Goal: Task Accomplishment & Management: Manage account settings

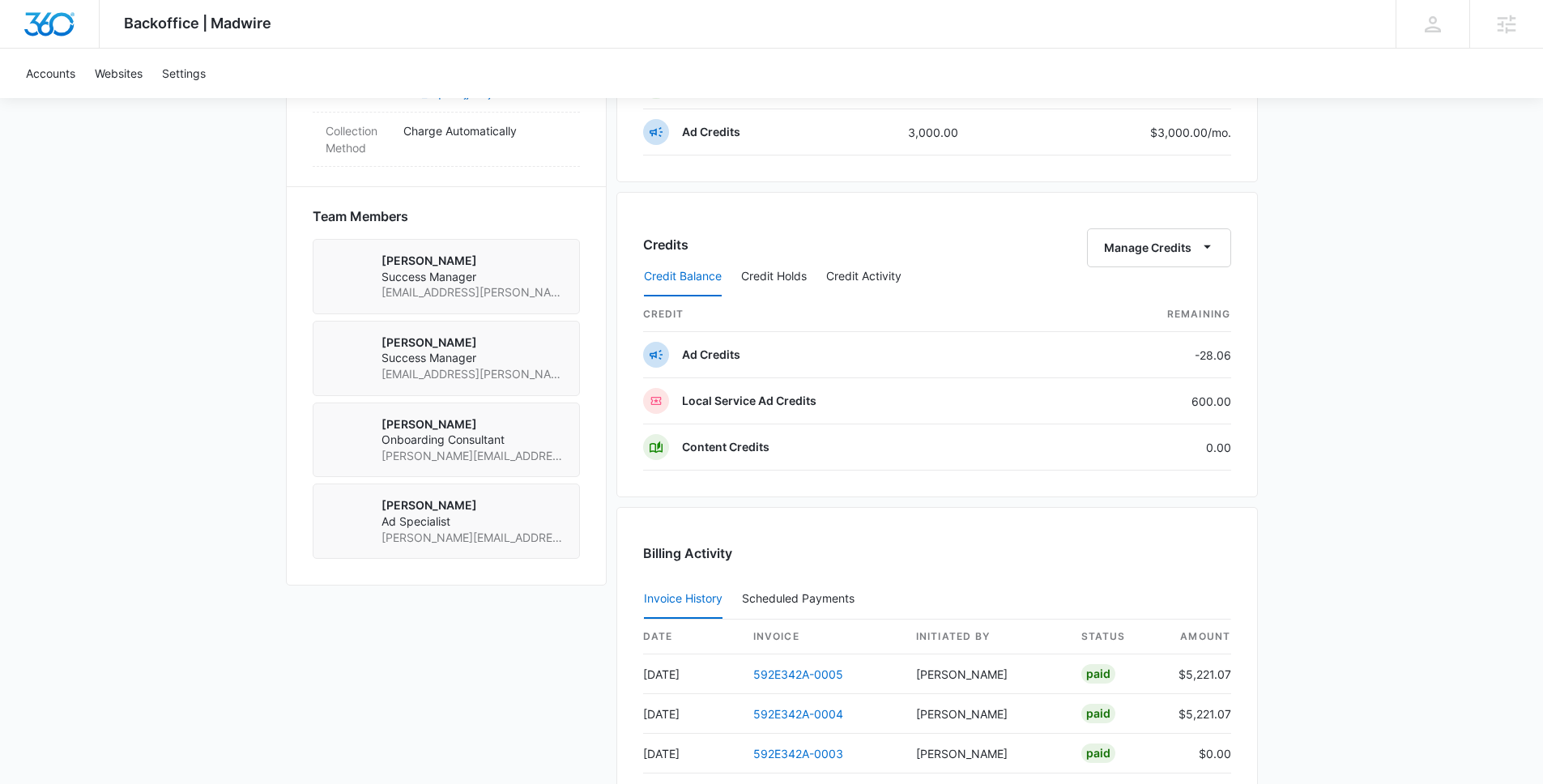
scroll to position [1252, 0]
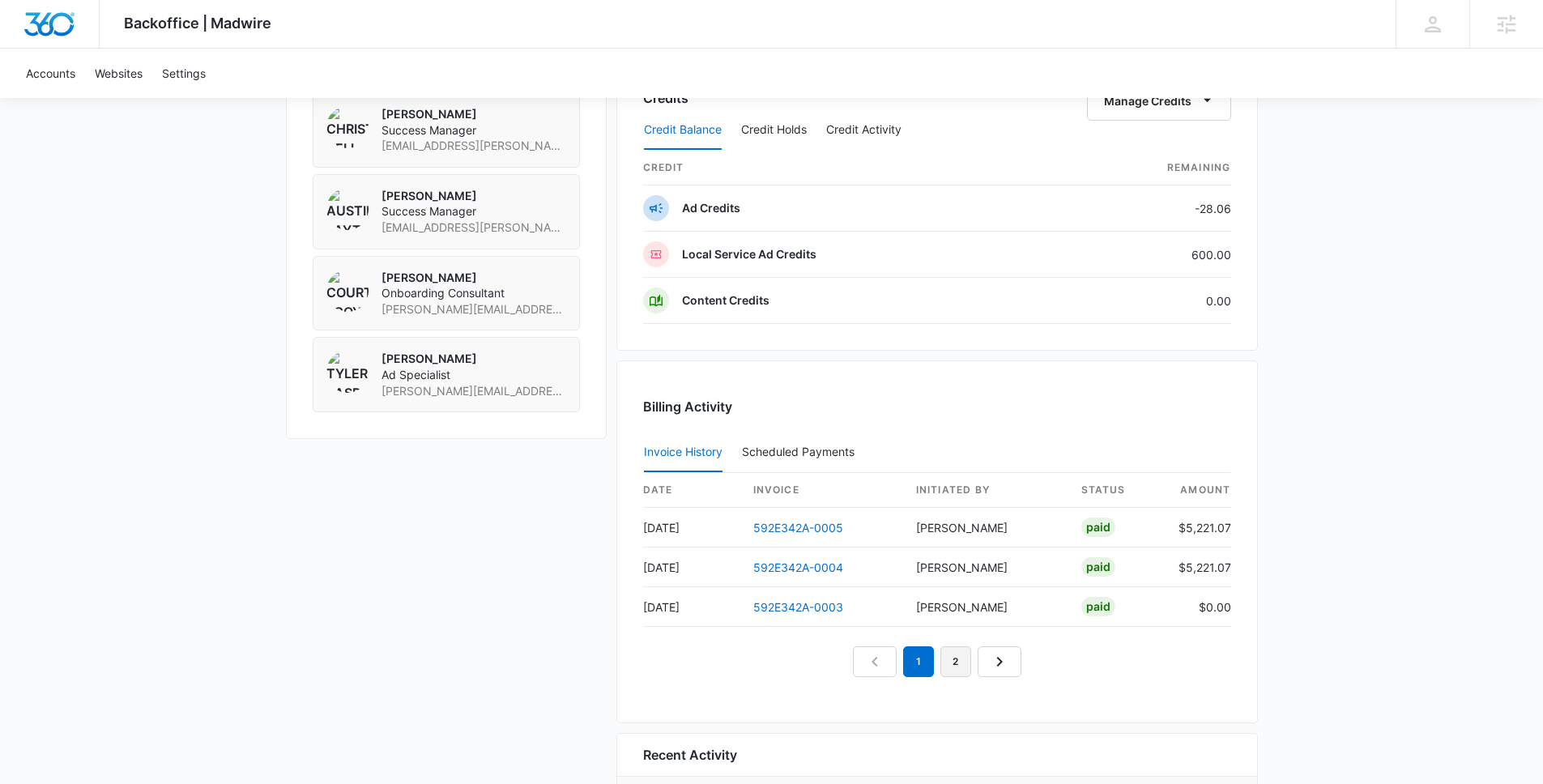
click at [948, 672] on link "2" at bounding box center [956, 662] width 31 height 31
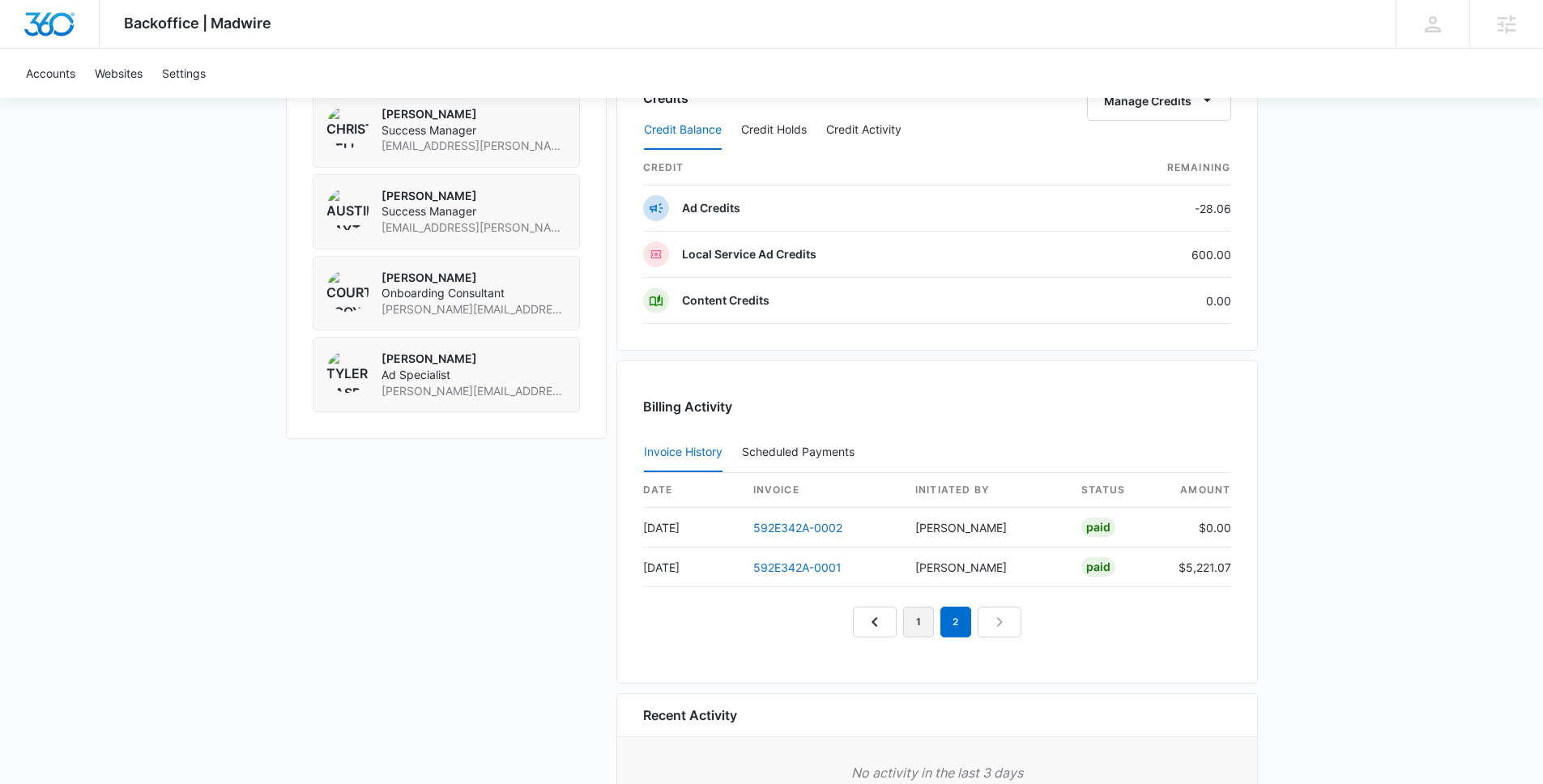
click at [919, 609] on link "1" at bounding box center [919, 622] width 31 height 31
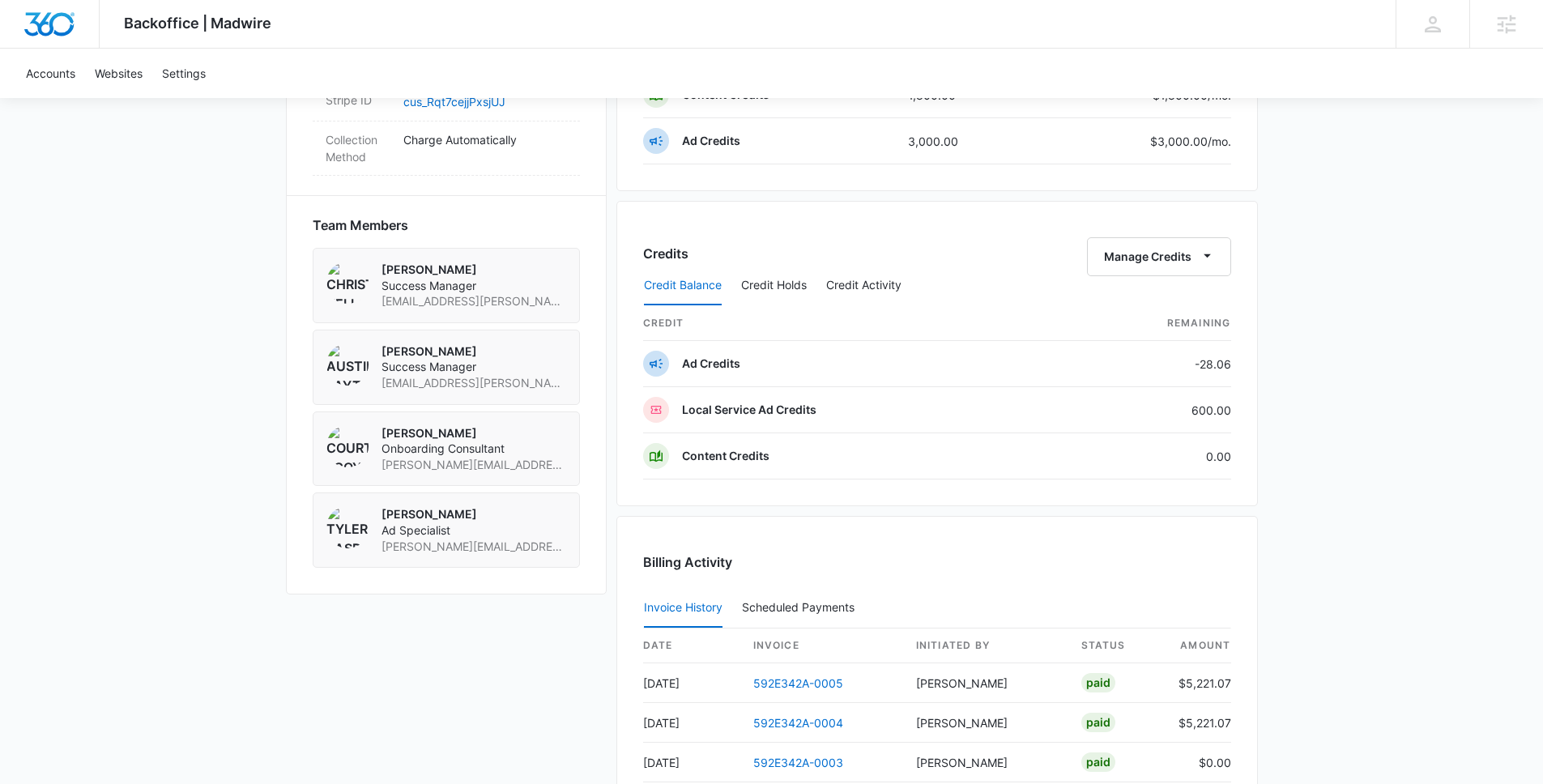
scroll to position [750, 0]
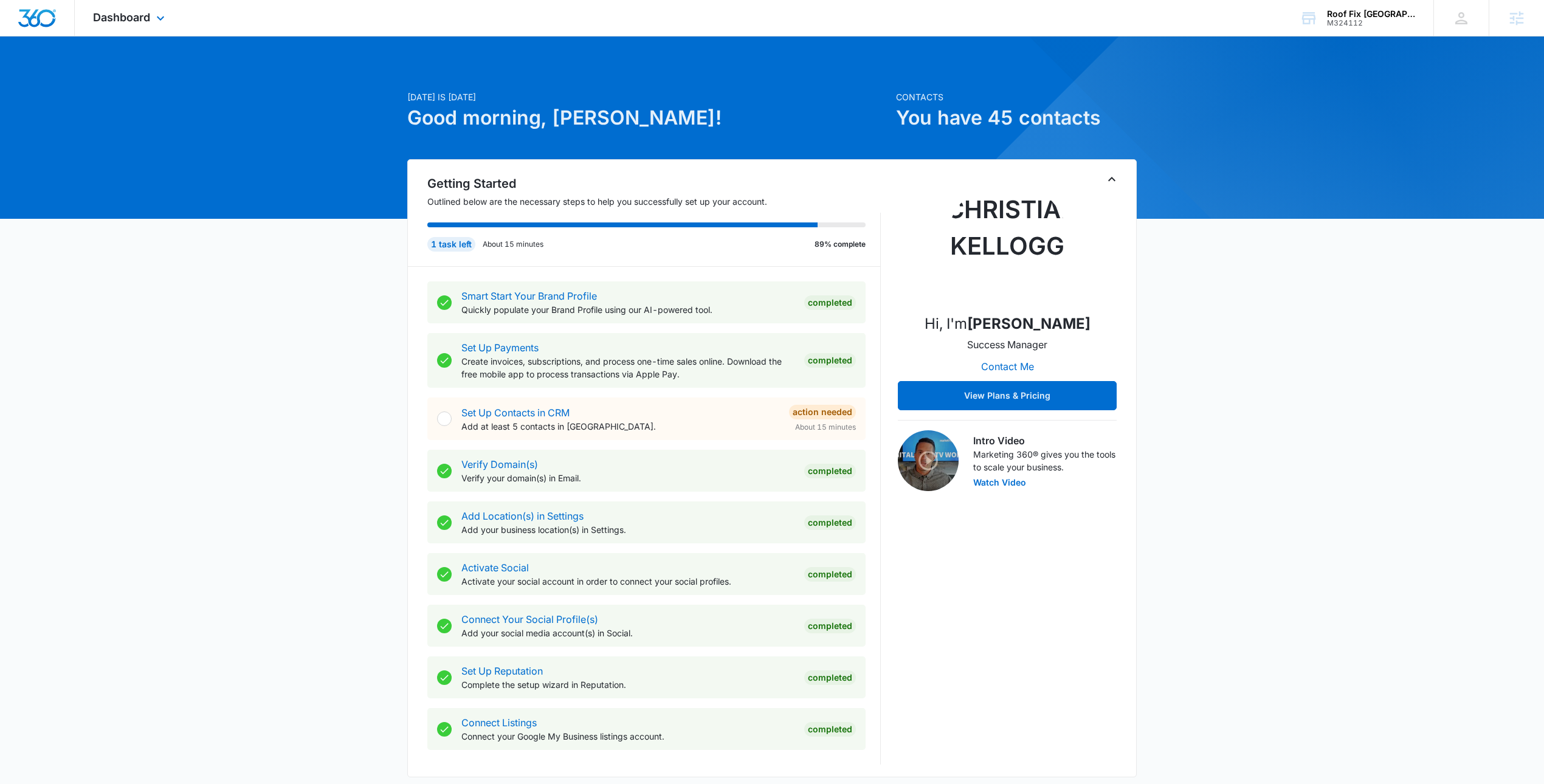
click at [159, 26] on div "Dashboard Apps Reputation Forms CRM Email Social POS Content Ads Intelligence F…" at bounding box center [130, 18] width 111 height 36
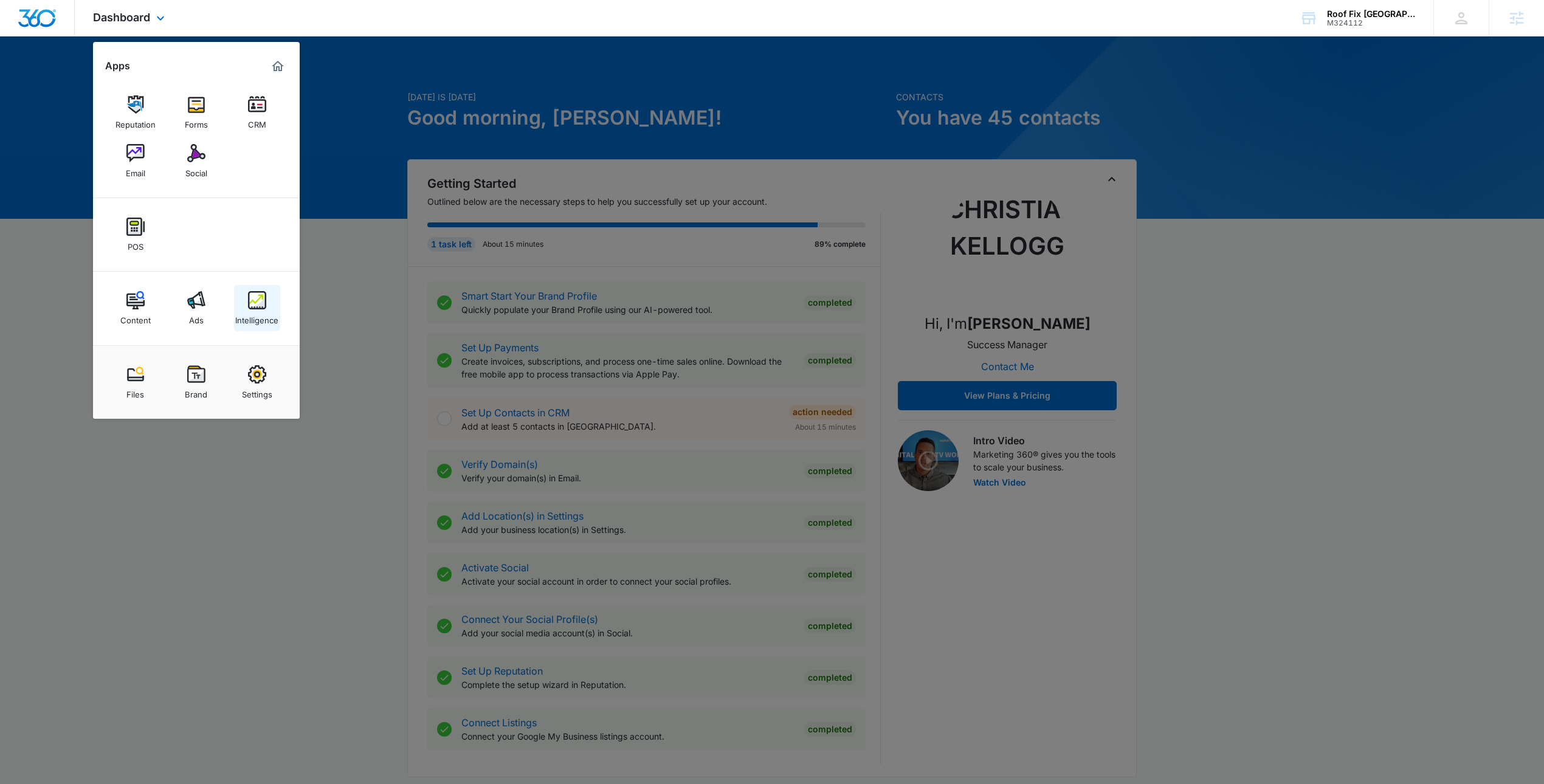
drag, startPoint x: 267, startPoint y: 312, endPoint x: 272, endPoint y: 316, distance: 6.4
click at [275, 316] on div "Intelligence" at bounding box center [257, 317] width 43 height 16
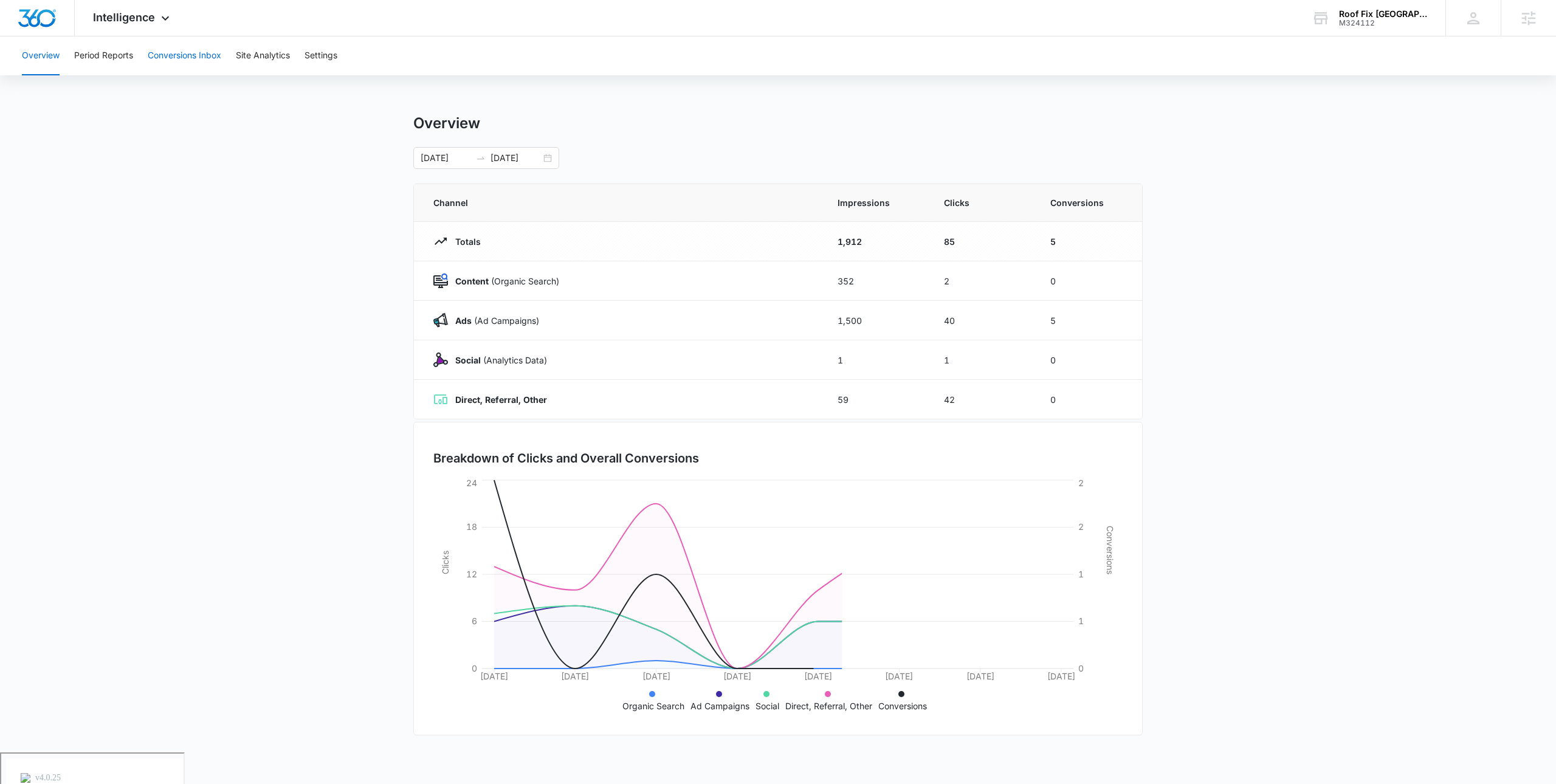
click at [189, 54] on button "Conversions Inbox" at bounding box center [184, 56] width 73 height 39
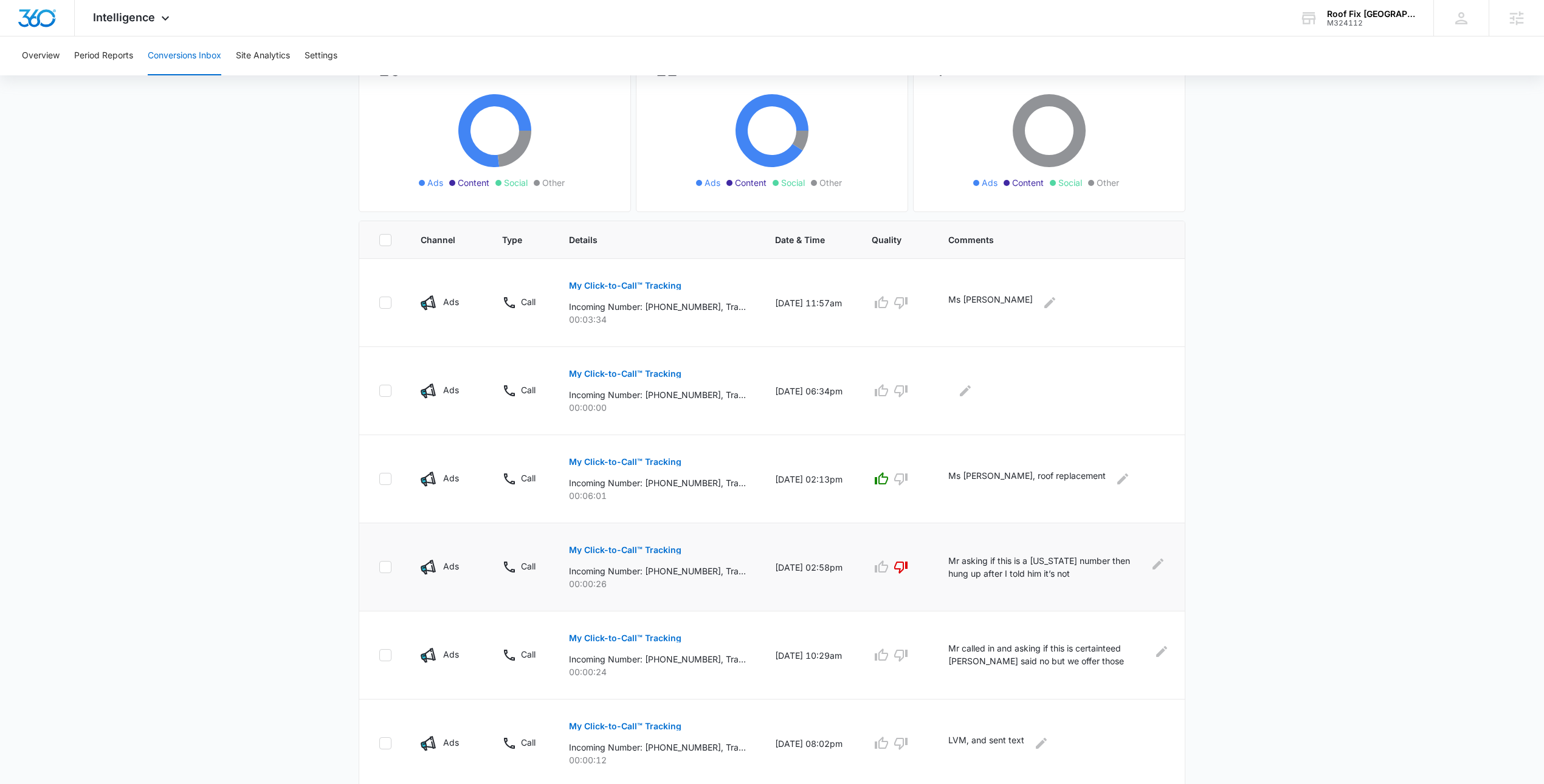
scroll to position [314, 0]
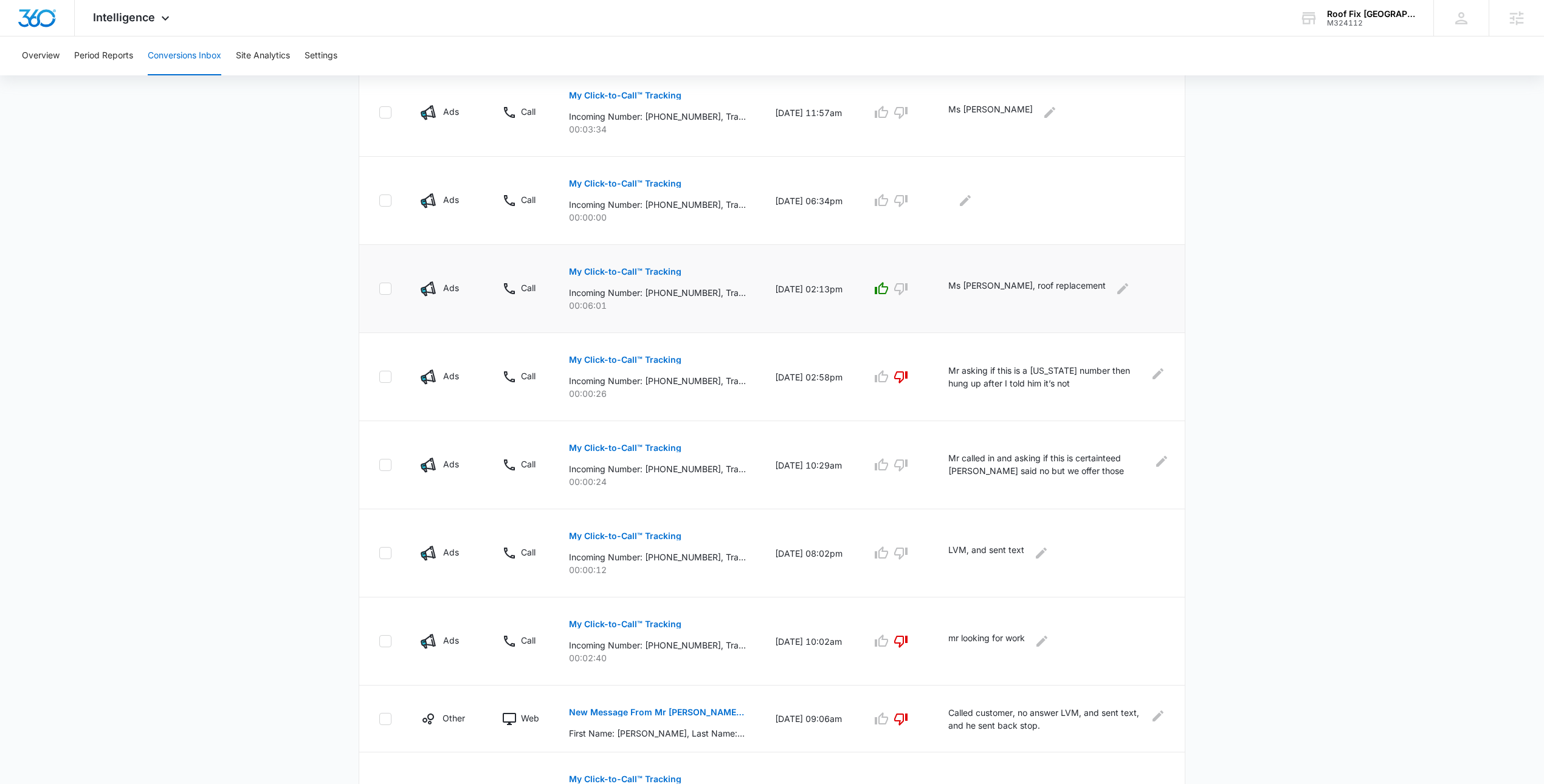
click at [791, 290] on td "10/10/25 at 02:13pm" at bounding box center [808, 289] width 97 height 88
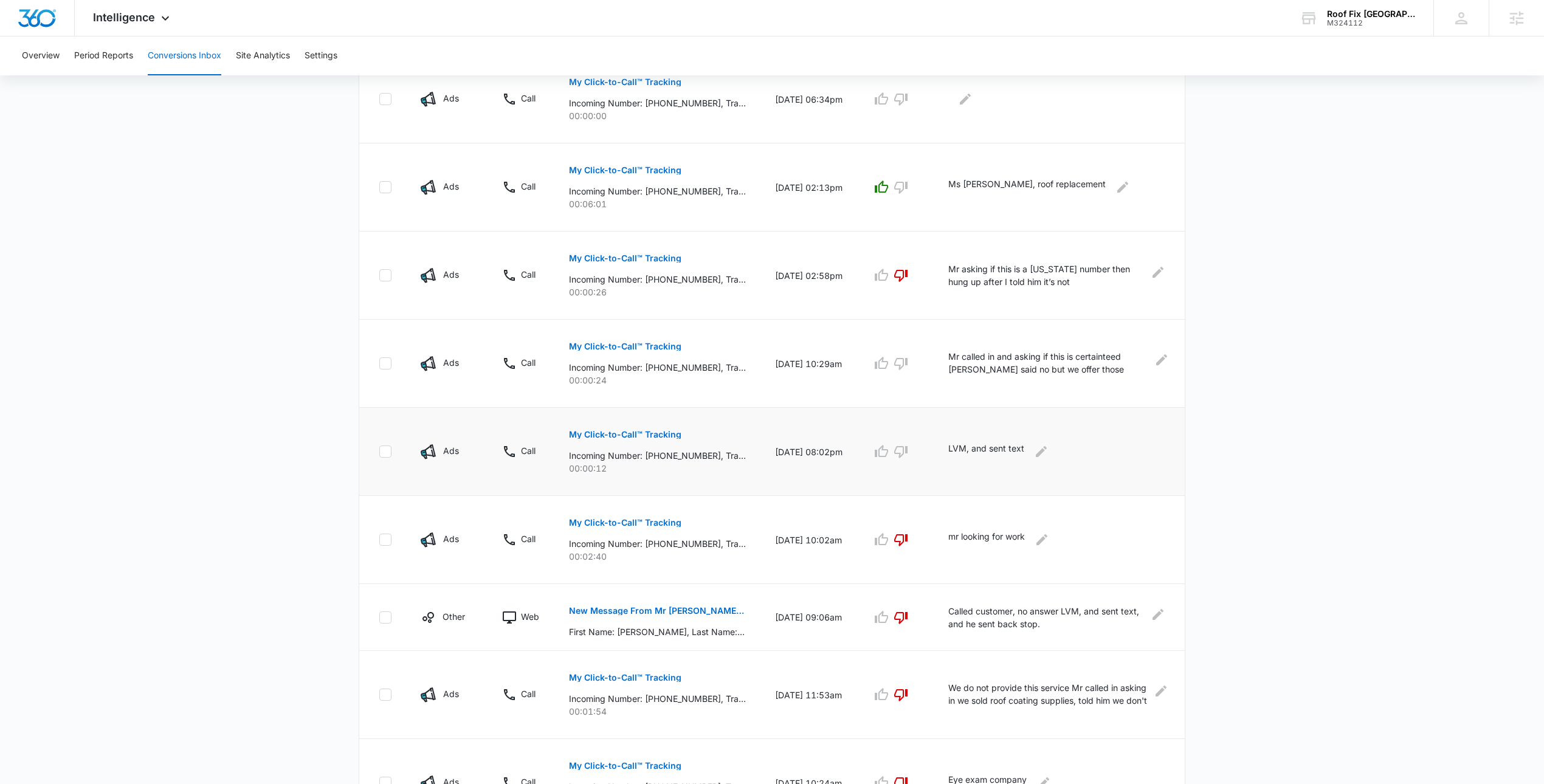
scroll to position [499, 0]
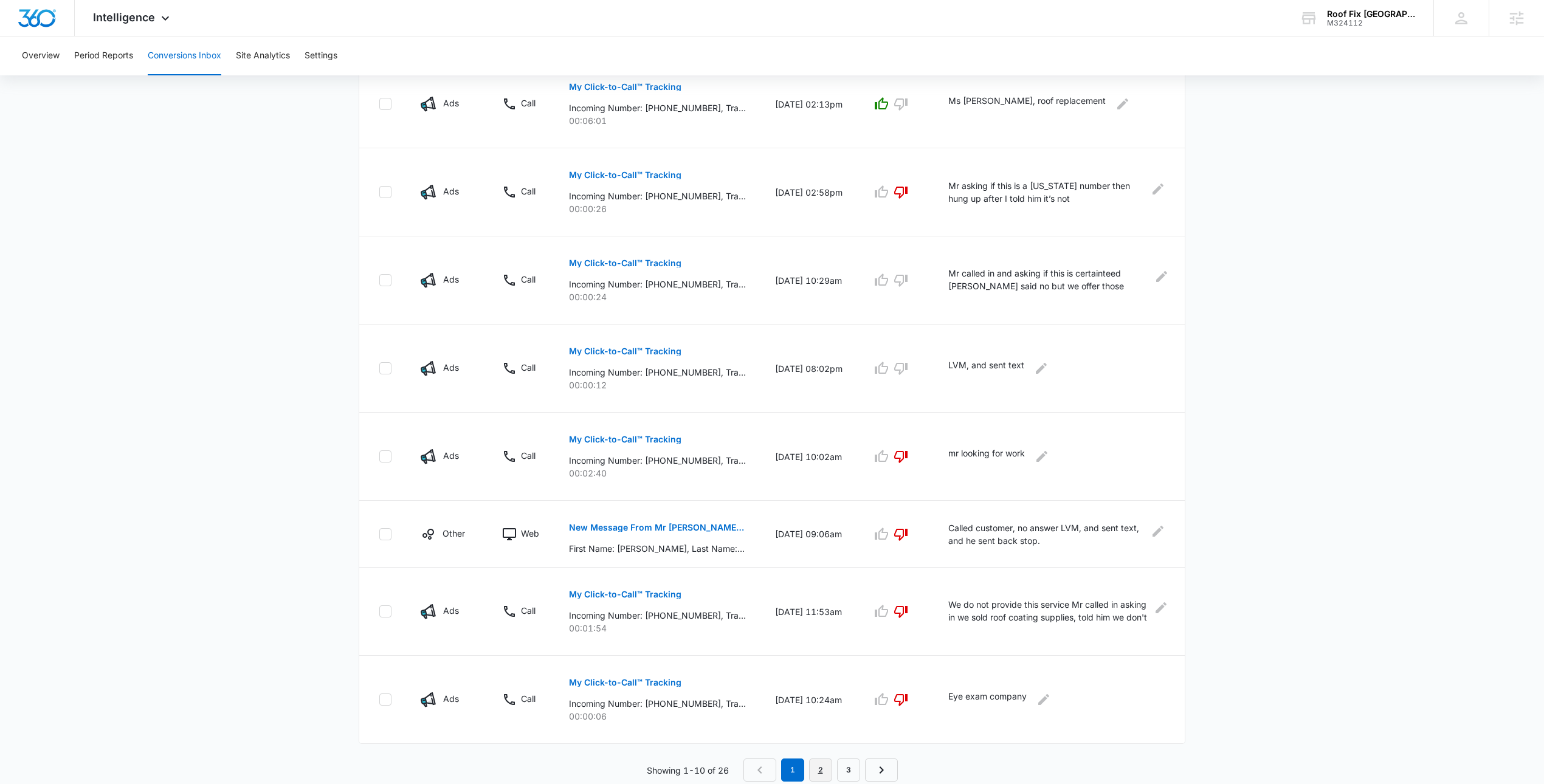
click at [819, 766] on link "2" at bounding box center [821, 770] width 23 height 23
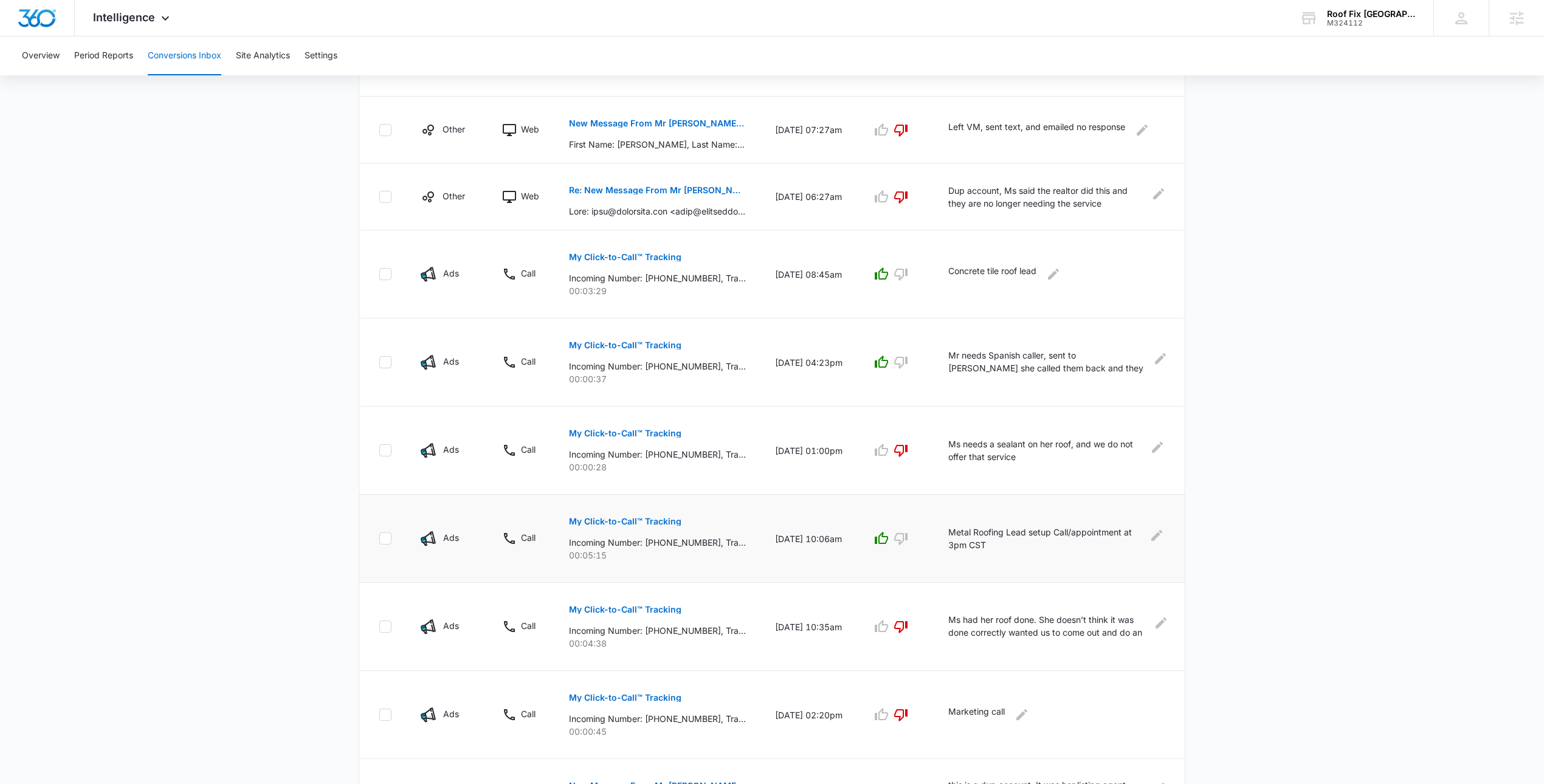
scroll to position [456, 0]
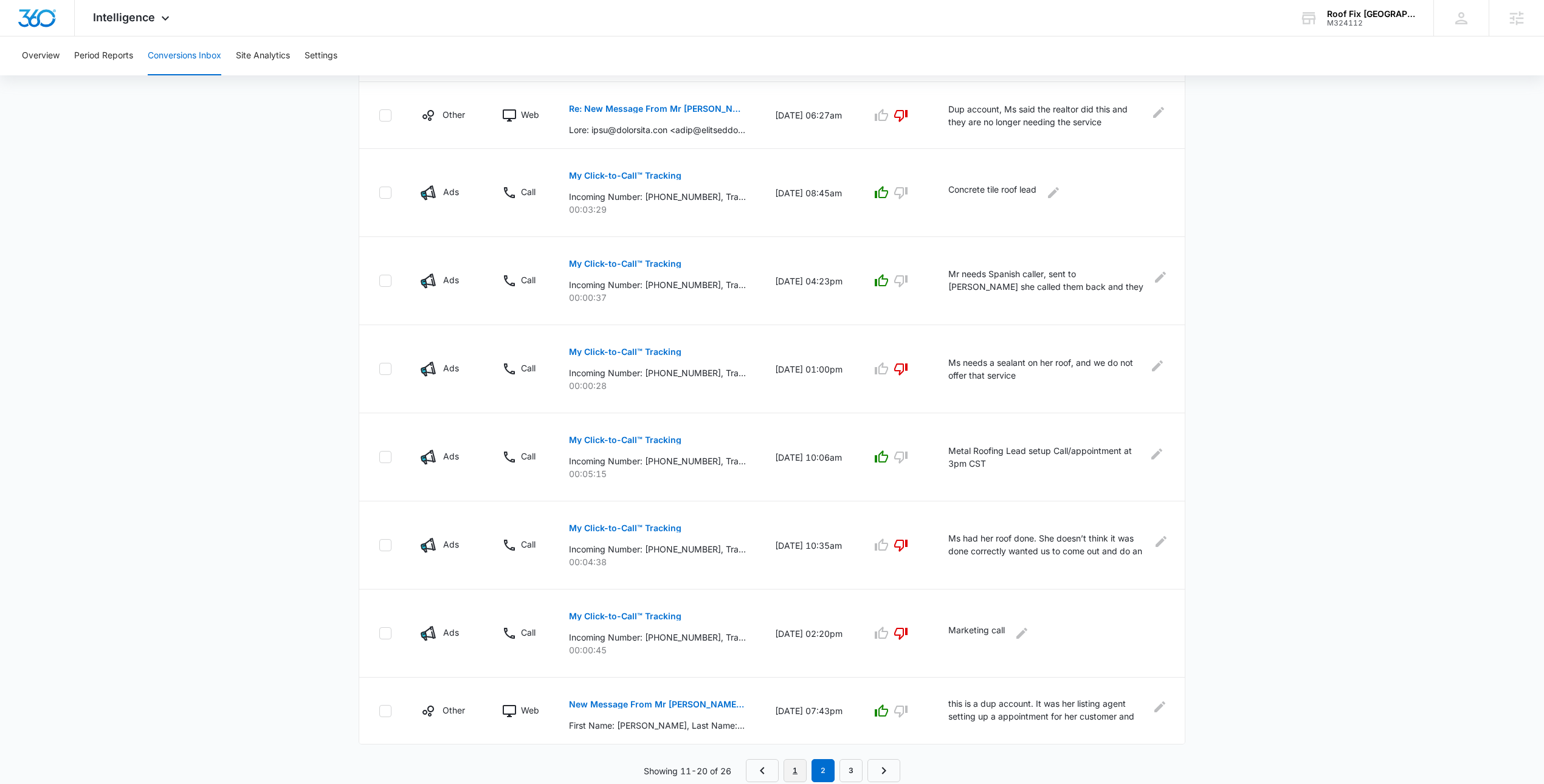
click at [790, 770] on link "1" at bounding box center [795, 770] width 23 height 23
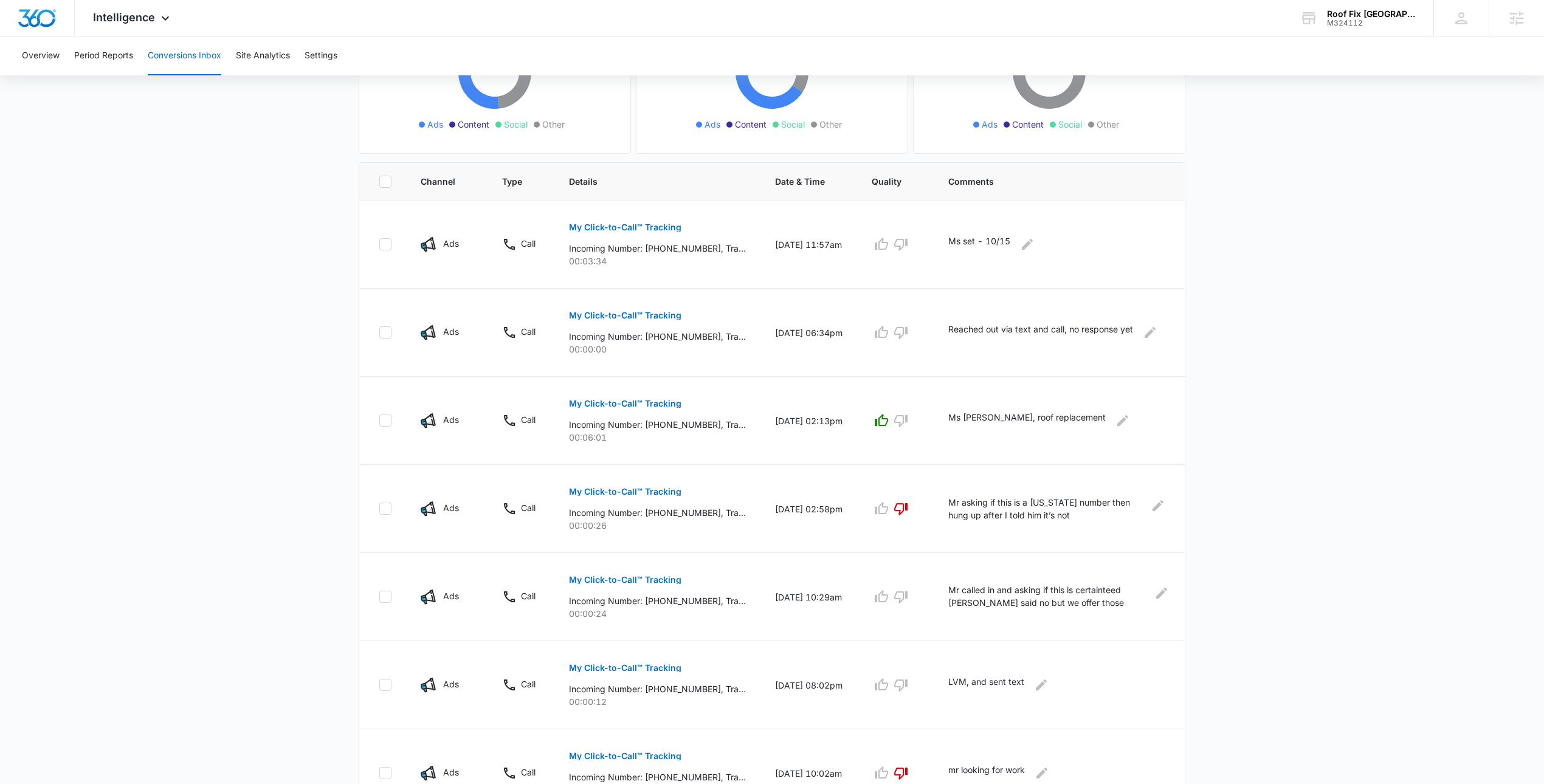
scroll to position [499, 0]
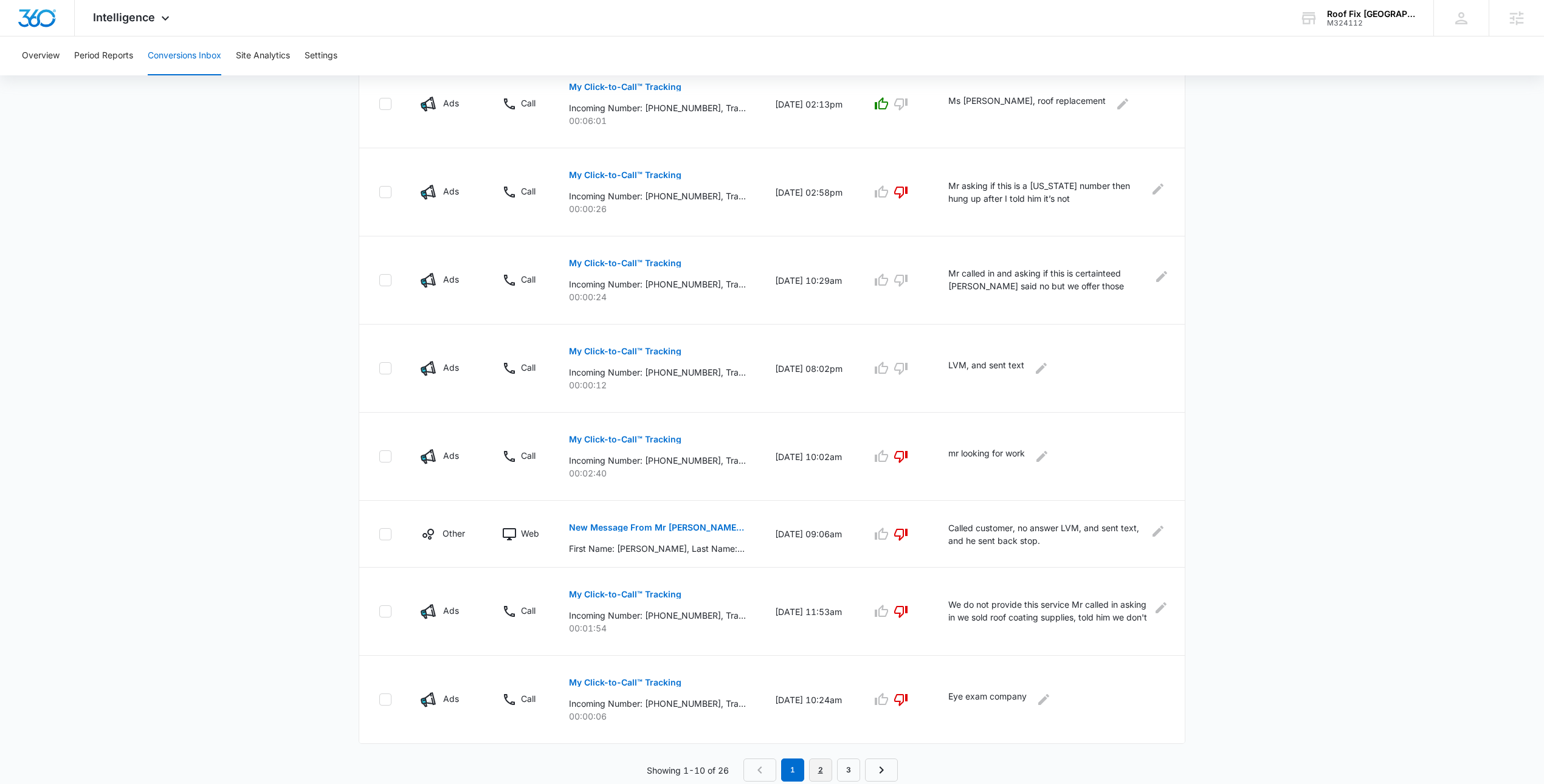
click at [821, 768] on link "2" at bounding box center [821, 770] width 23 height 23
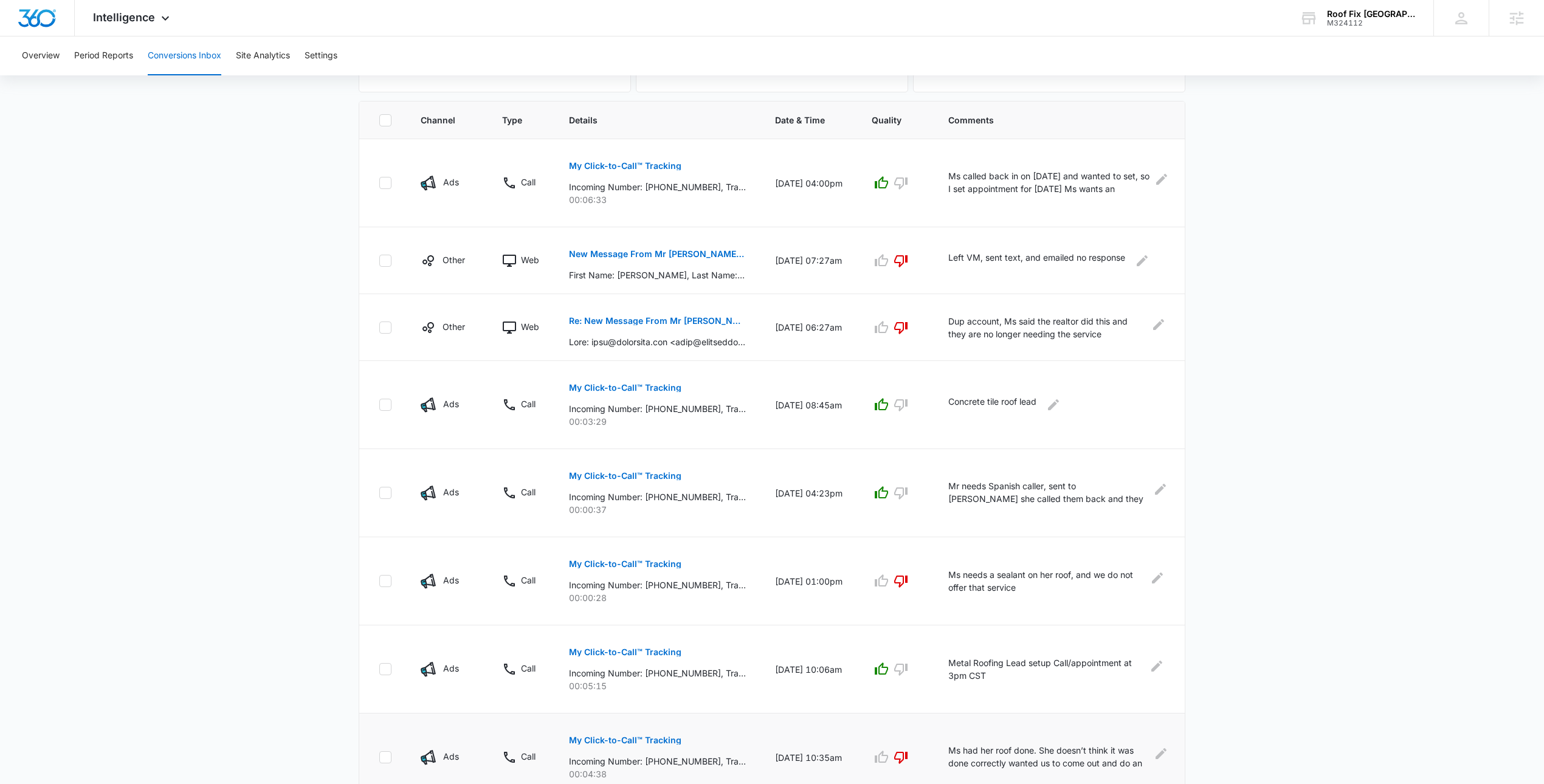
scroll to position [456, 0]
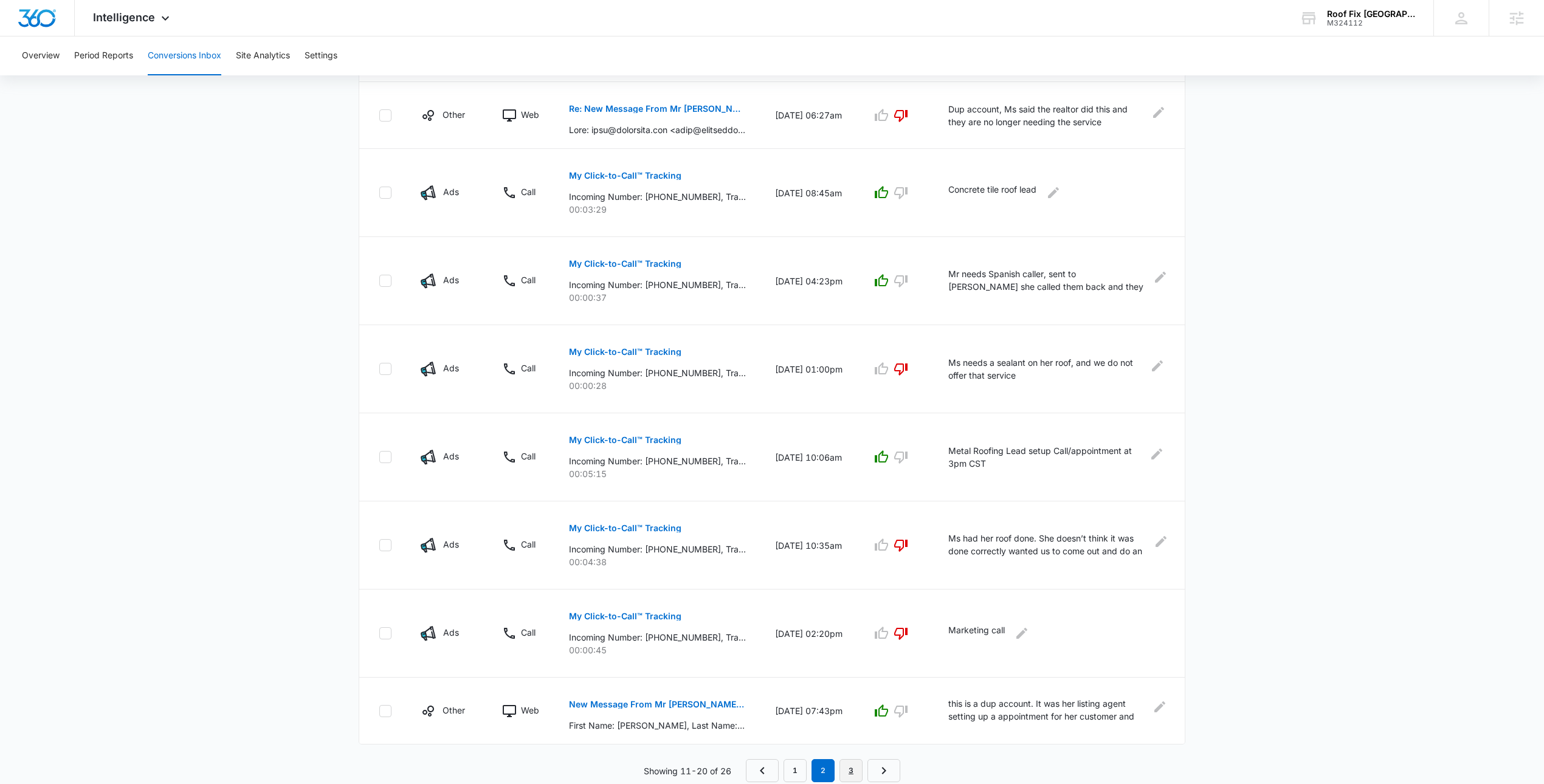
click at [852, 776] on link "3" at bounding box center [851, 770] width 23 height 23
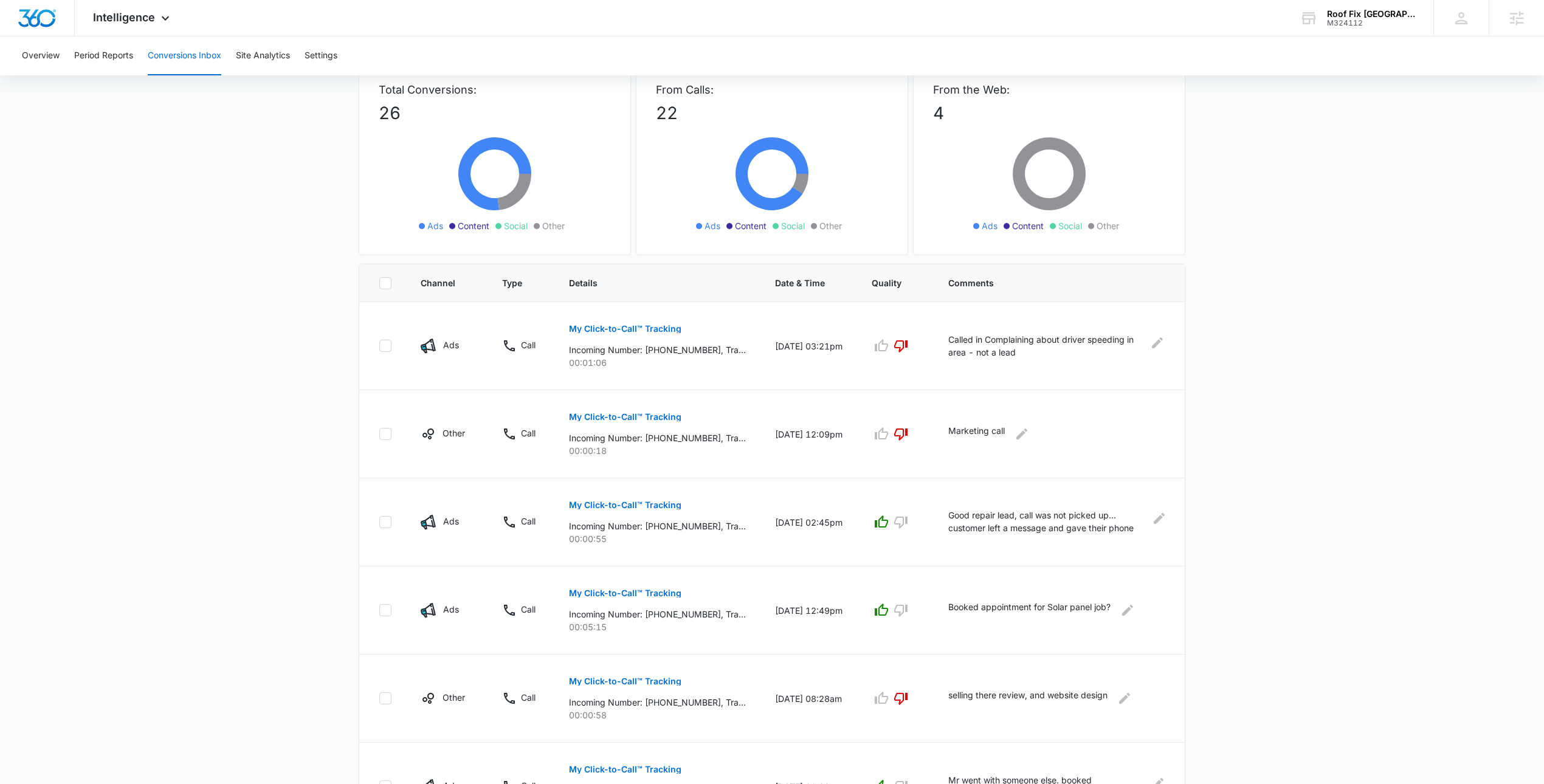
scroll to position [0, 0]
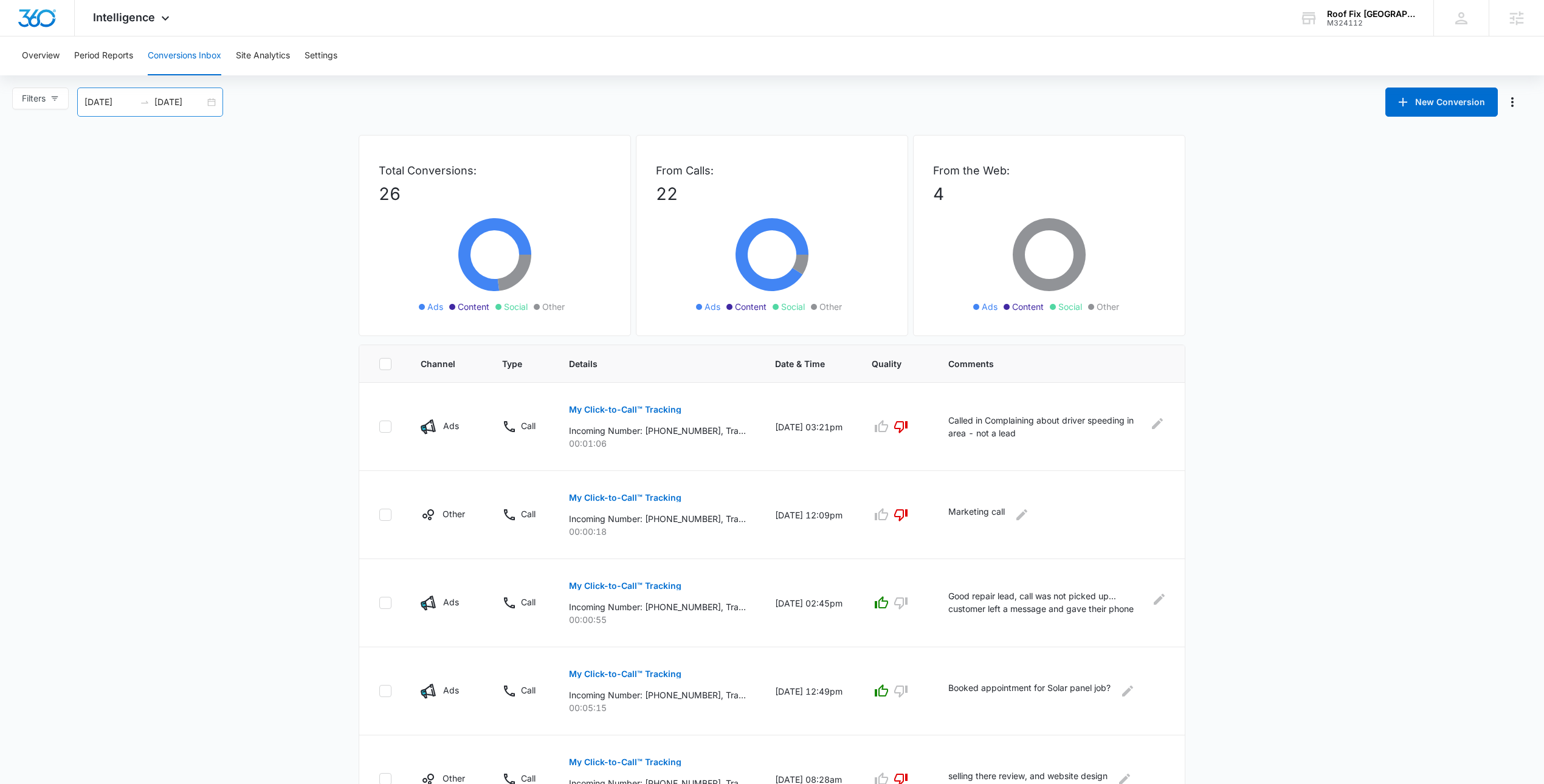
click at [217, 101] on div "09/15/2025 10/15/2025" at bounding box center [150, 102] width 146 height 29
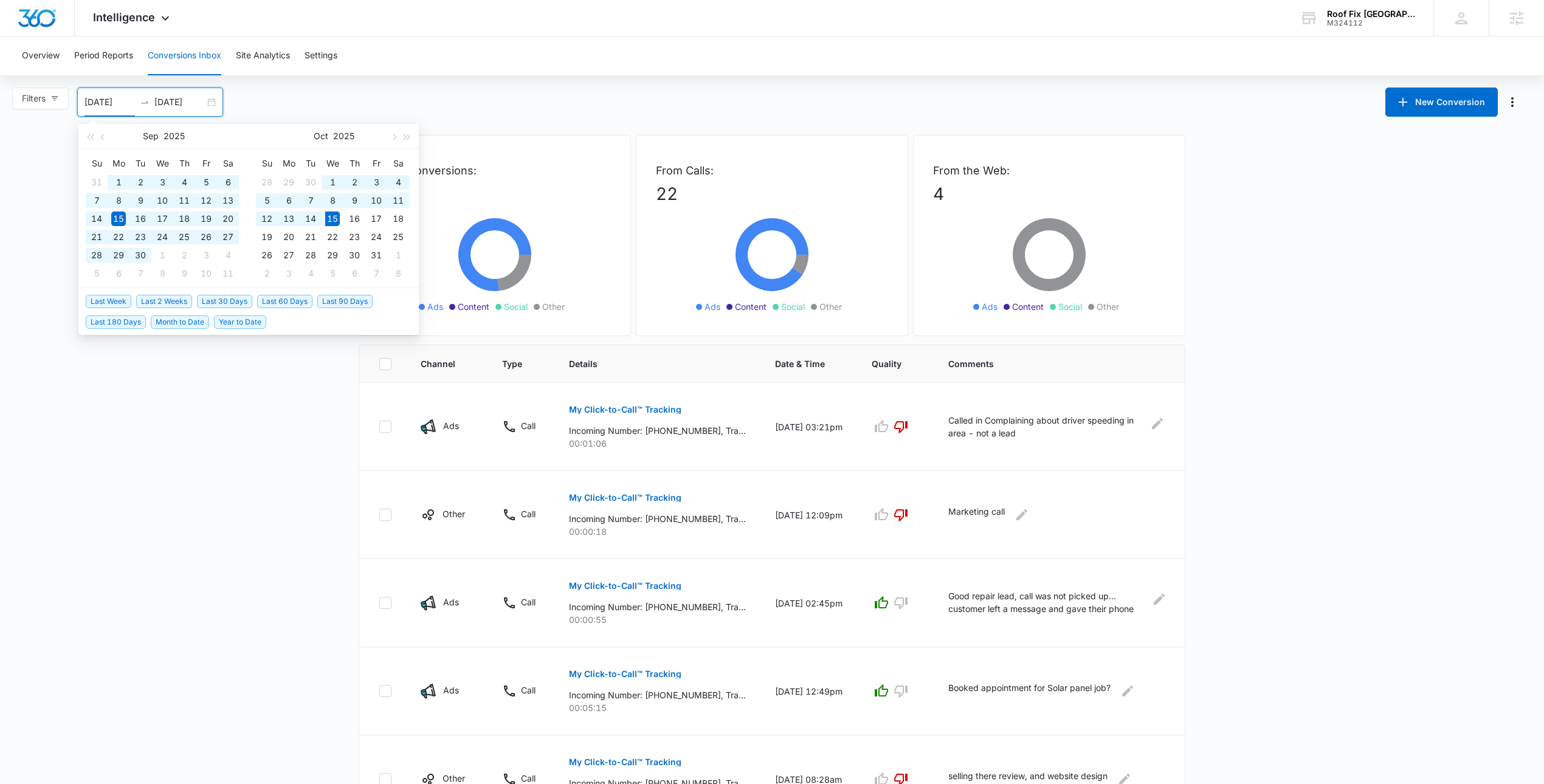
click at [336, 297] on span "Last 90 Days" at bounding box center [344, 301] width 55 height 14
type input "07/17/2025"
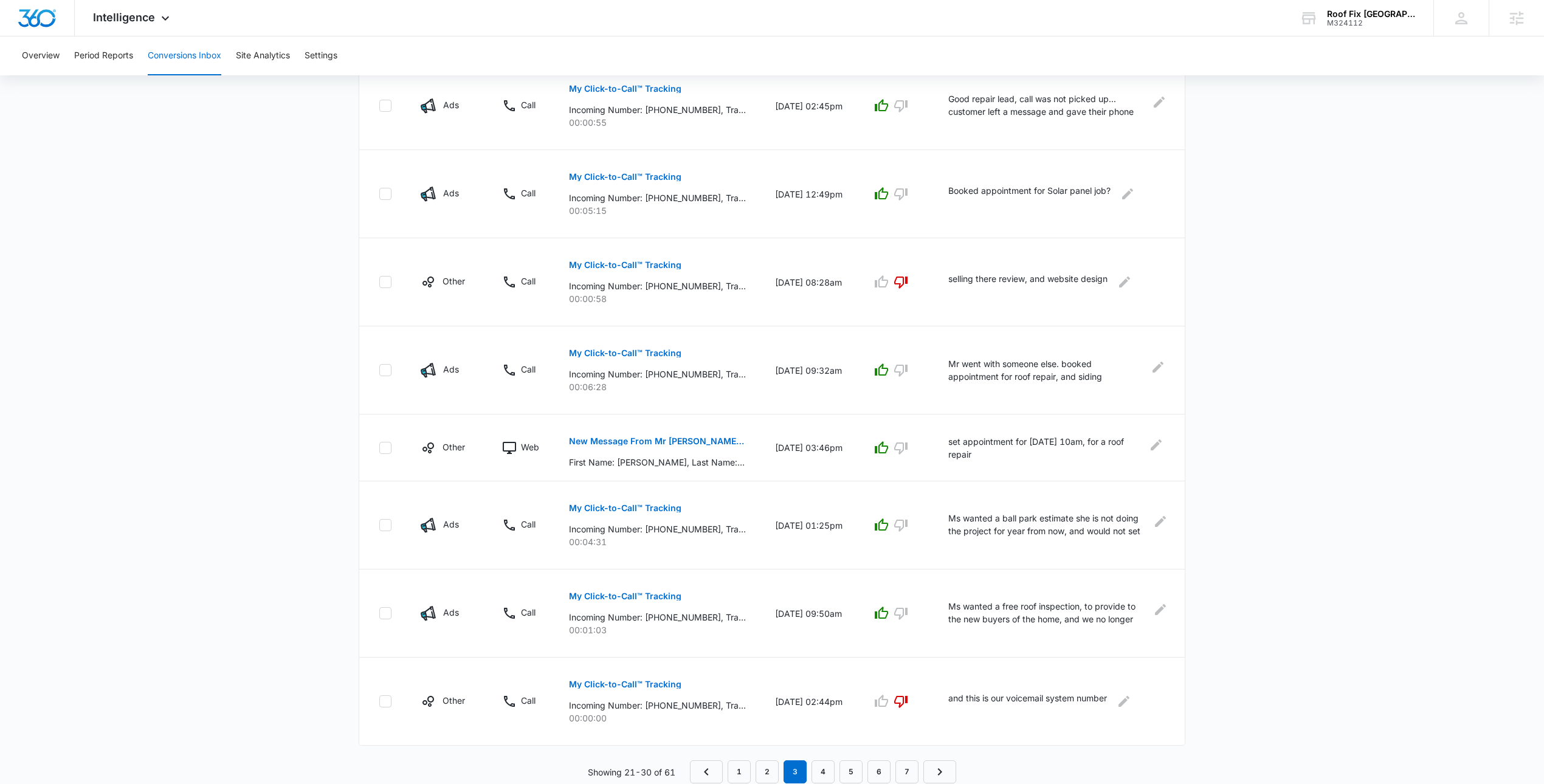
scroll to position [499, 0]
click at [735, 766] on link "1" at bounding box center [740, 770] width 23 height 23
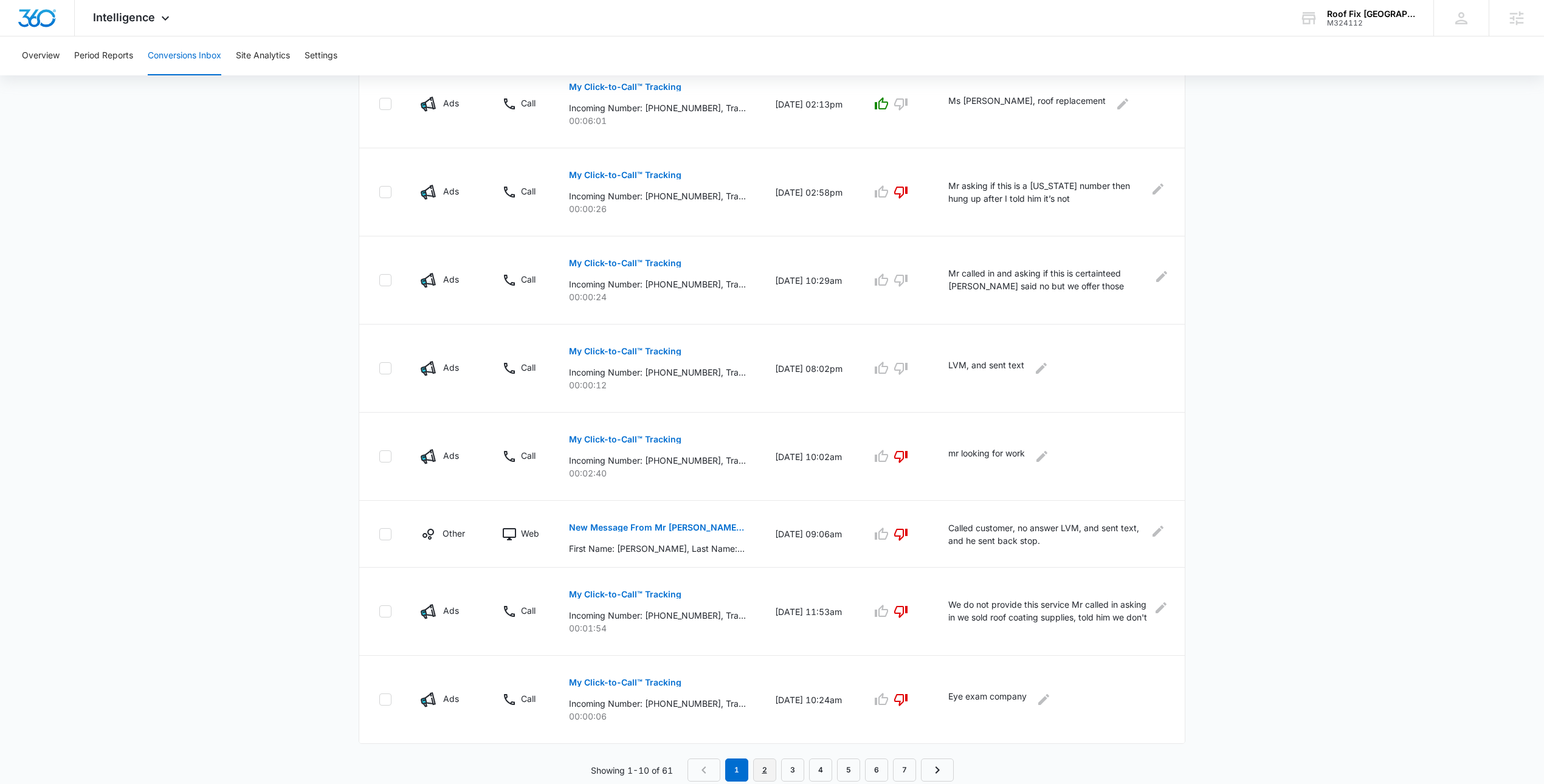
click at [755, 772] on link "2" at bounding box center [765, 770] width 23 height 23
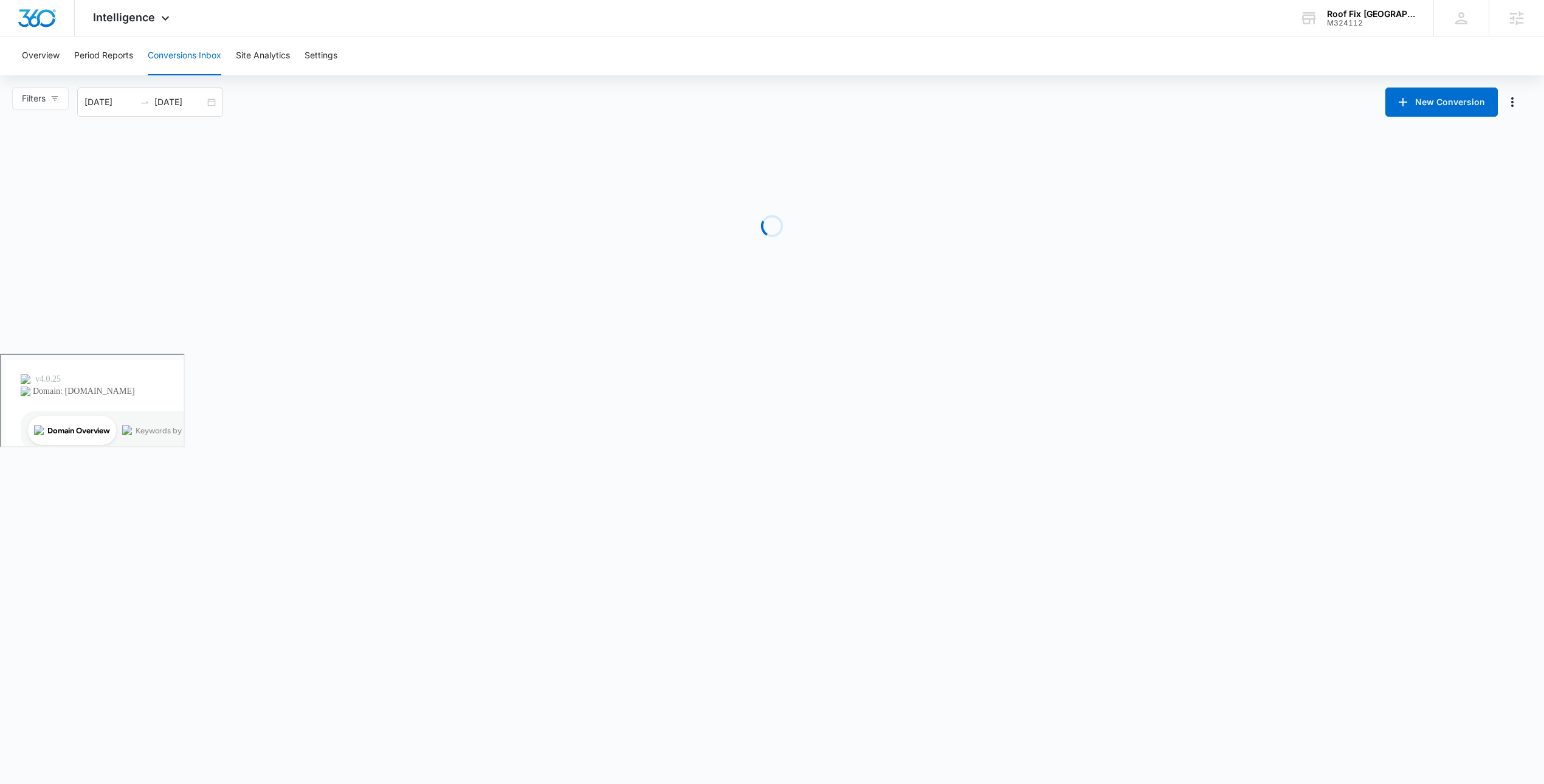
scroll to position [0, 0]
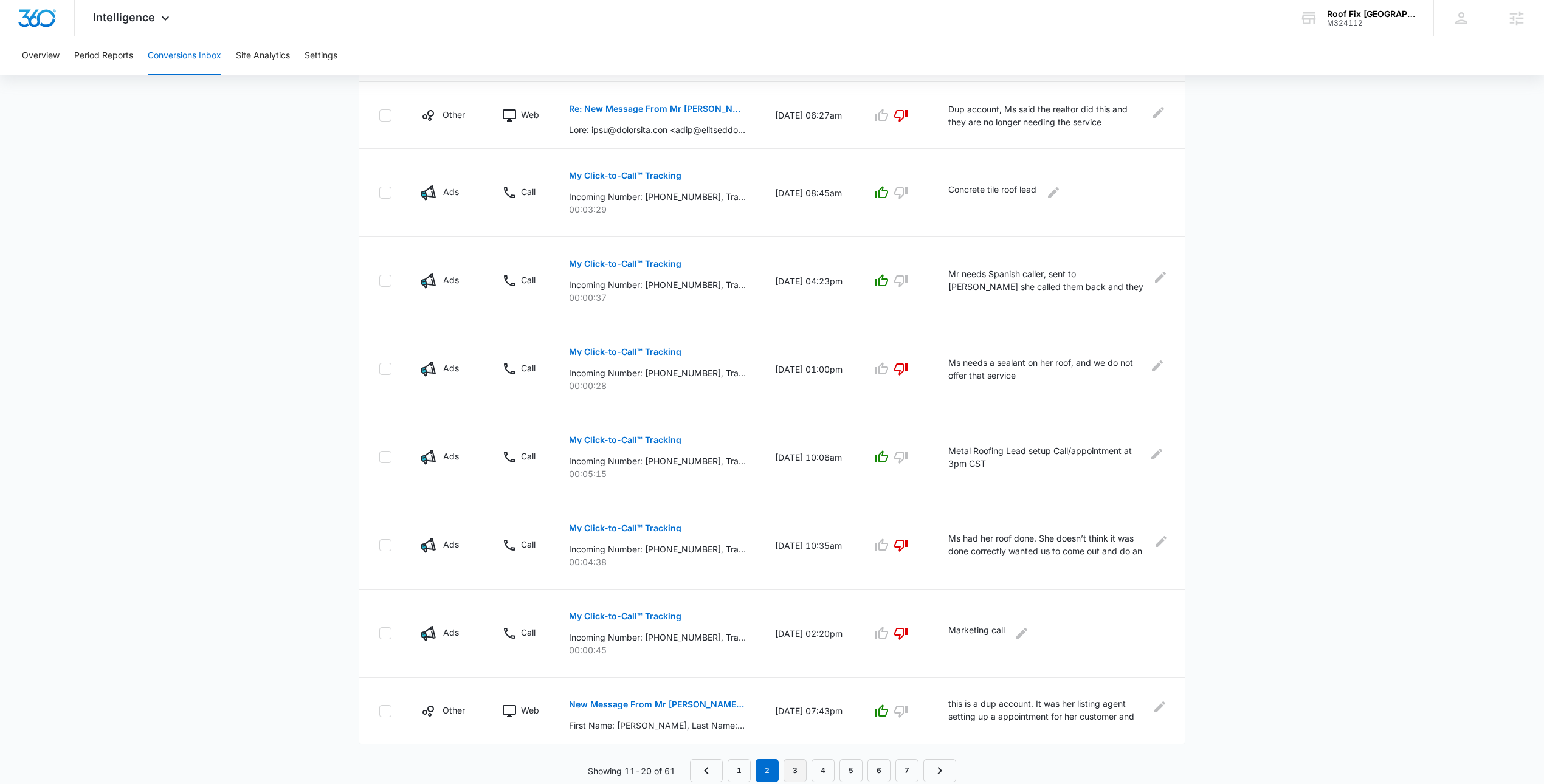
click at [795, 770] on link "3" at bounding box center [795, 770] width 23 height 23
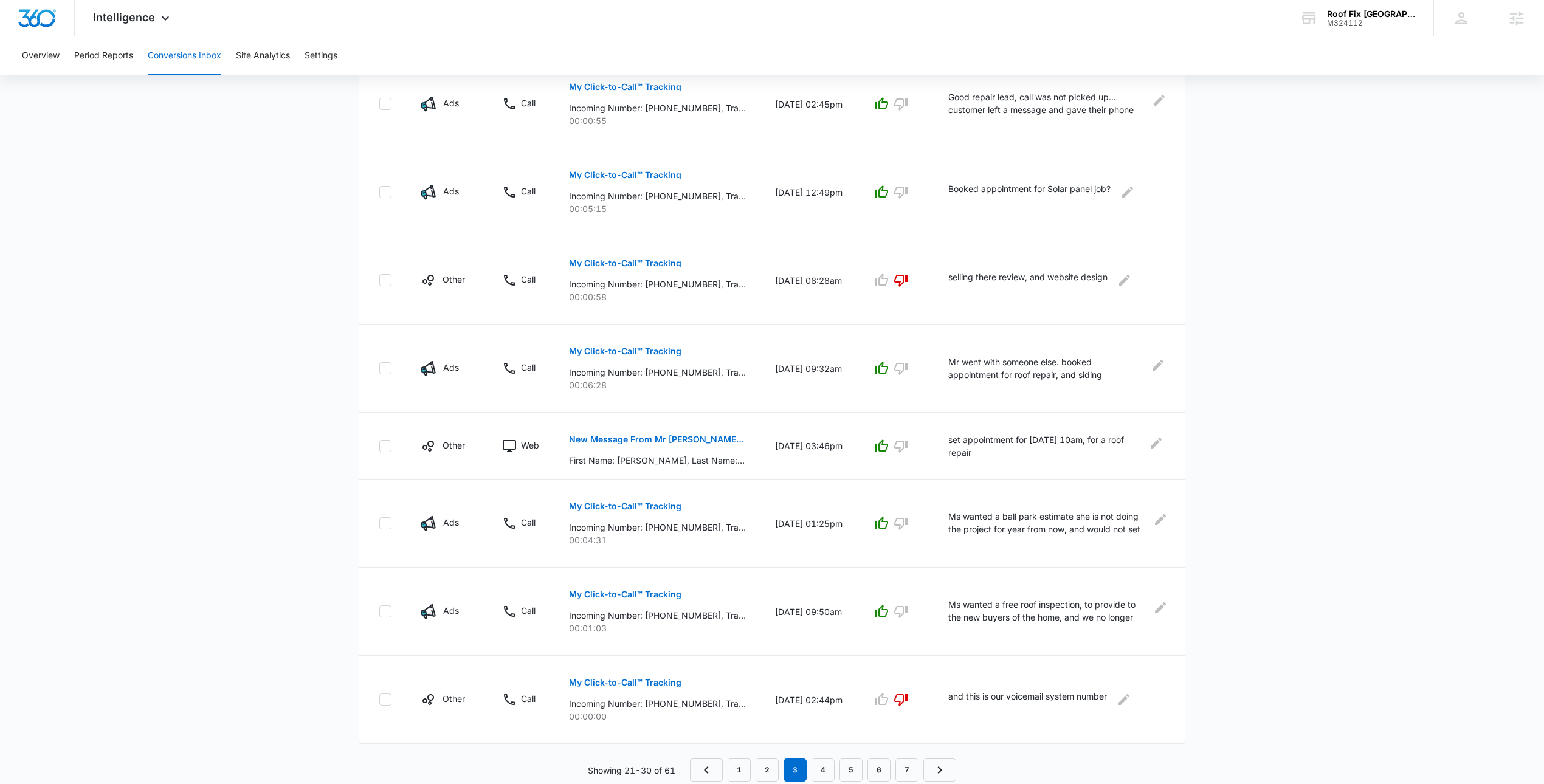
click at [837, 780] on nav "1 2 3 4 5 6 7" at bounding box center [823, 770] width 266 height 23
click at [825, 778] on link "4" at bounding box center [823, 770] width 23 height 23
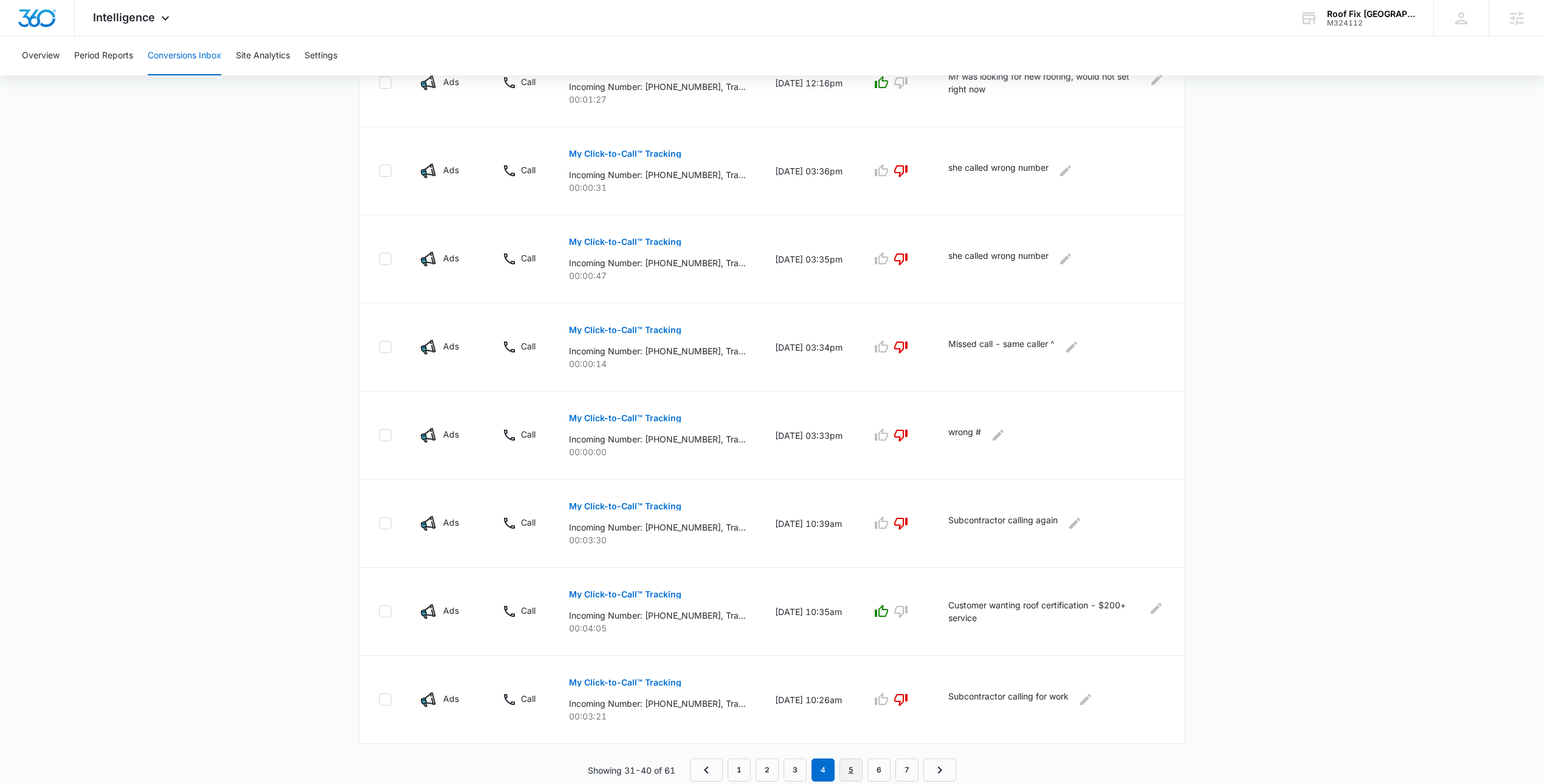
click at [848, 772] on link "5" at bounding box center [851, 770] width 23 height 23
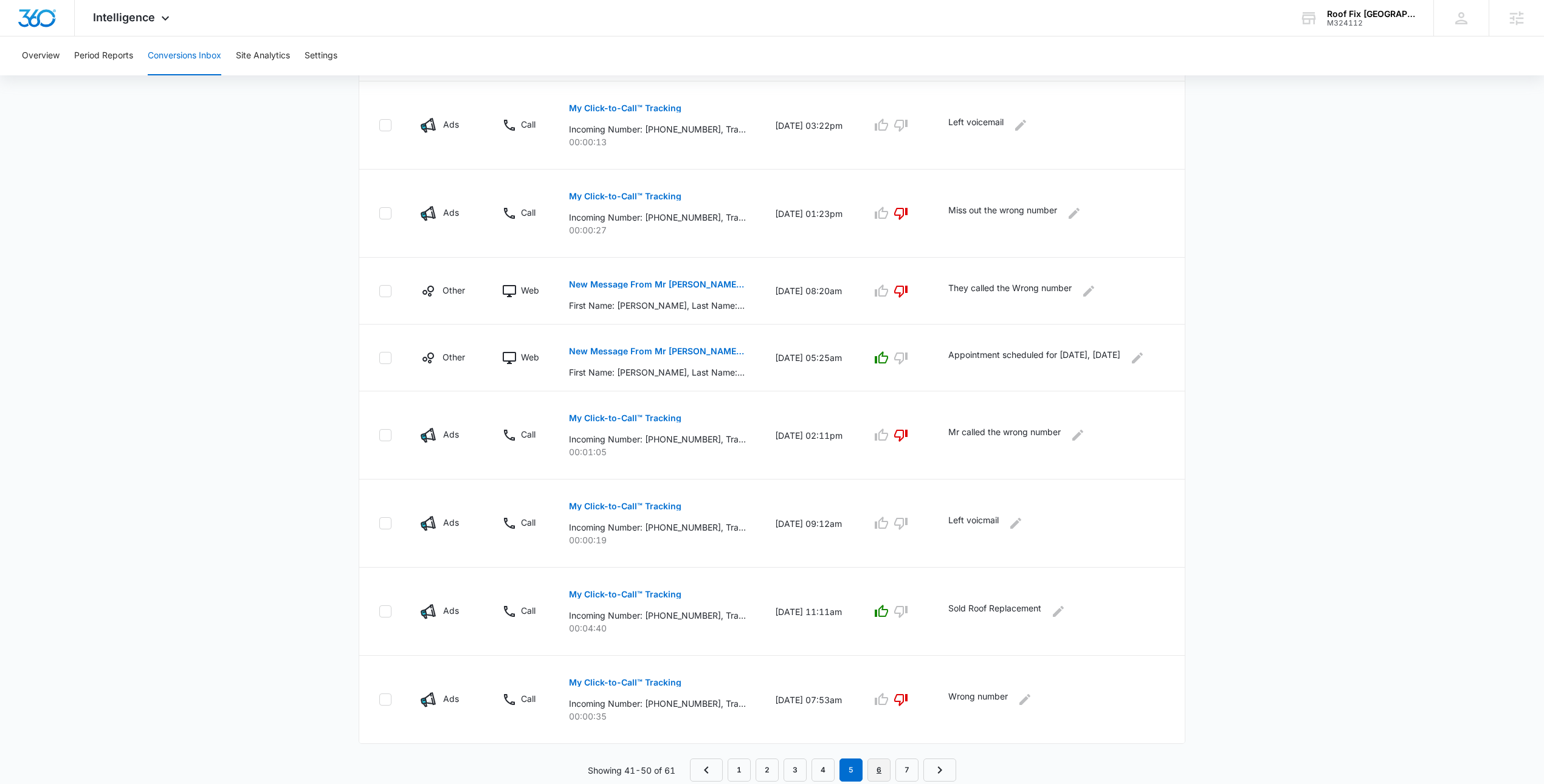
click at [873, 772] on link "6" at bounding box center [879, 770] width 23 height 23
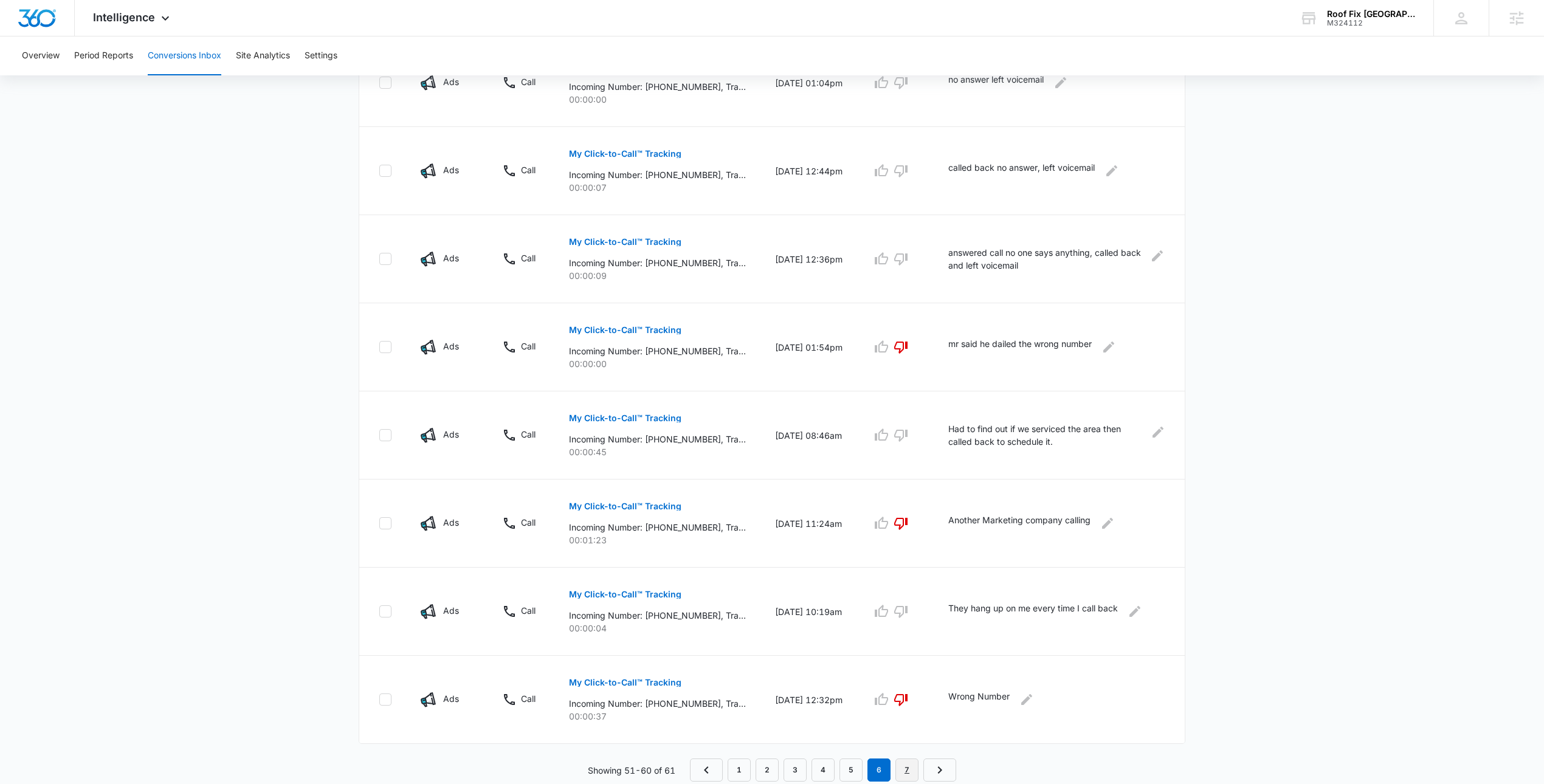
click at [902, 763] on link "7" at bounding box center [907, 770] width 23 height 23
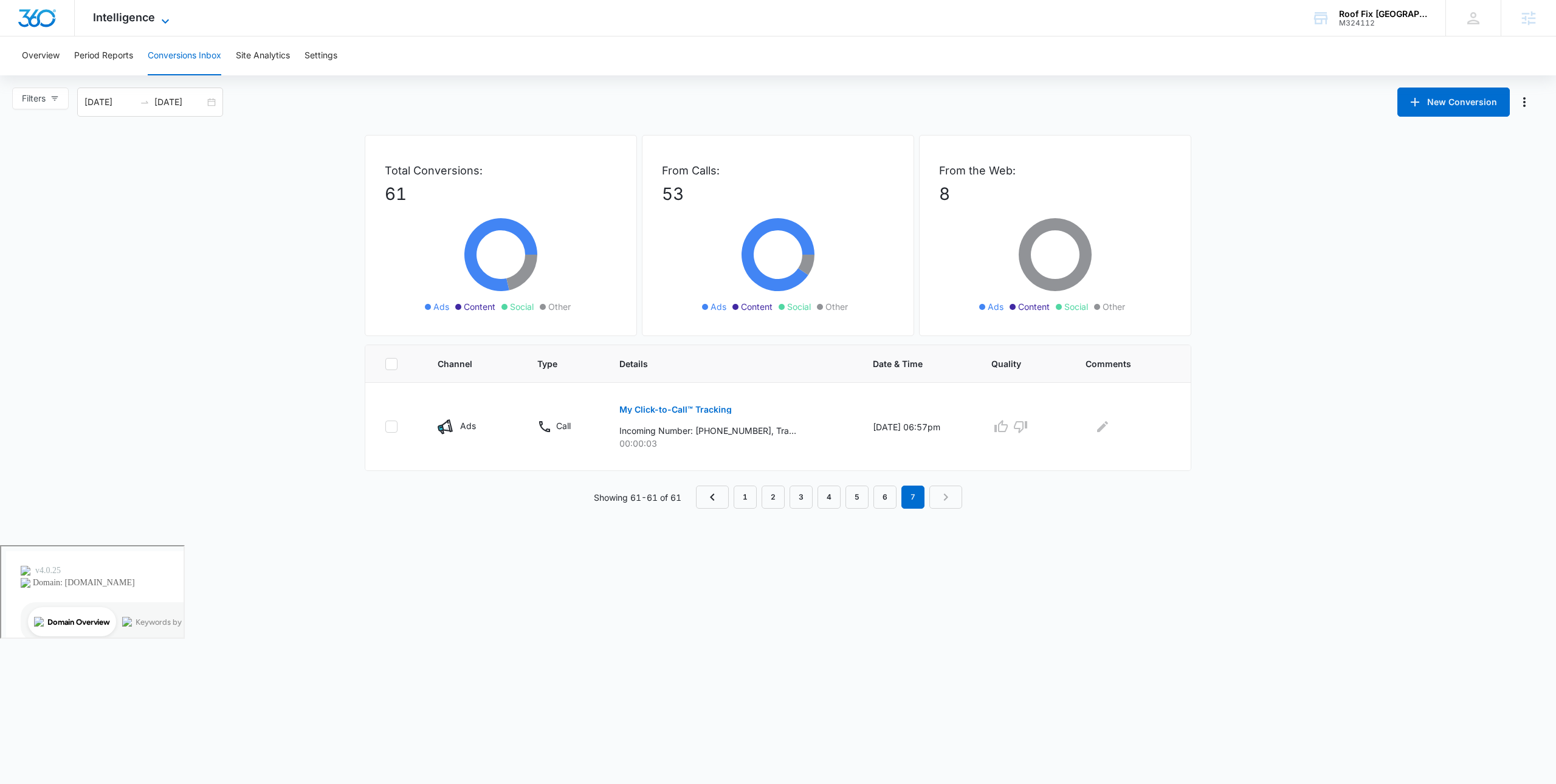
click at [134, 22] on span "Intelligence" at bounding box center [124, 18] width 62 height 13
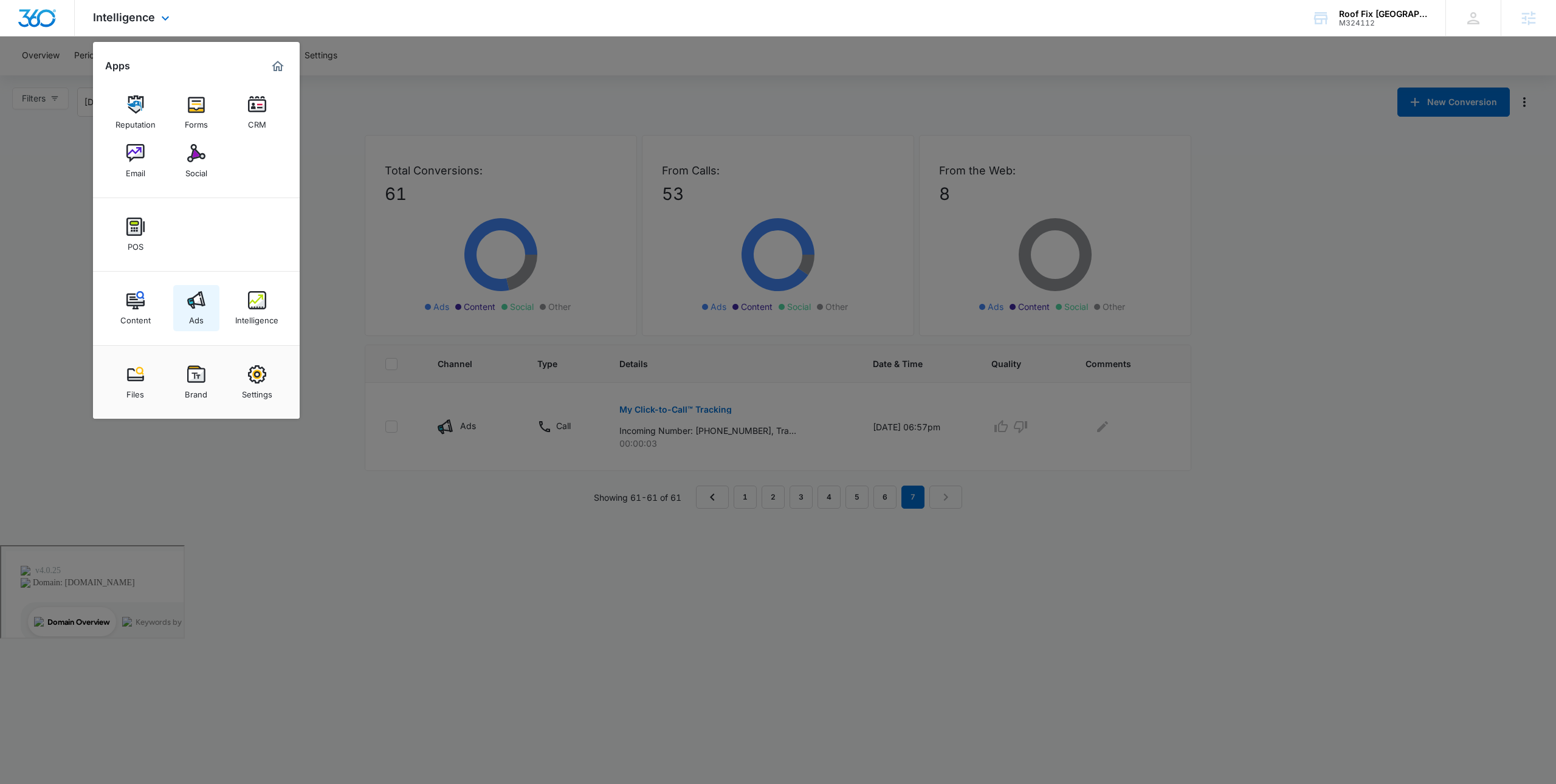
click at [188, 292] on img at bounding box center [197, 300] width 18 height 18
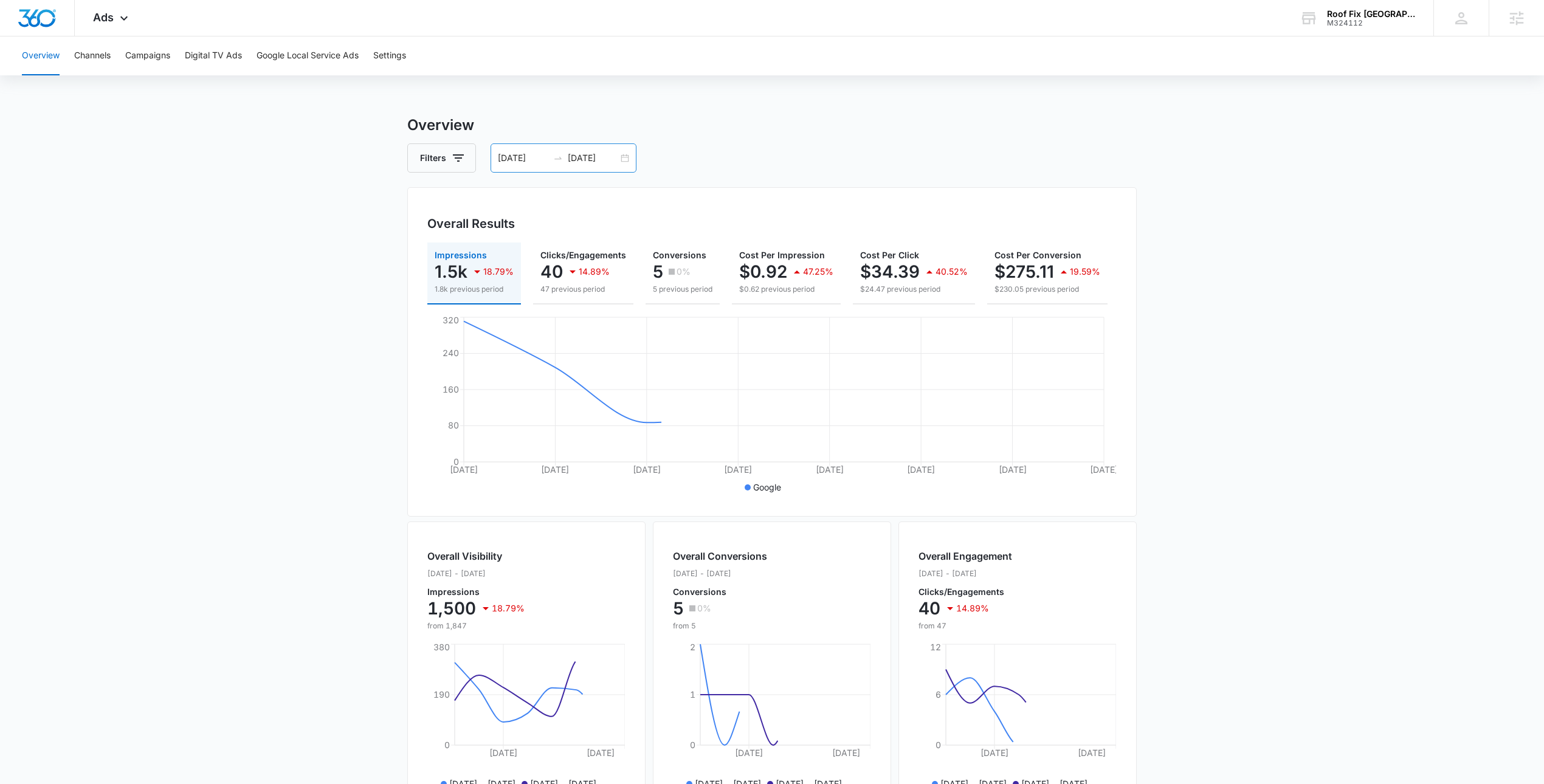
click at [623, 153] on div "10/01/2025 10/08/2025" at bounding box center [563, 158] width 146 height 29
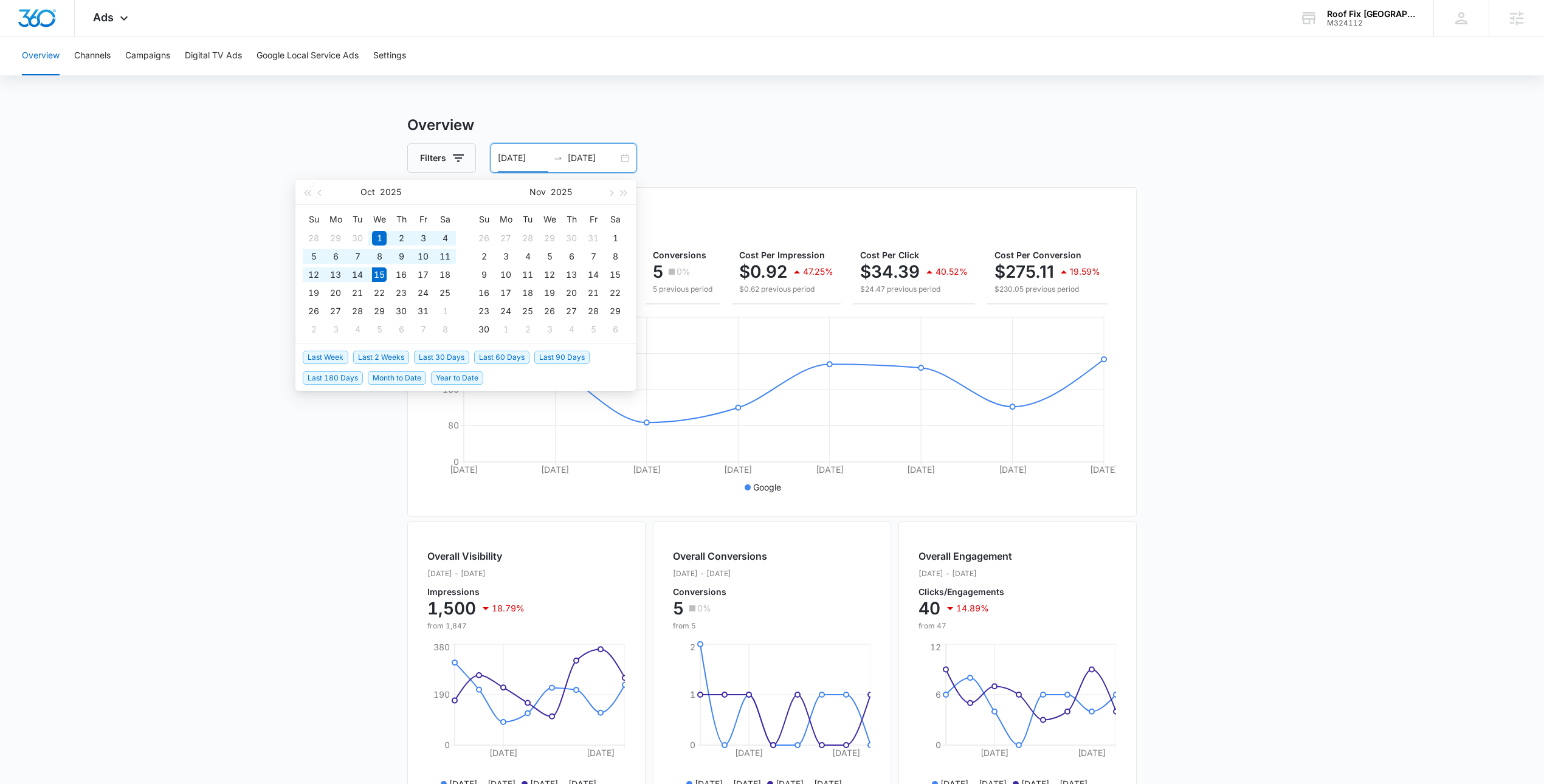
click at [432, 354] on span "Last 30 Days" at bounding box center [441, 357] width 55 height 14
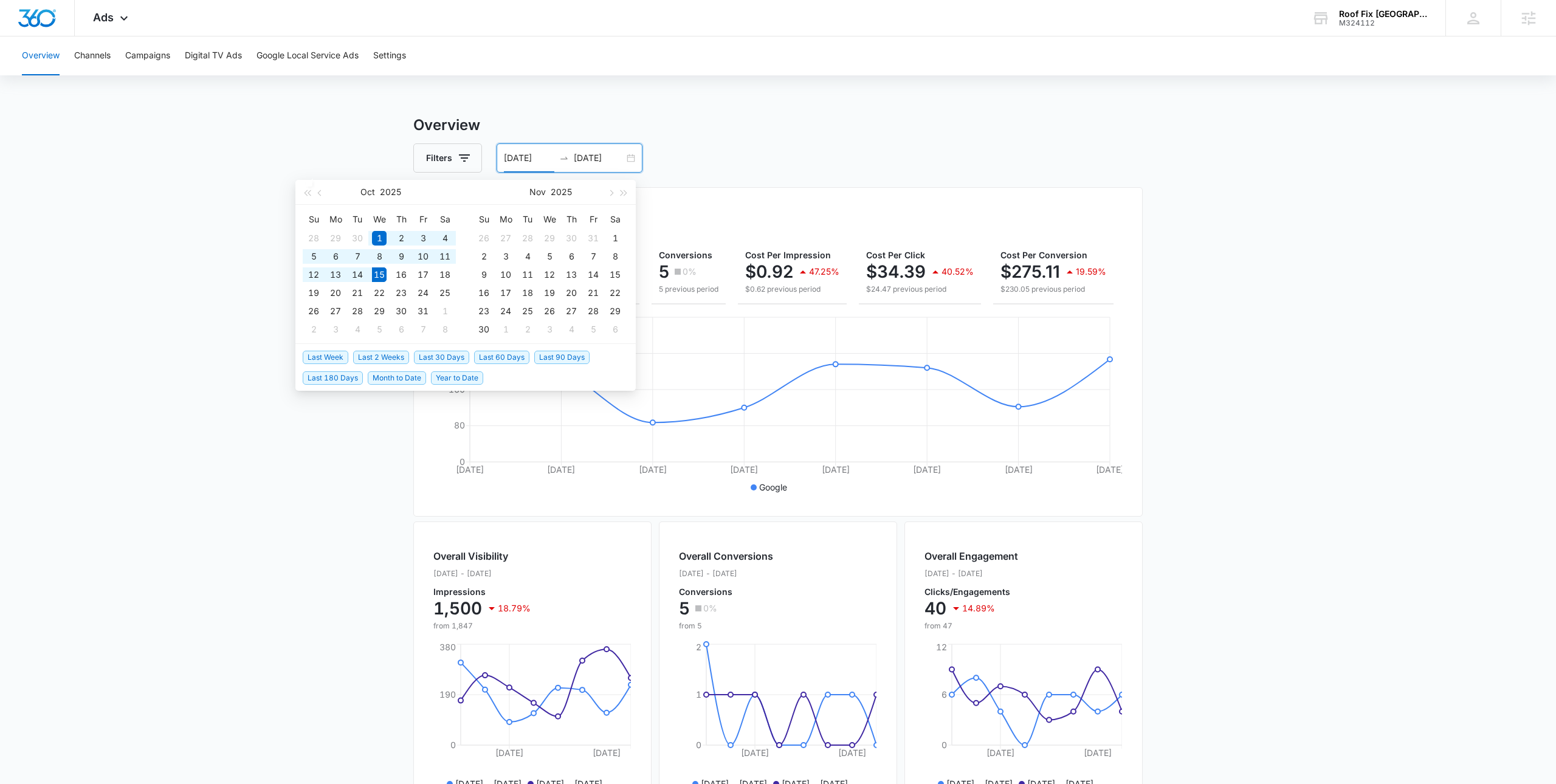
type input "09/15/2025"
type input "10/15/2025"
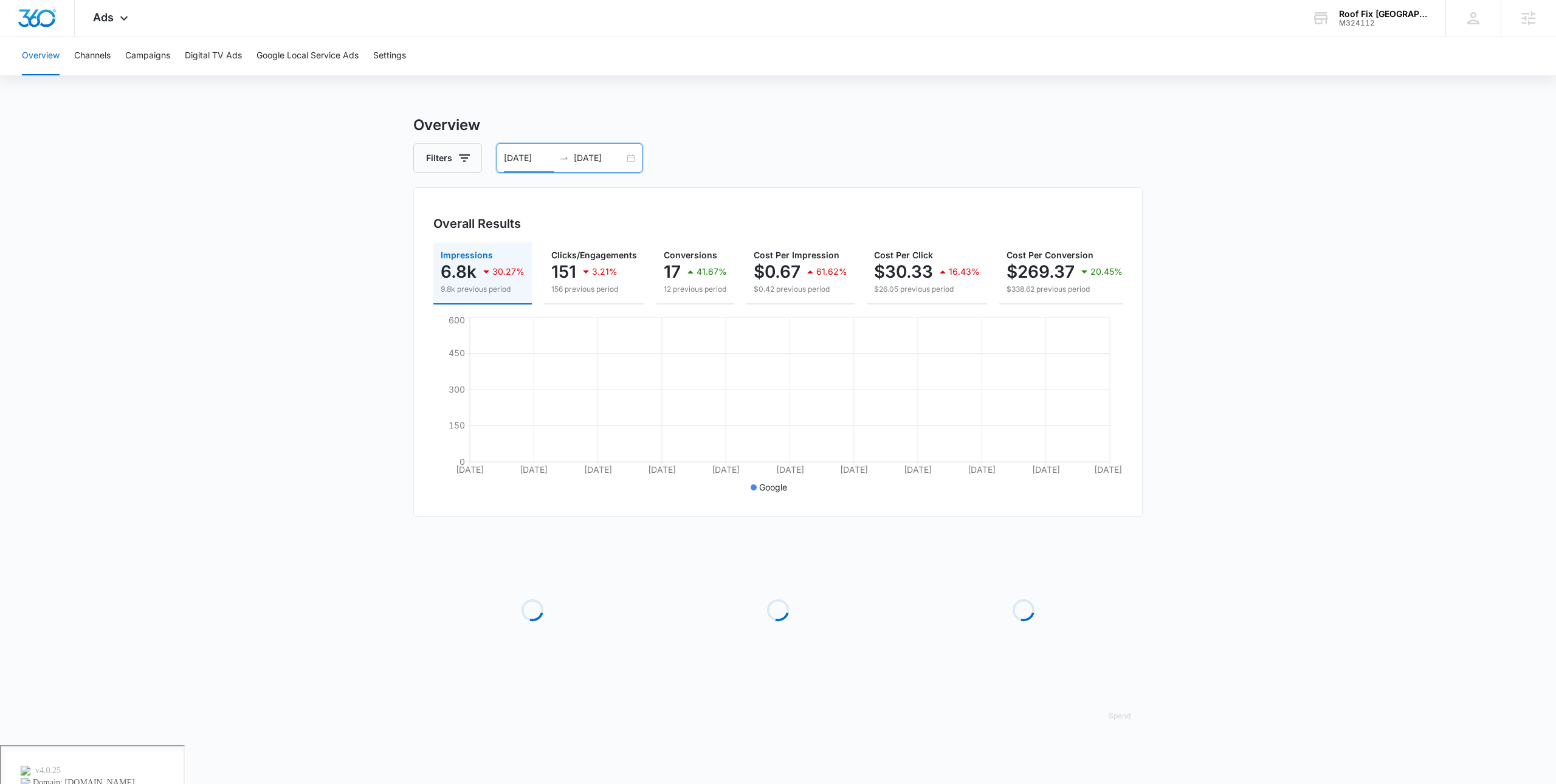
click at [772, 123] on h3 "Overview" at bounding box center [778, 125] width 729 height 22
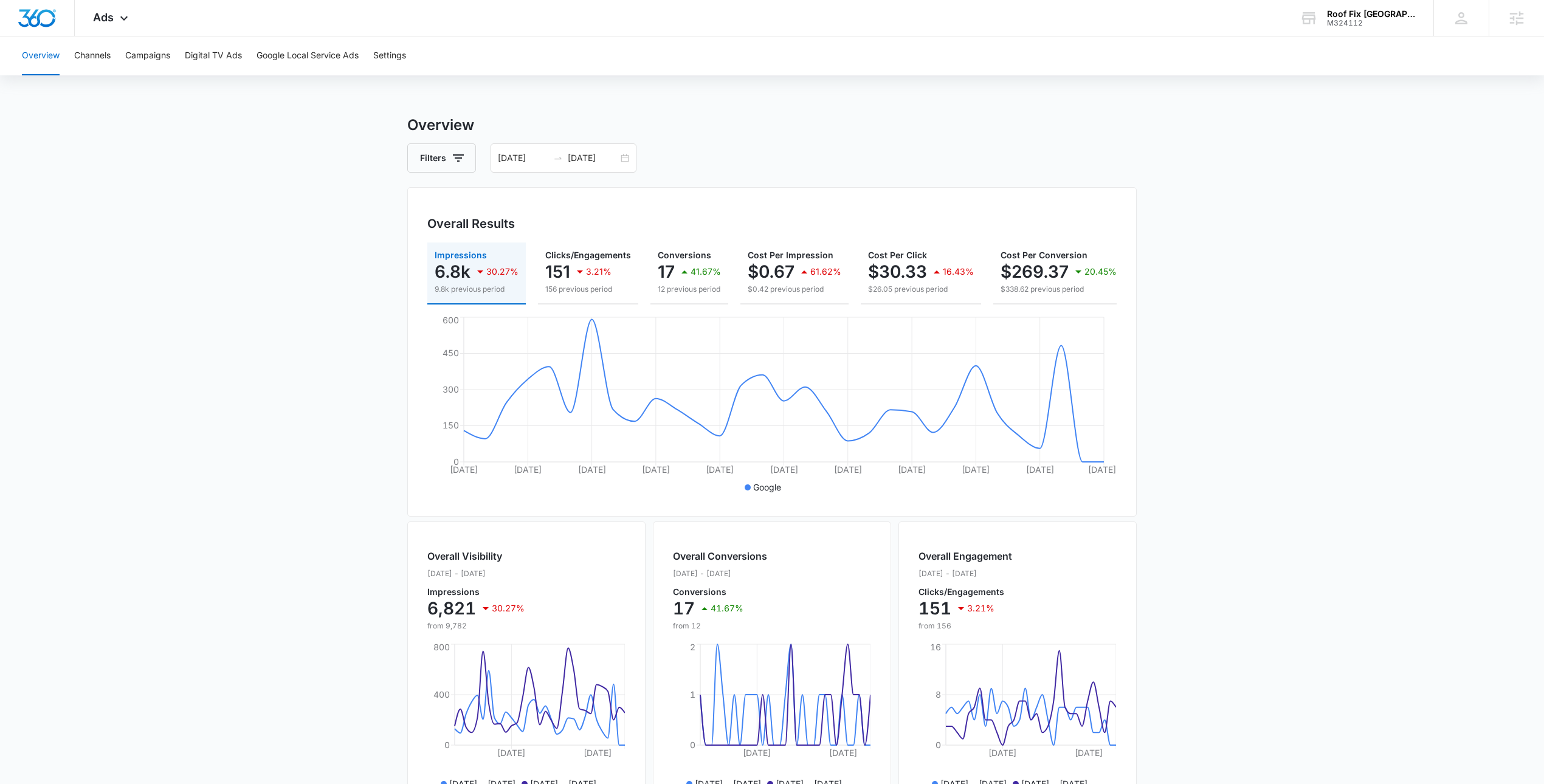
click at [830, 123] on h3 "Overview" at bounding box center [772, 125] width 729 height 22
click at [762, 110] on div "Overview Channels Campaigns Digital TV Ads Google Local Service Ads Settings Ov…" at bounding box center [772, 511] width 1544 height 950
click at [138, 59] on button "Campaigns" at bounding box center [147, 56] width 45 height 39
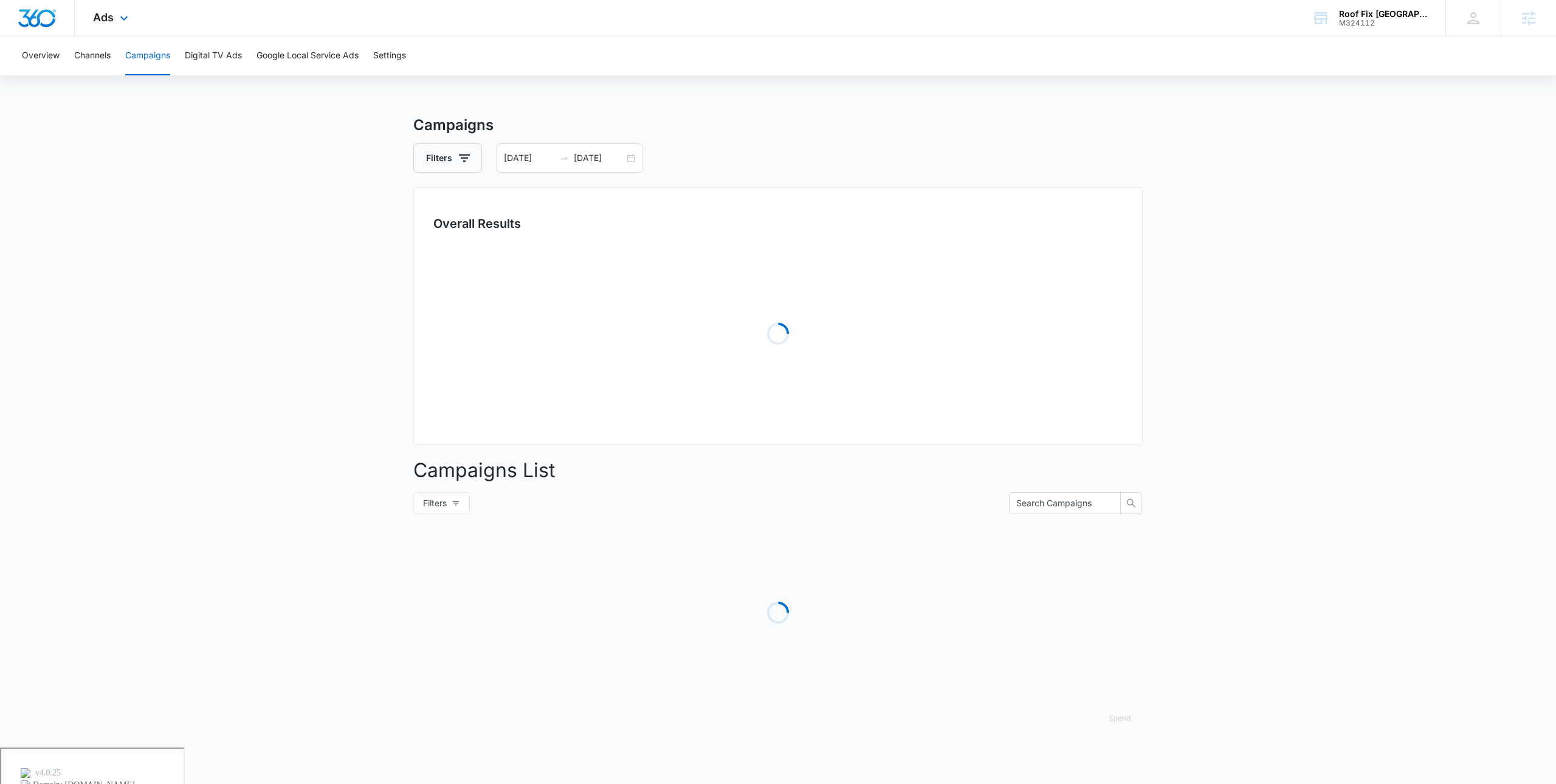
click at [113, 6] on div "Ads Apps Reputation Forms CRM Email Social POS Content Ads Intelligence Files B…" at bounding box center [112, 18] width 75 height 36
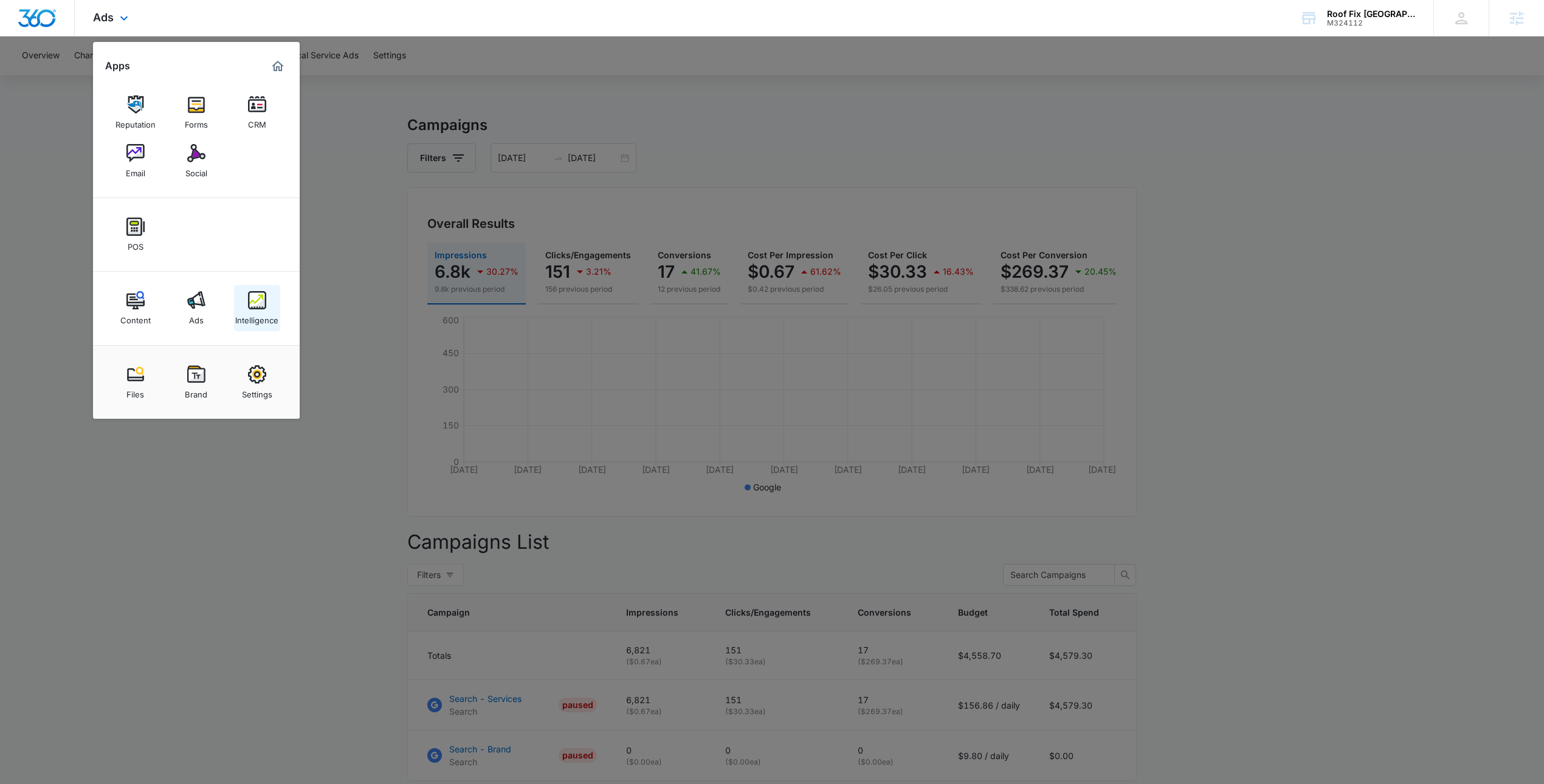
click at [269, 312] on div "Intelligence" at bounding box center [257, 317] width 43 height 16
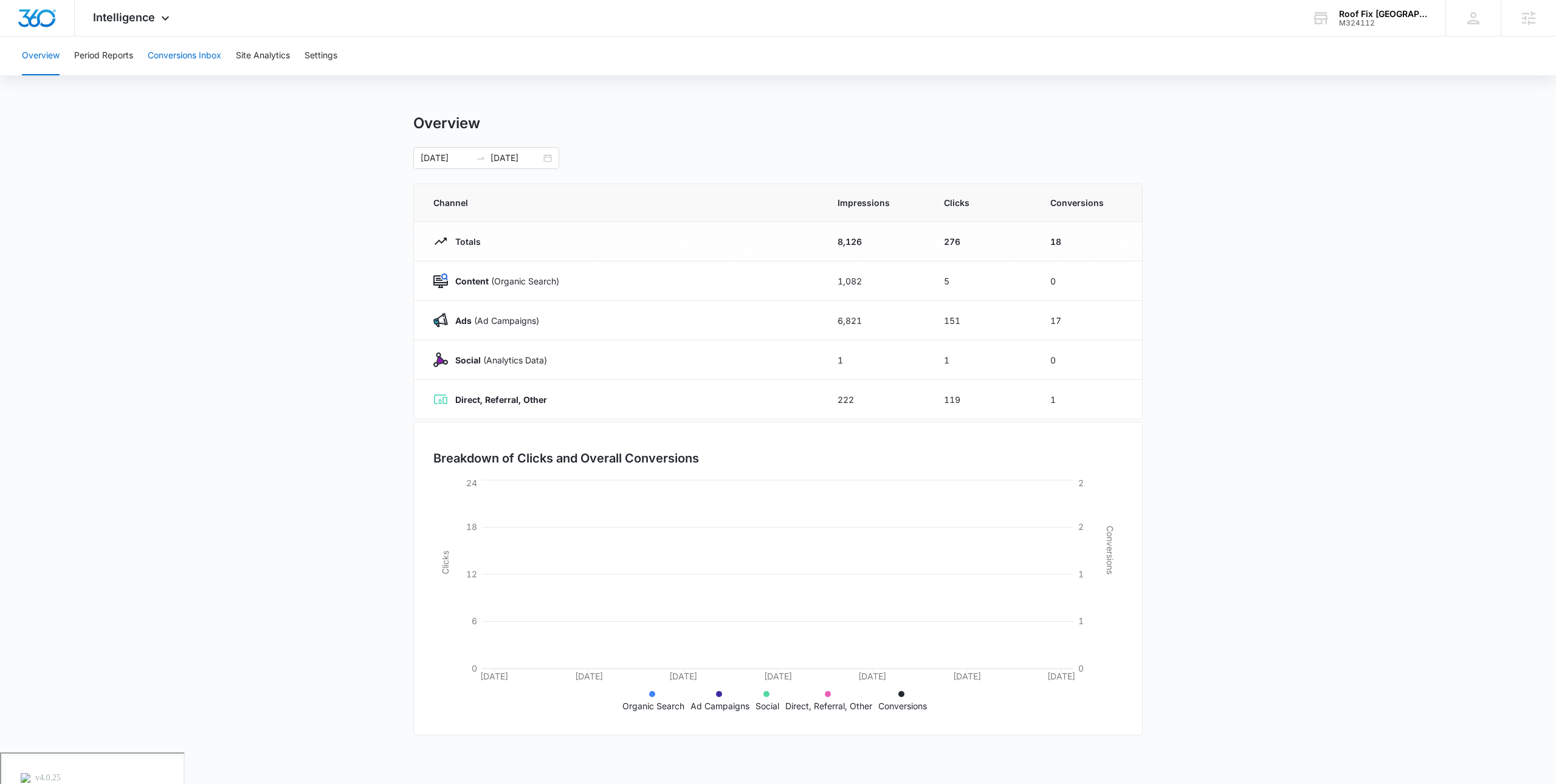
click at [169, 58] on button "Conversions Inbox" at bounding box center [184, 56] width 73 height 39
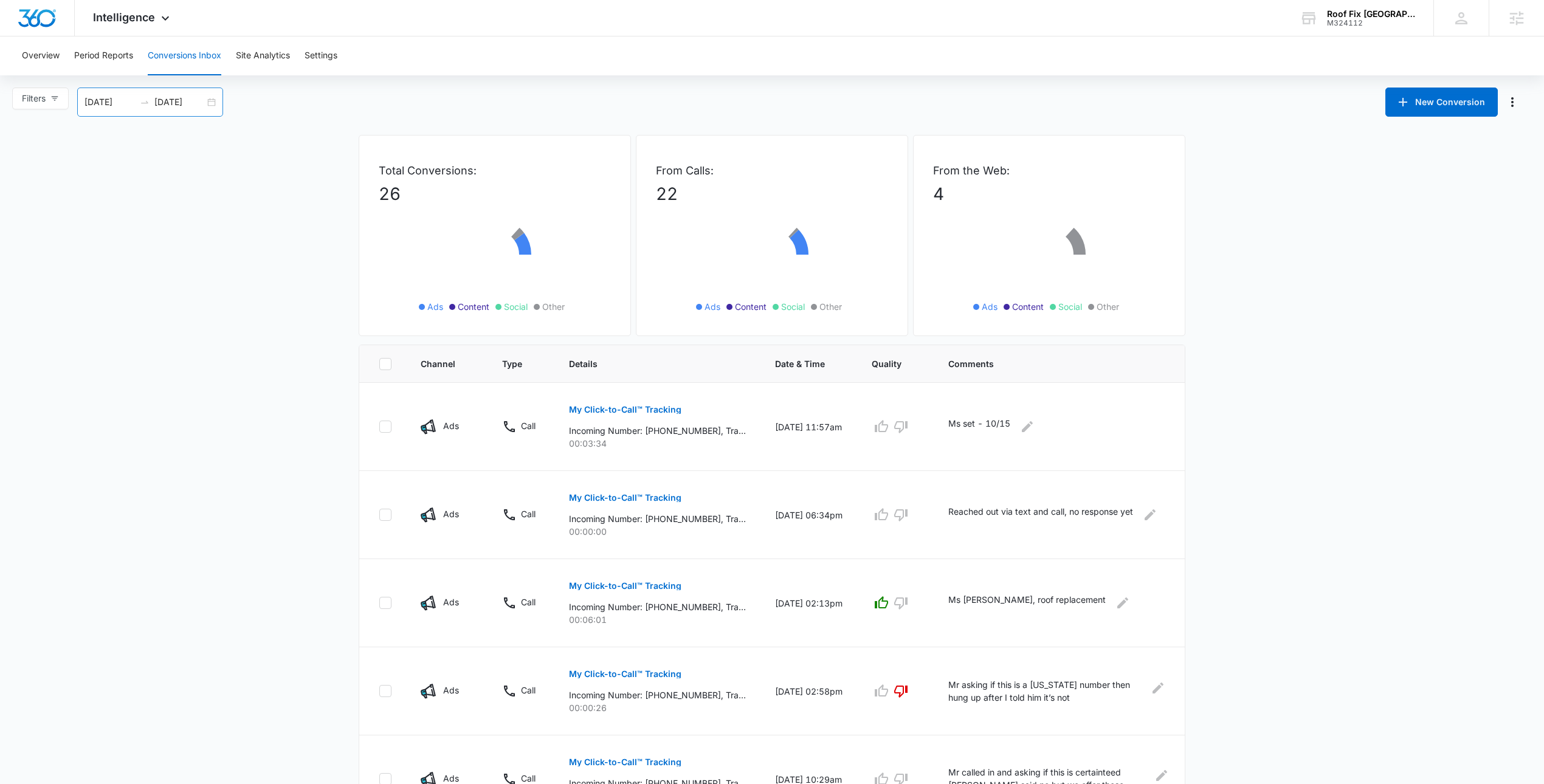
click at [207, 101] on div "09/15/2025 10/15/2025" at bounding box center [150, 102] width 146 height 29
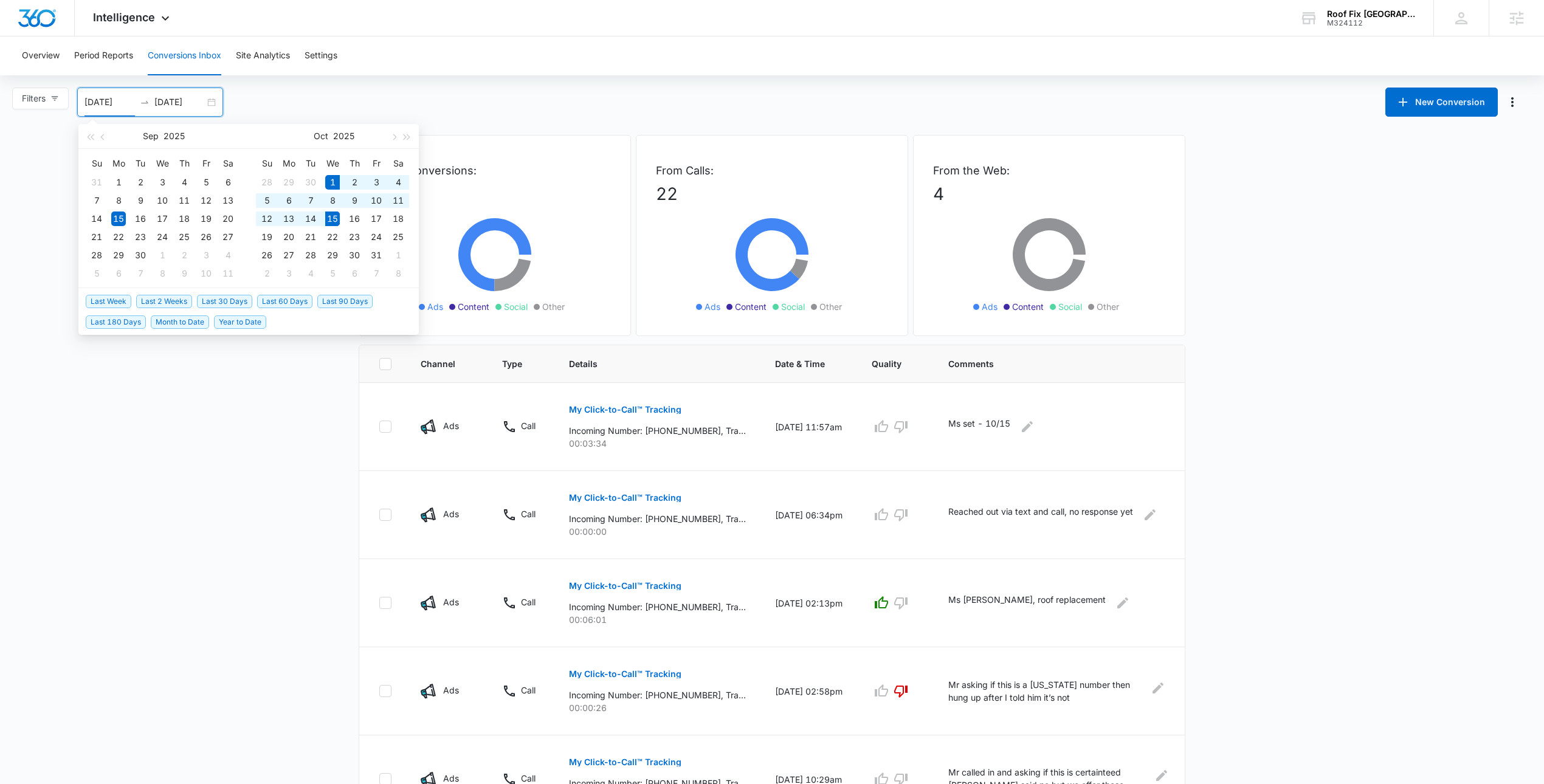
click at [177, 302] on span "Last 2 Weeks" at bounding box center [164, 301] width 56 height 14
type input "10/01/2025"
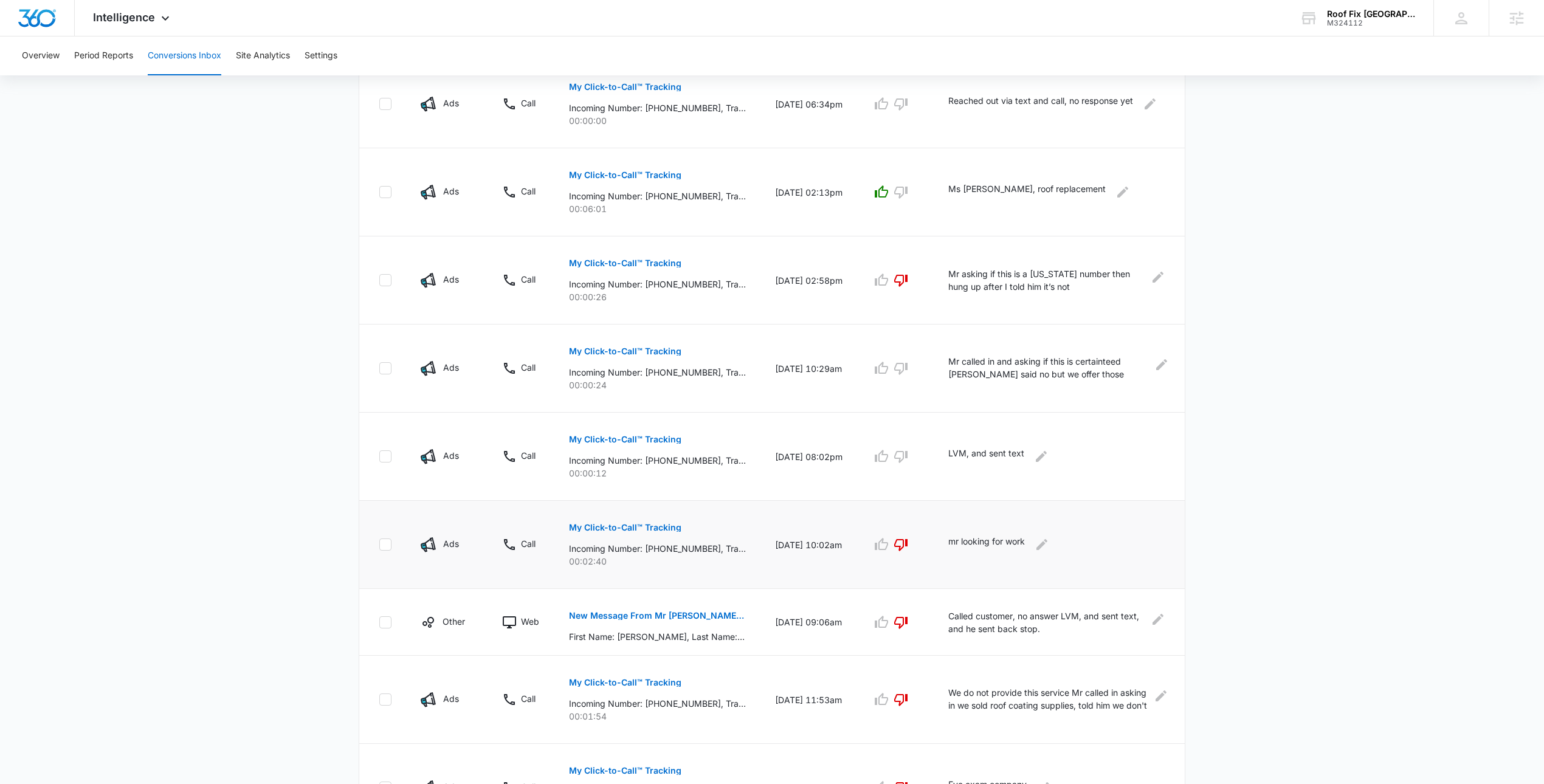
scroll to position [499, 0]
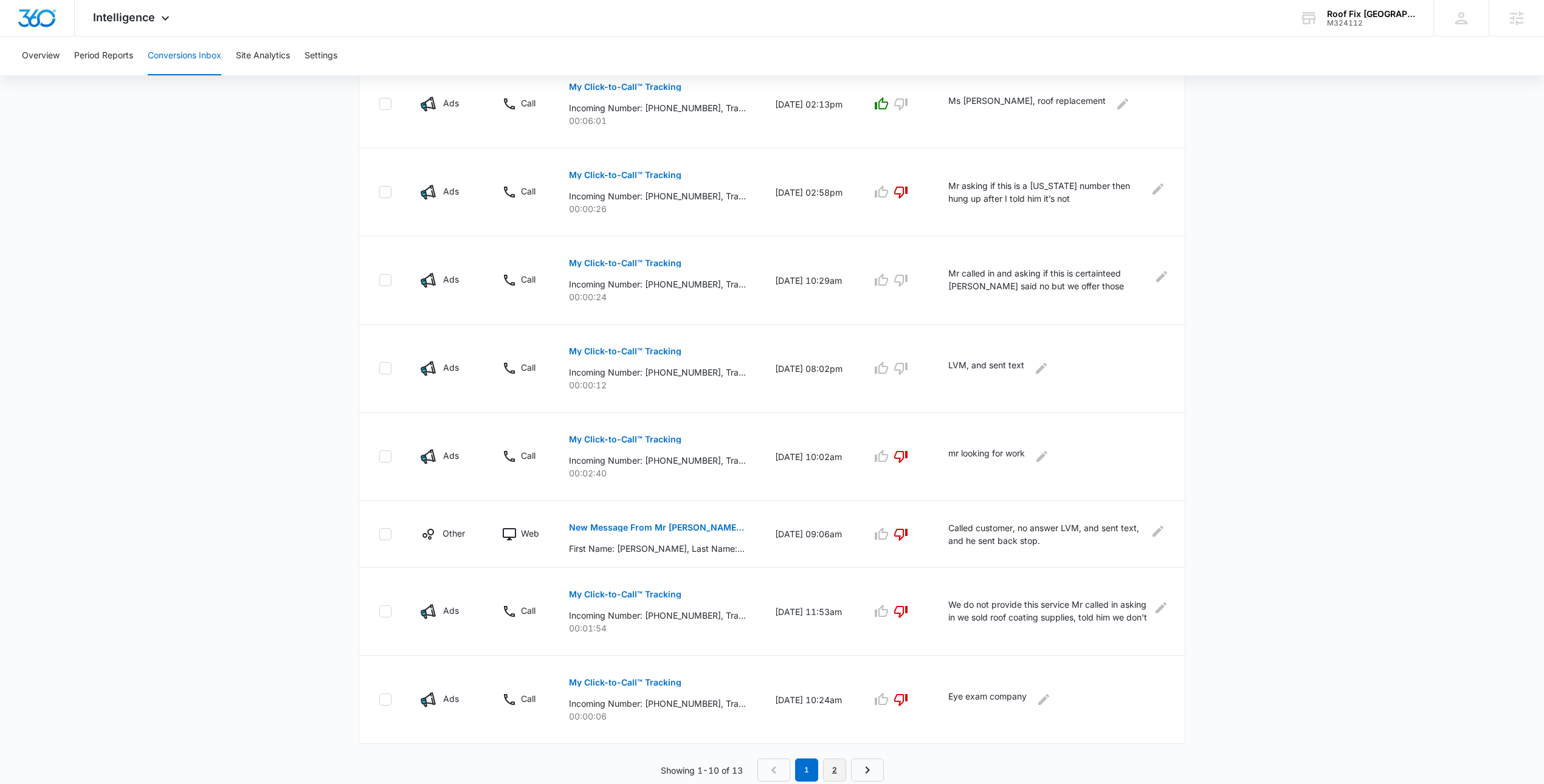
click at [828, 775] on link "2" at bounding box center [835, 770] width 23 height 23
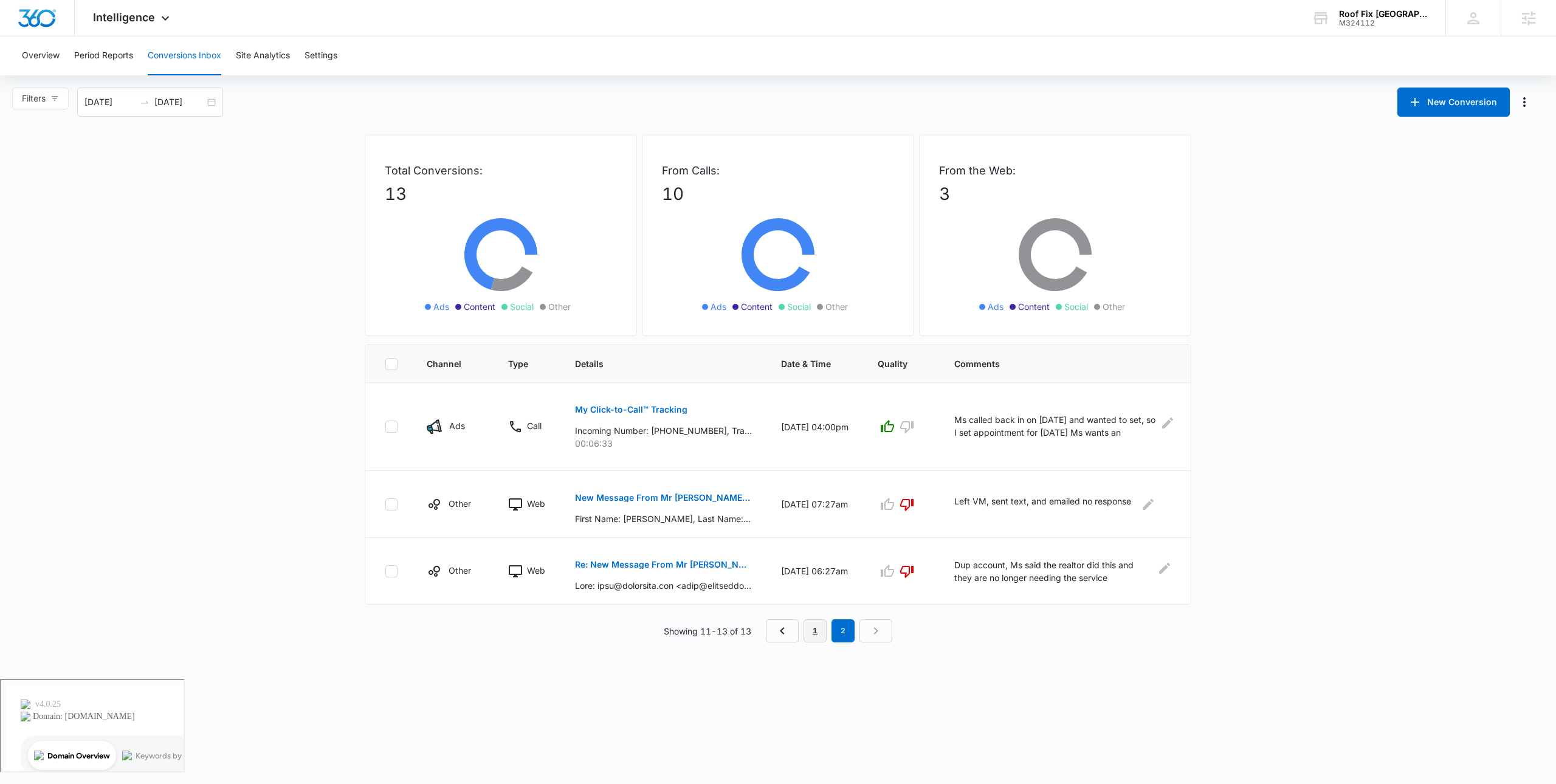
click at [816, 629] on link "1" at bounding box center [815, 631] width 23 height 23
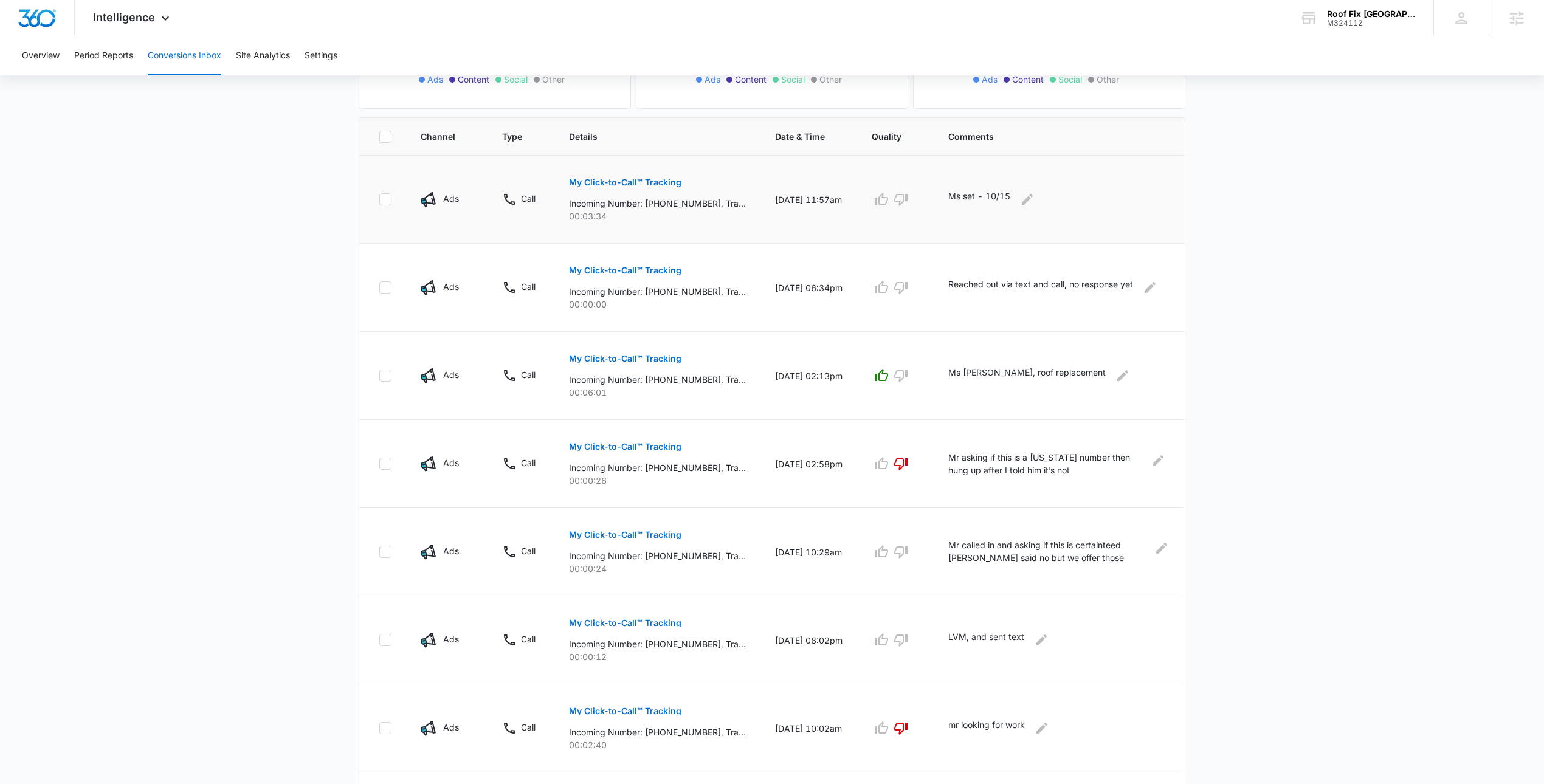
scroll to position [132, 0]
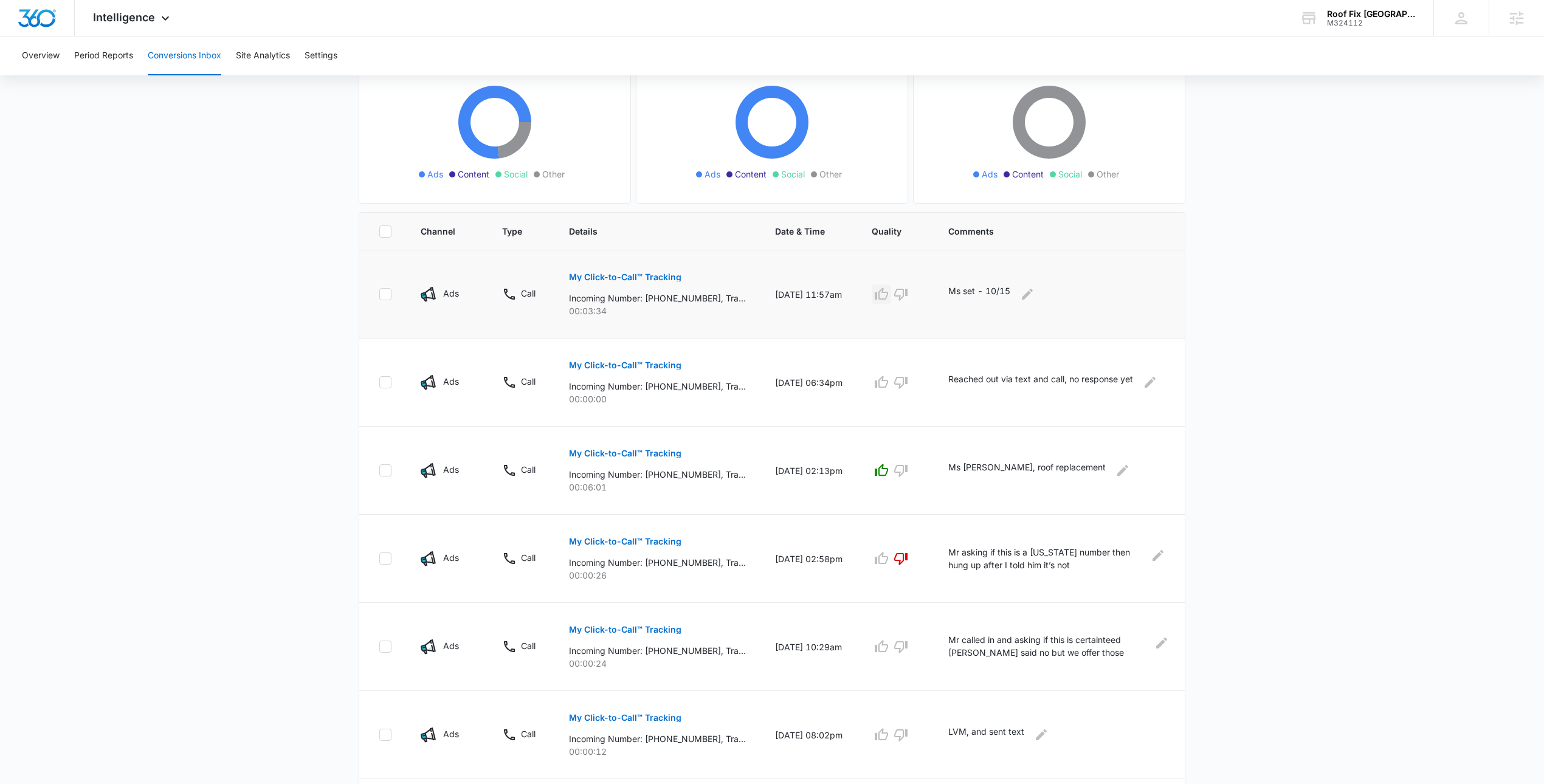
click at [878, 300] on icon "button" at bounding box center [881, 294] width 14 height 14
click at [906, 382] on icon "button" at bounding box center [900, 383] width 14 height 12
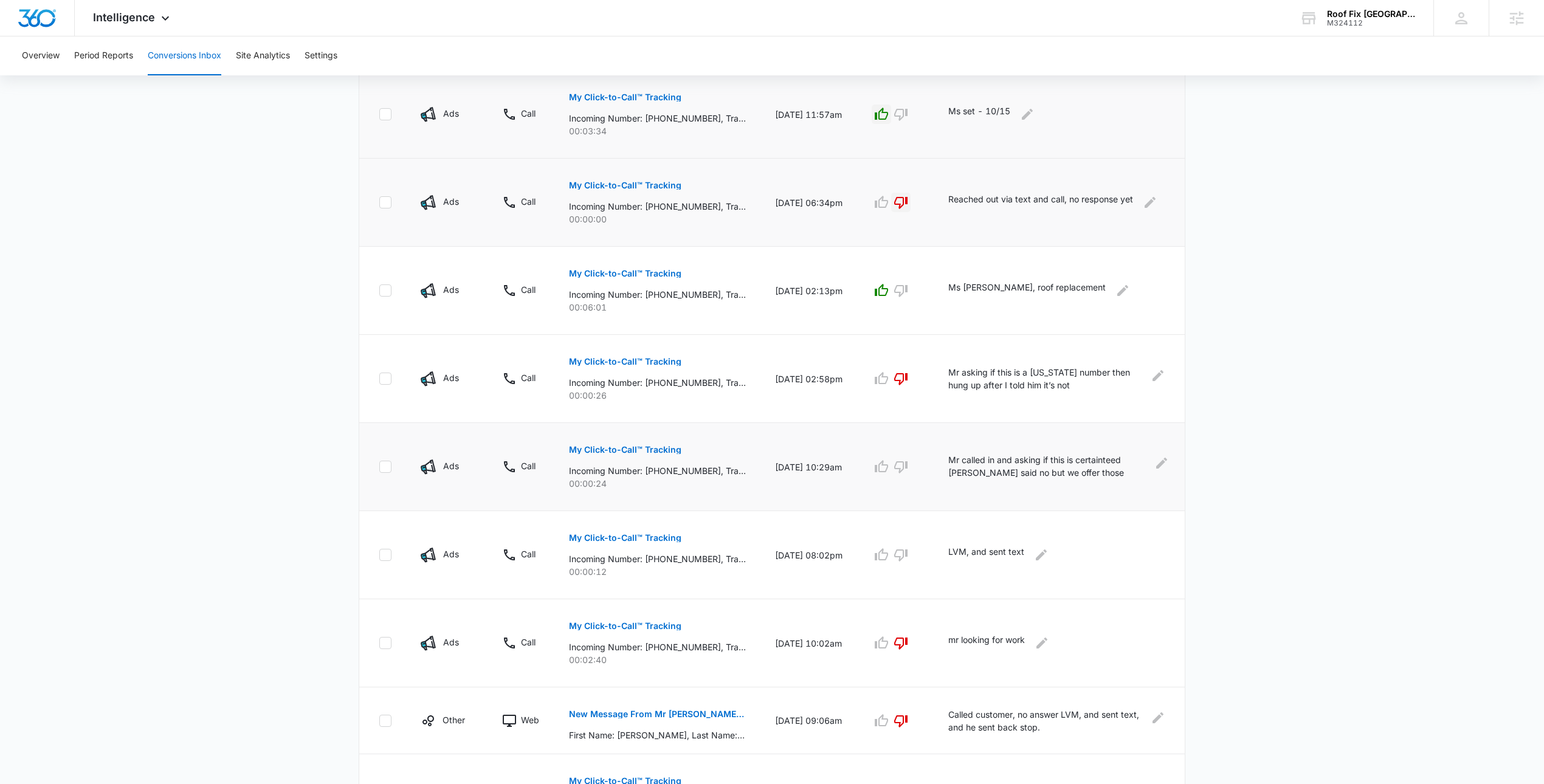
scroll to position [445, 0]
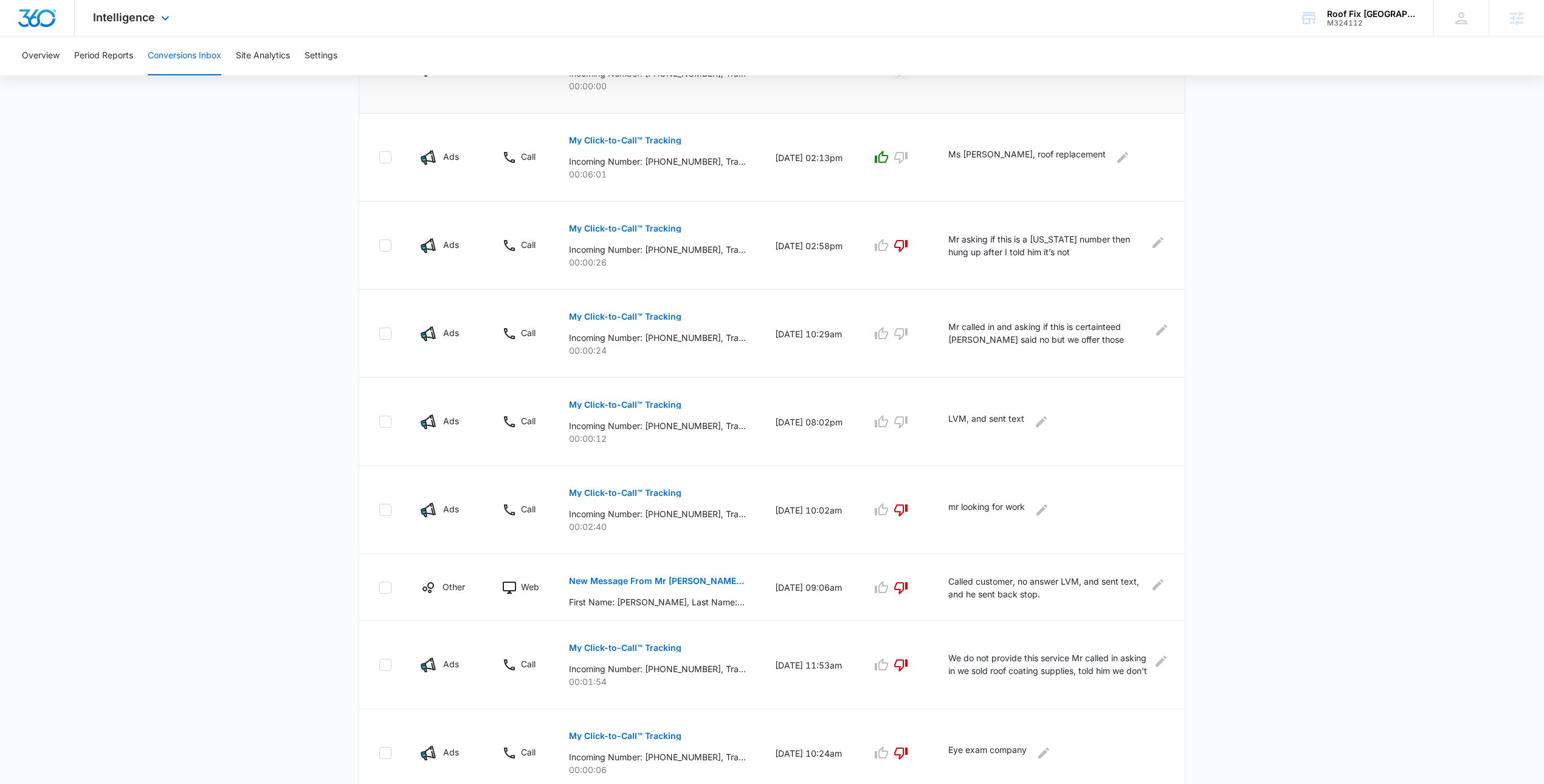
click at [103, 8] on div "Intelligence Apps Reputation Forms CRM Email Social POS Content Ads Intelligenc…" at bounding box center [132, 18] width 116 height 36
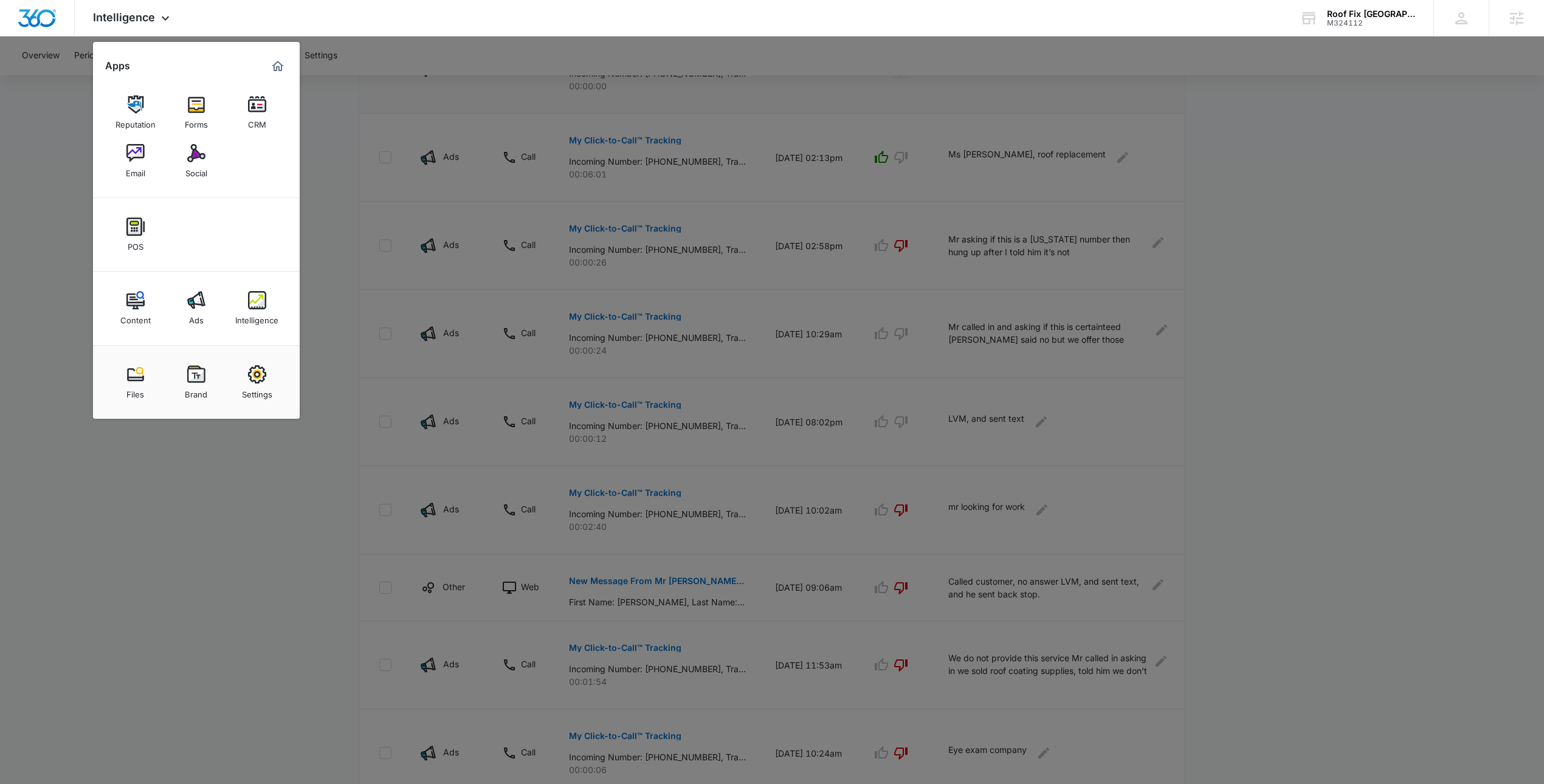
click at [198, 305] on img at bounding box center [197, 300] width 18 height 18
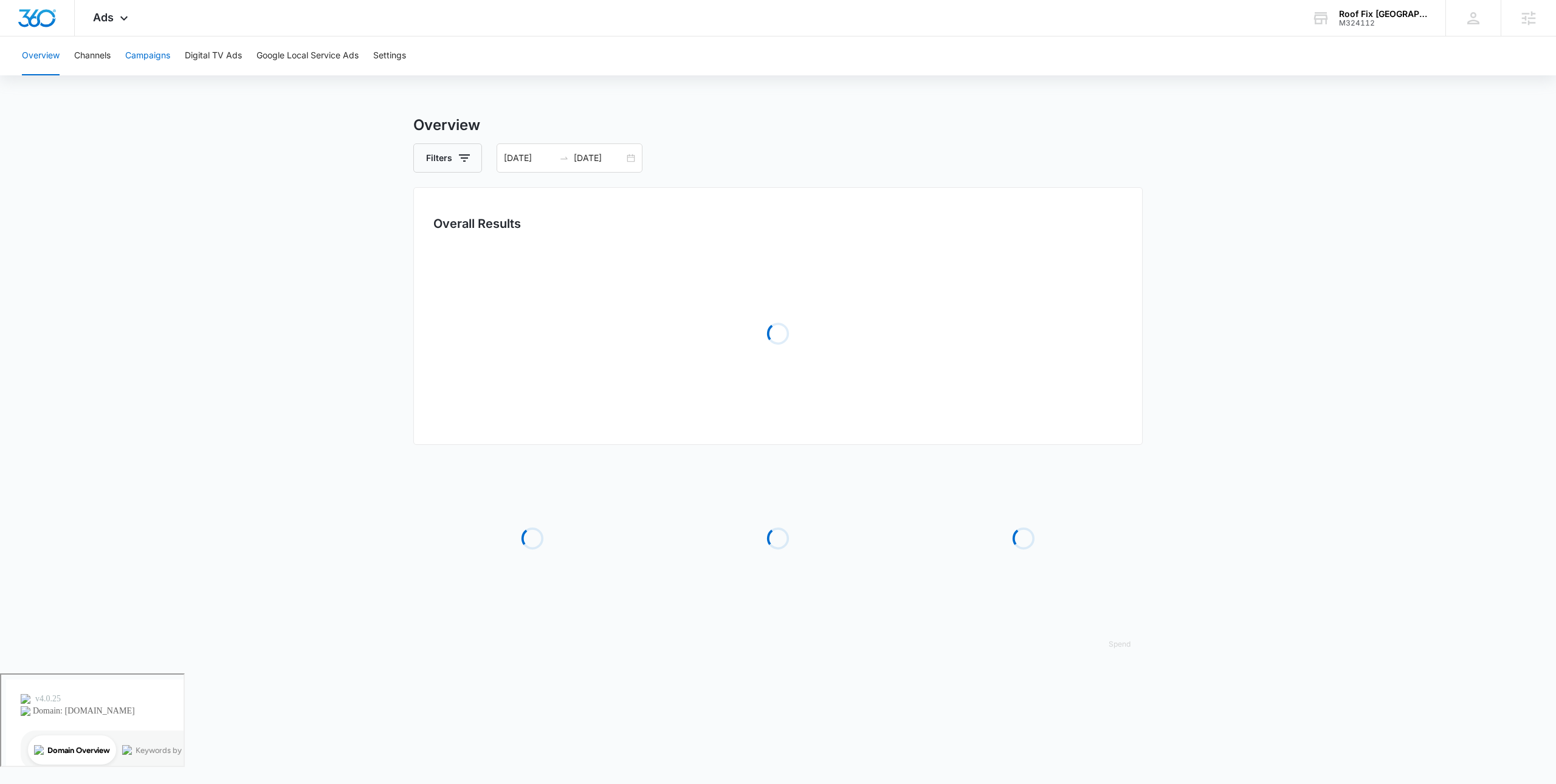
click at [157, 54] on button "Campaigns" at bounding box center [147, 56] width 45 height 39
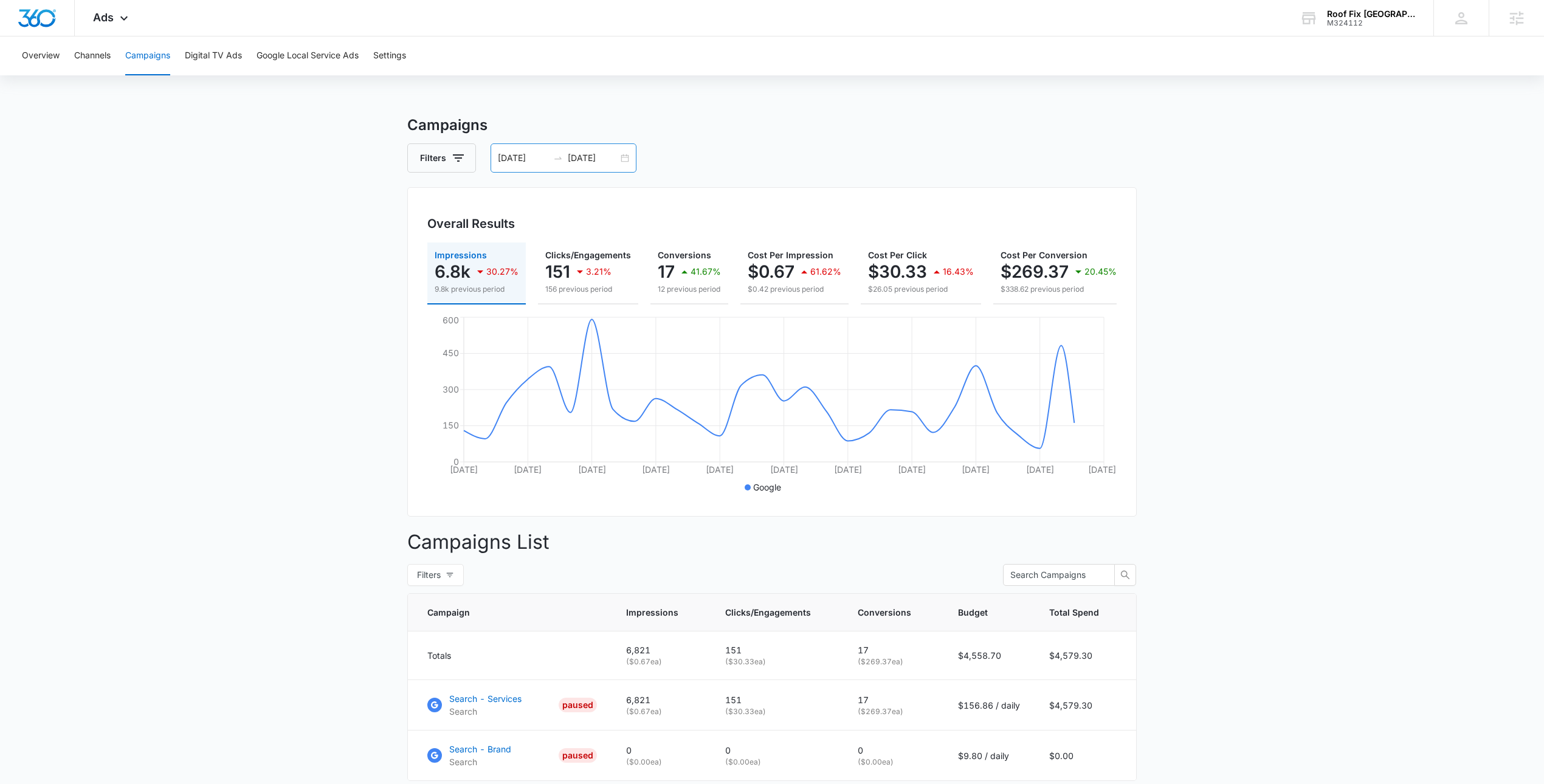
click at [627, 163] on div "09/15/2025 10/15/2025" at bounding box center [563, 158] width 146 height 29
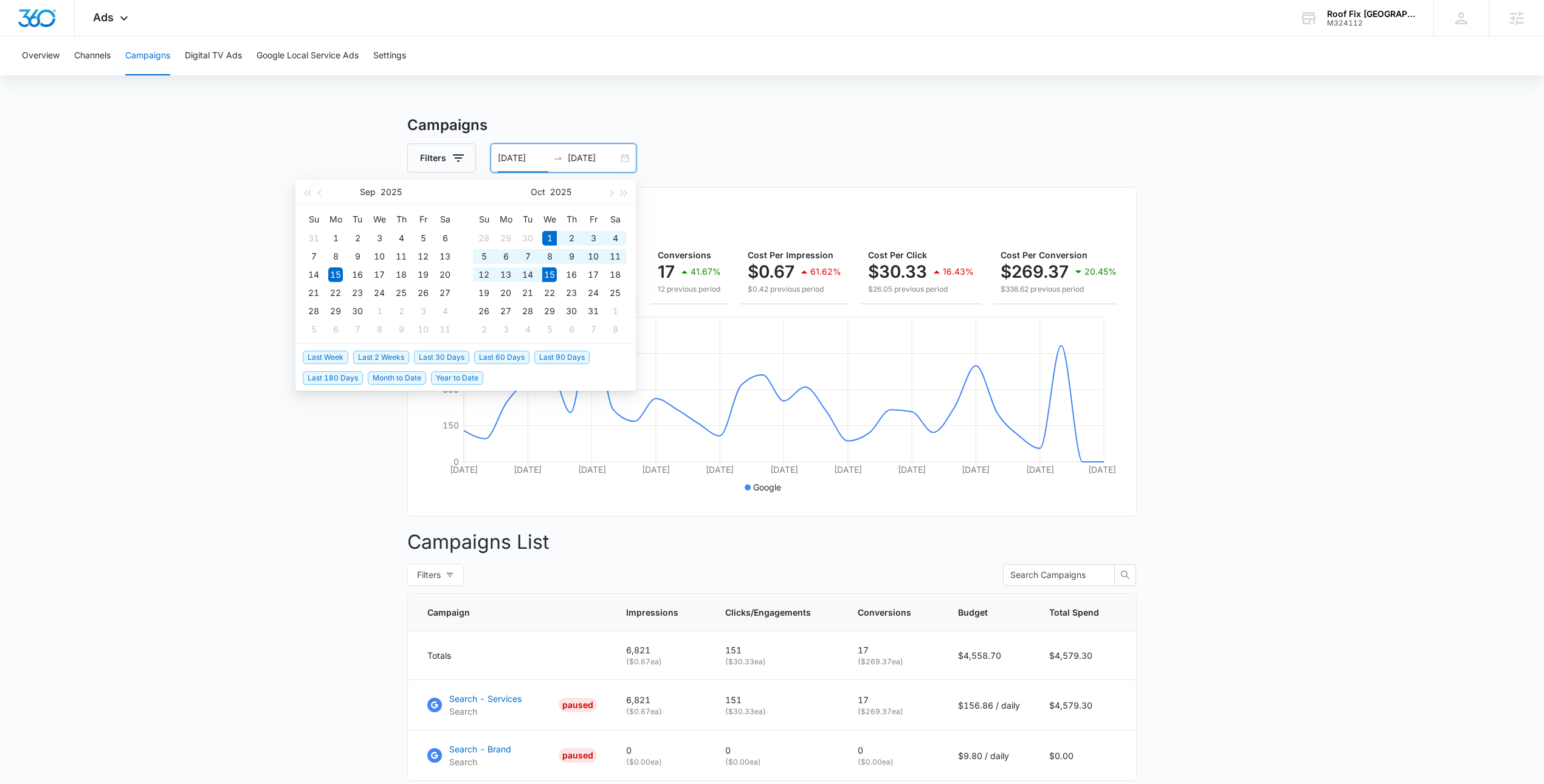
click at [379, 360] on span "Last 2 Weeks" at bounding box center [381, 357] width 56 height 14
type input "10/01/2025"
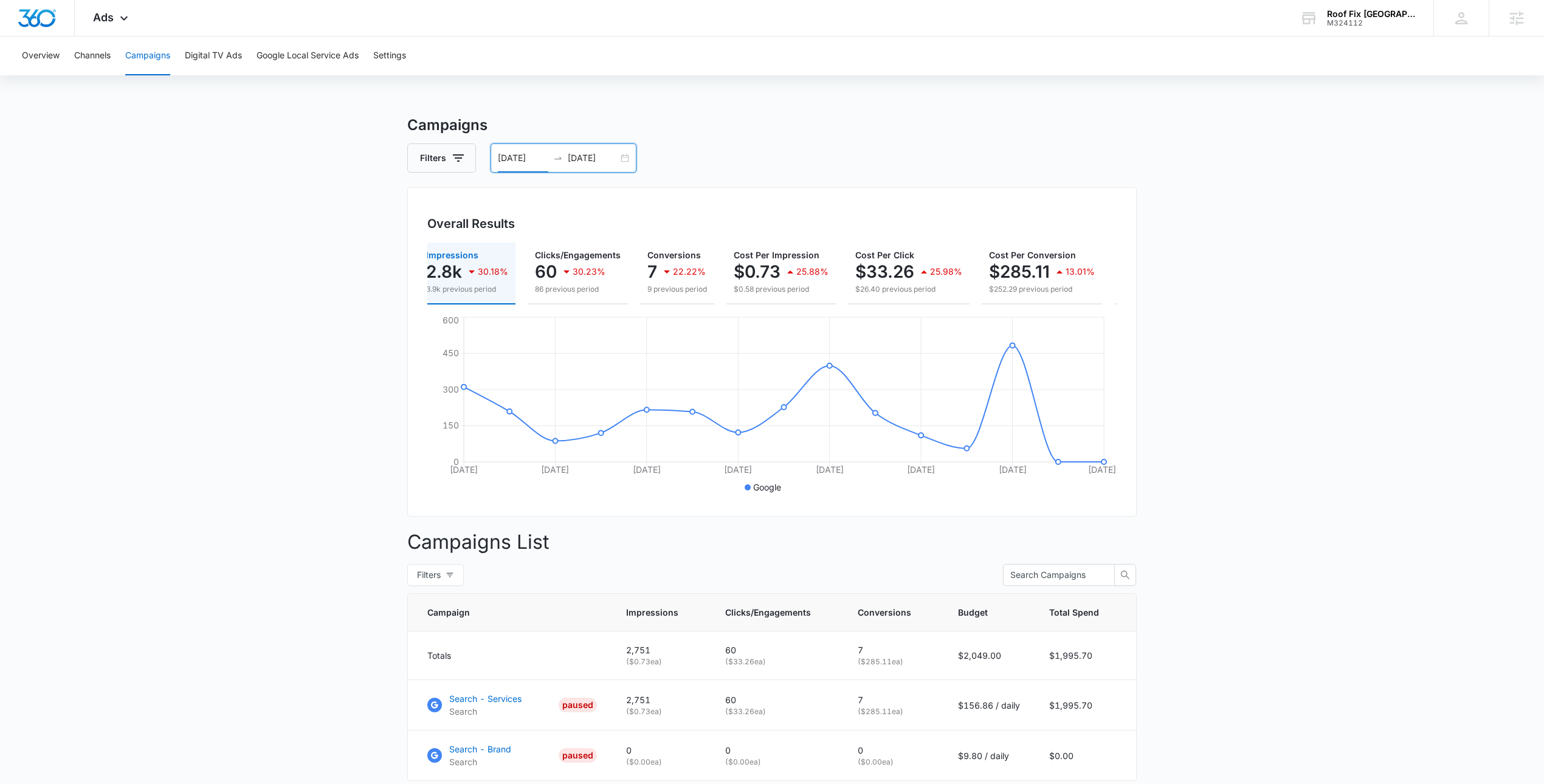
scroll to position [0, 143]
click at [103, 18] on span "Ads" at bounding box center [103, 18] width 21 height 13
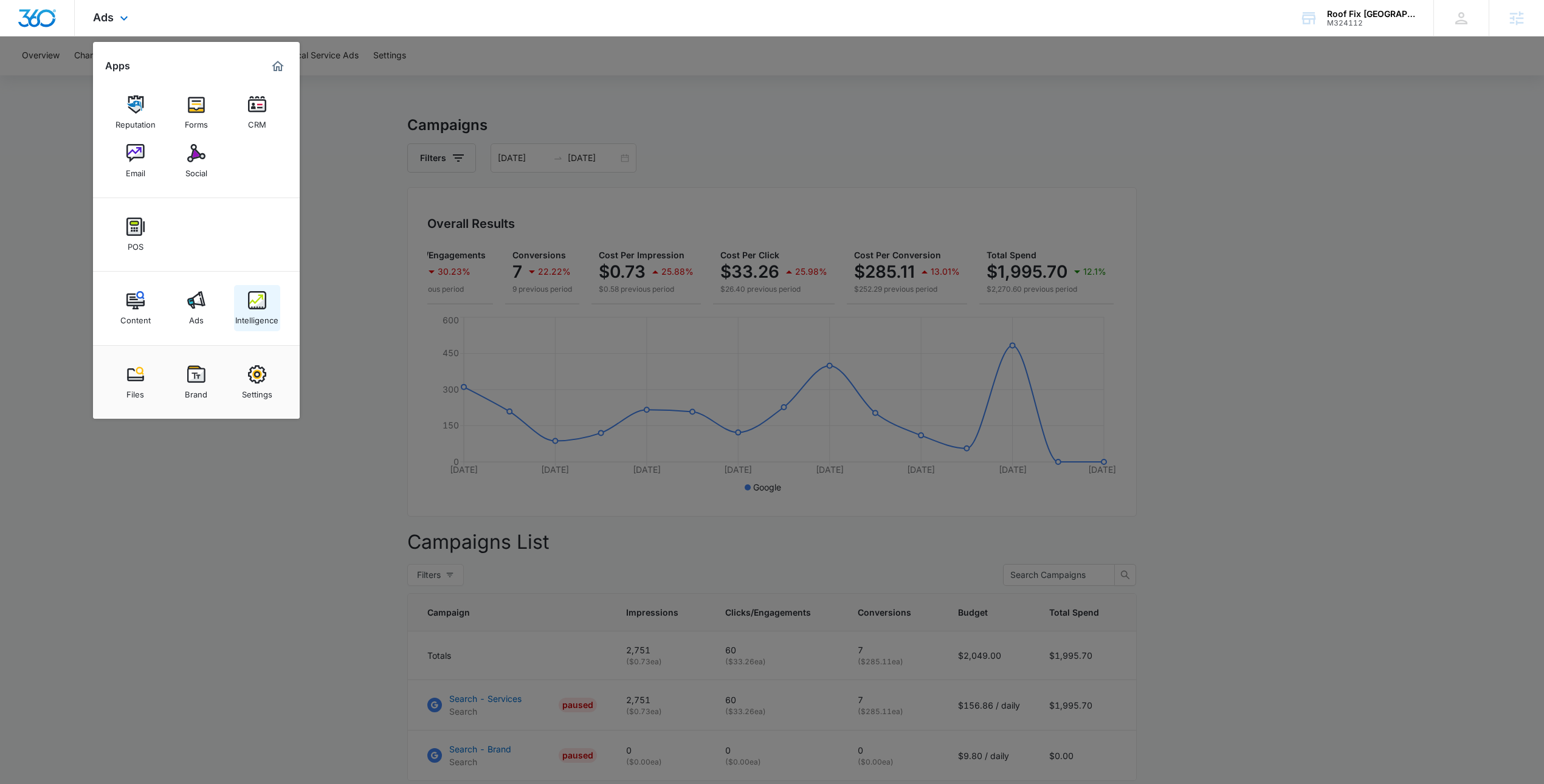
click at [248, 303] on img at bounding box center [257, 300] width 18 height 18
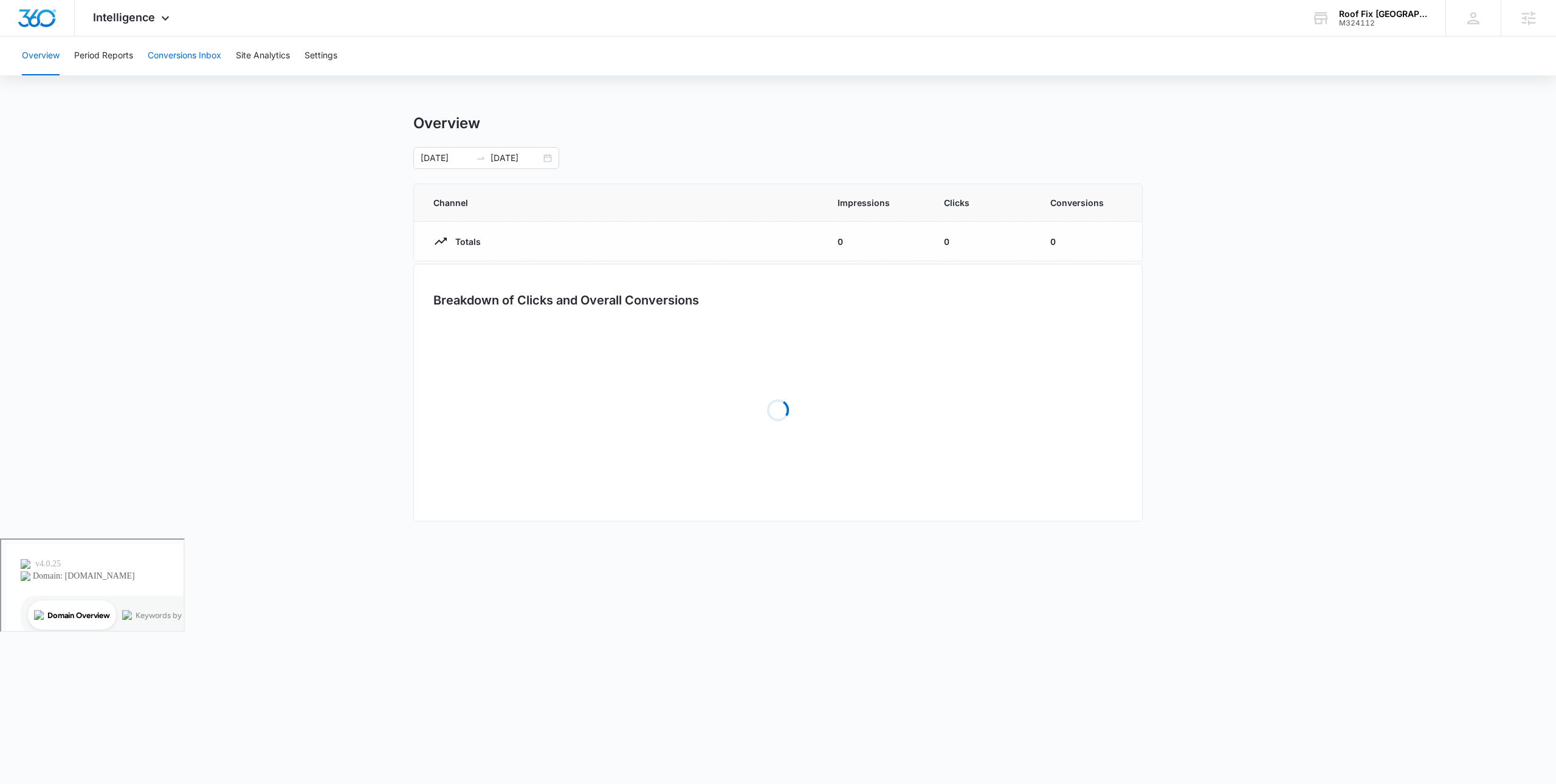
click at [173, 52] on button "Conversions Inbox" at bounding box center [184, 56] width 73 height 39
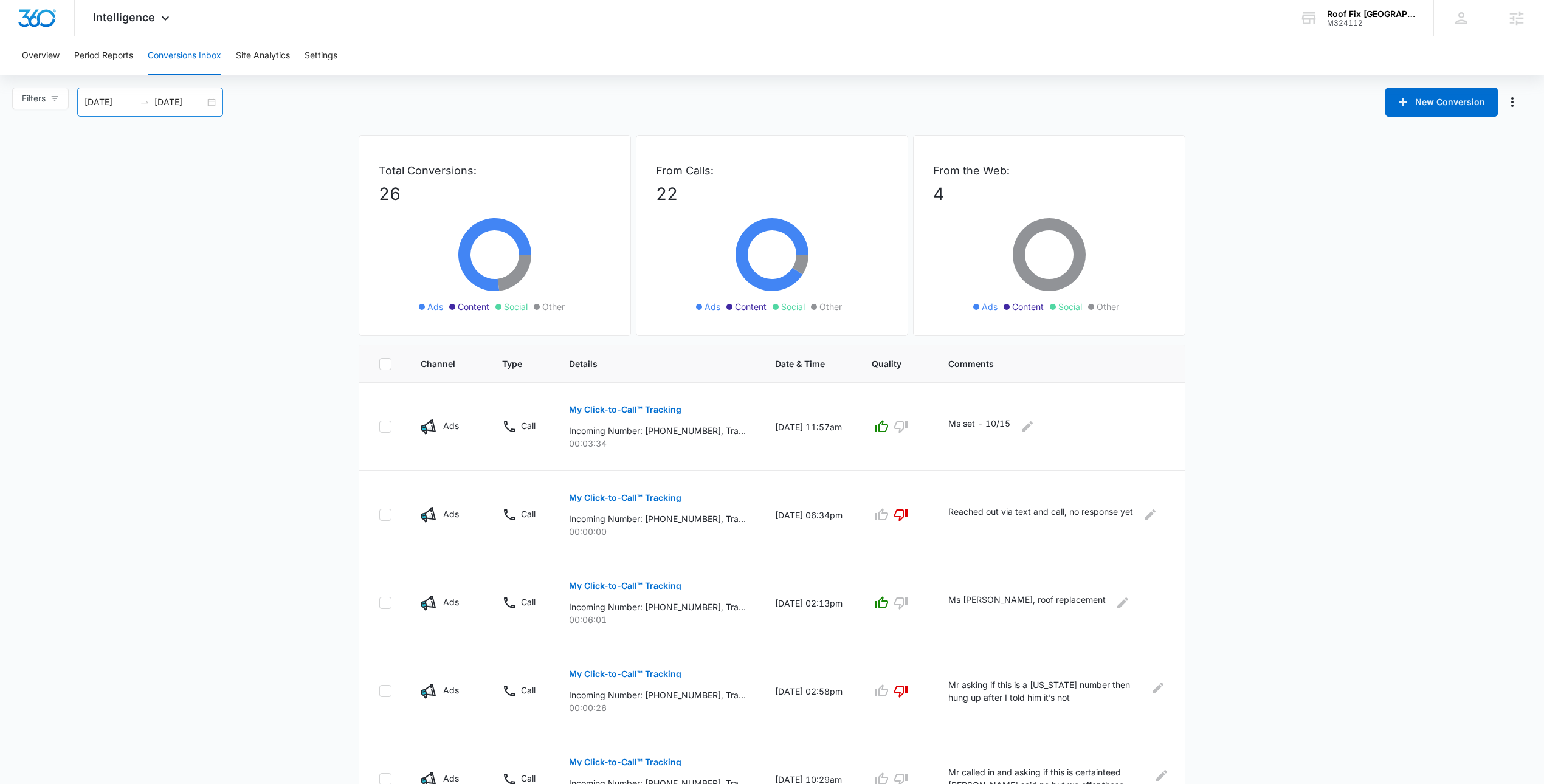
click at [208, 102] on div "09/15/2025 10/15/2025" at bounding box center [150, 102] width 146 height 29
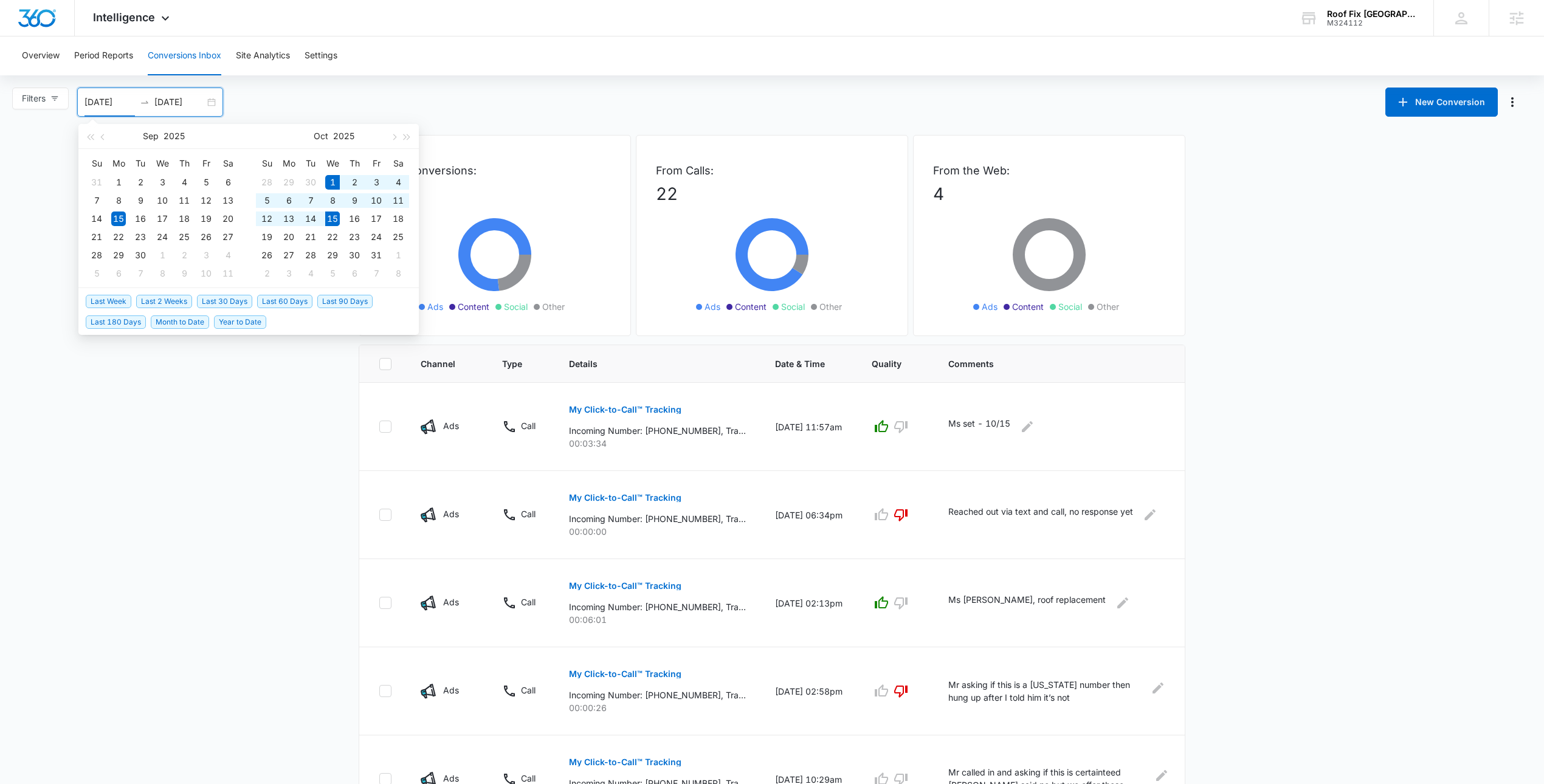
click at [162, 295] on span "Last 2 Weeks" at bounding box center [164, 301] width 56 height 14
type input "10/01/2025"
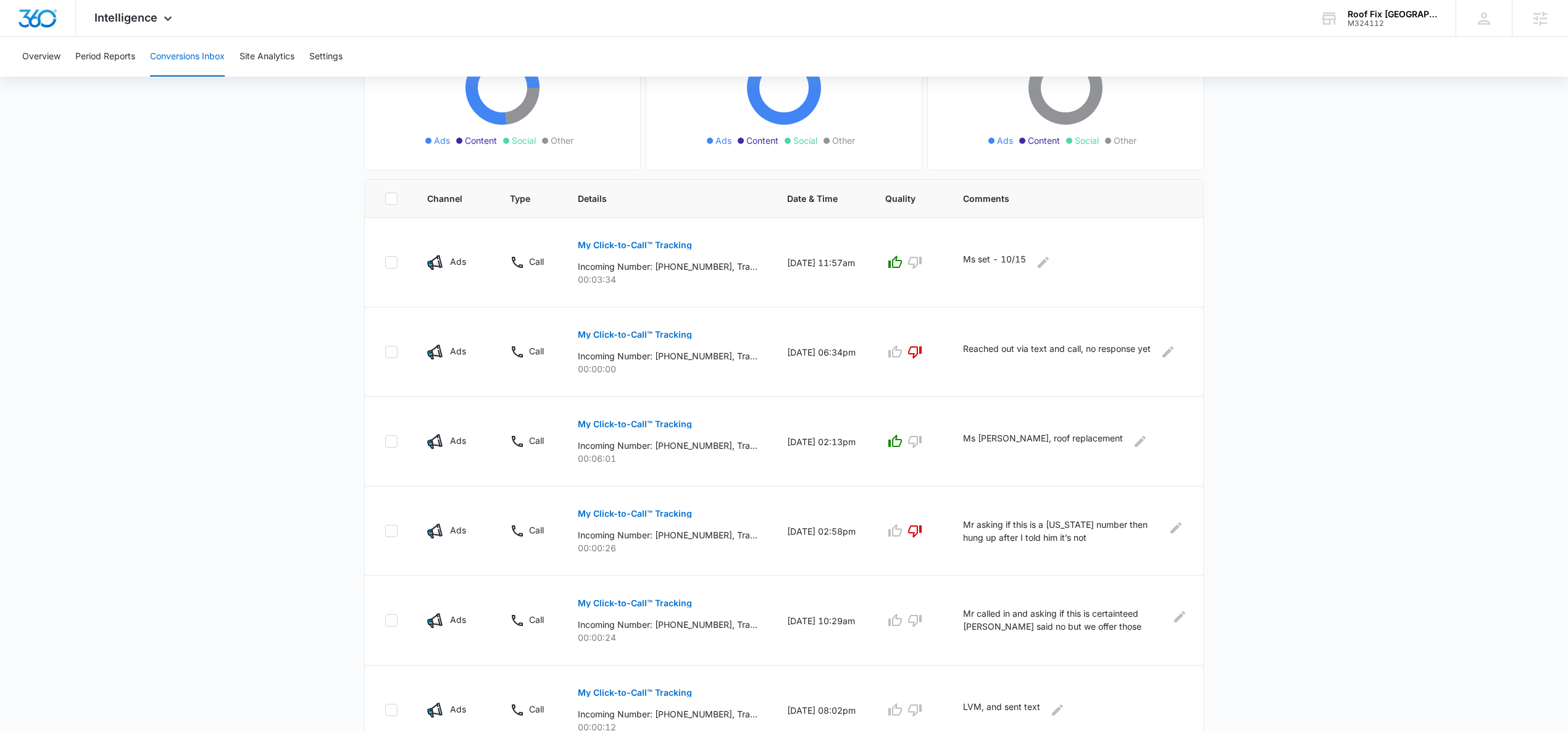
scroll to position [573, 0]
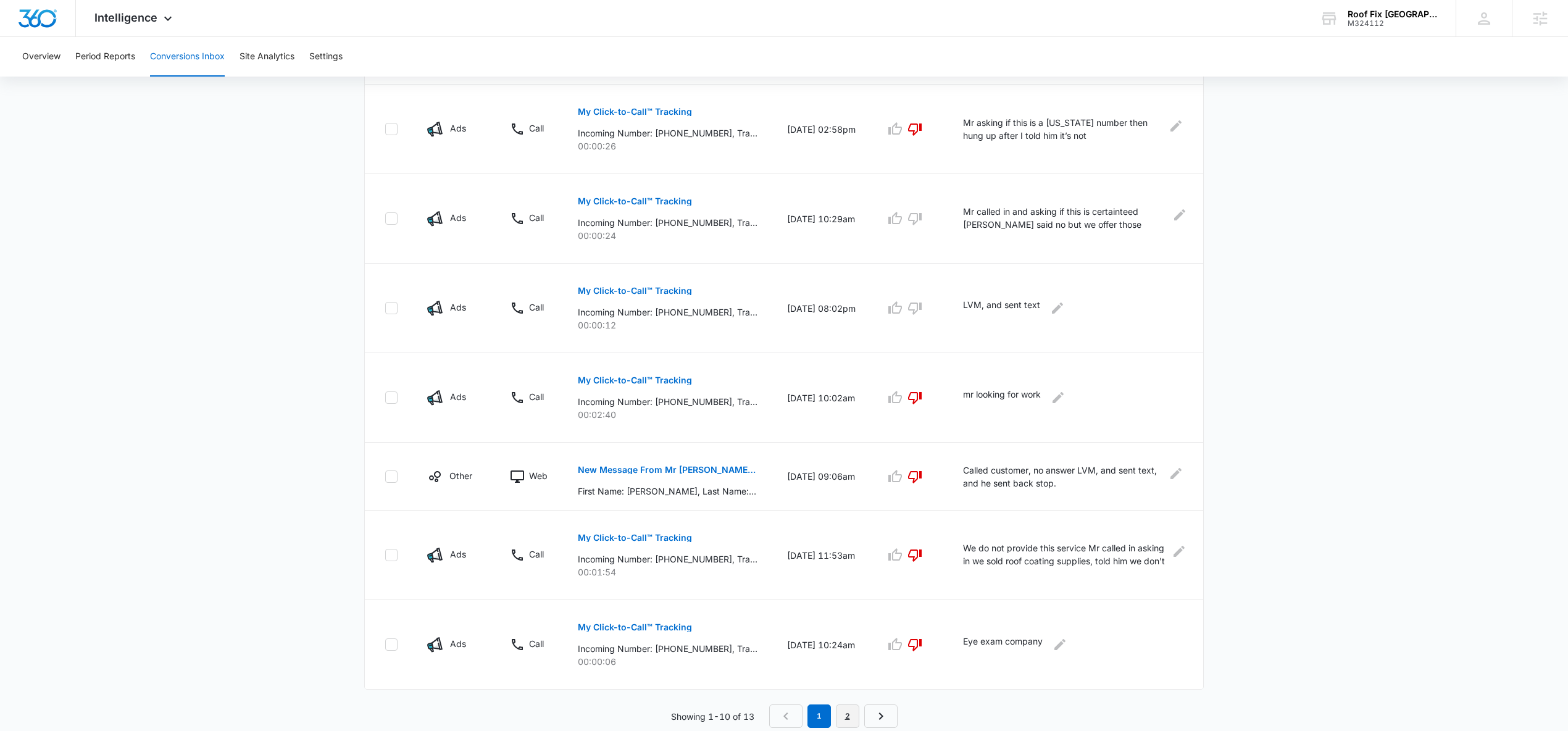
click at [849, 715] on link "2" at bounding box center [848, 716] width 24 height 24
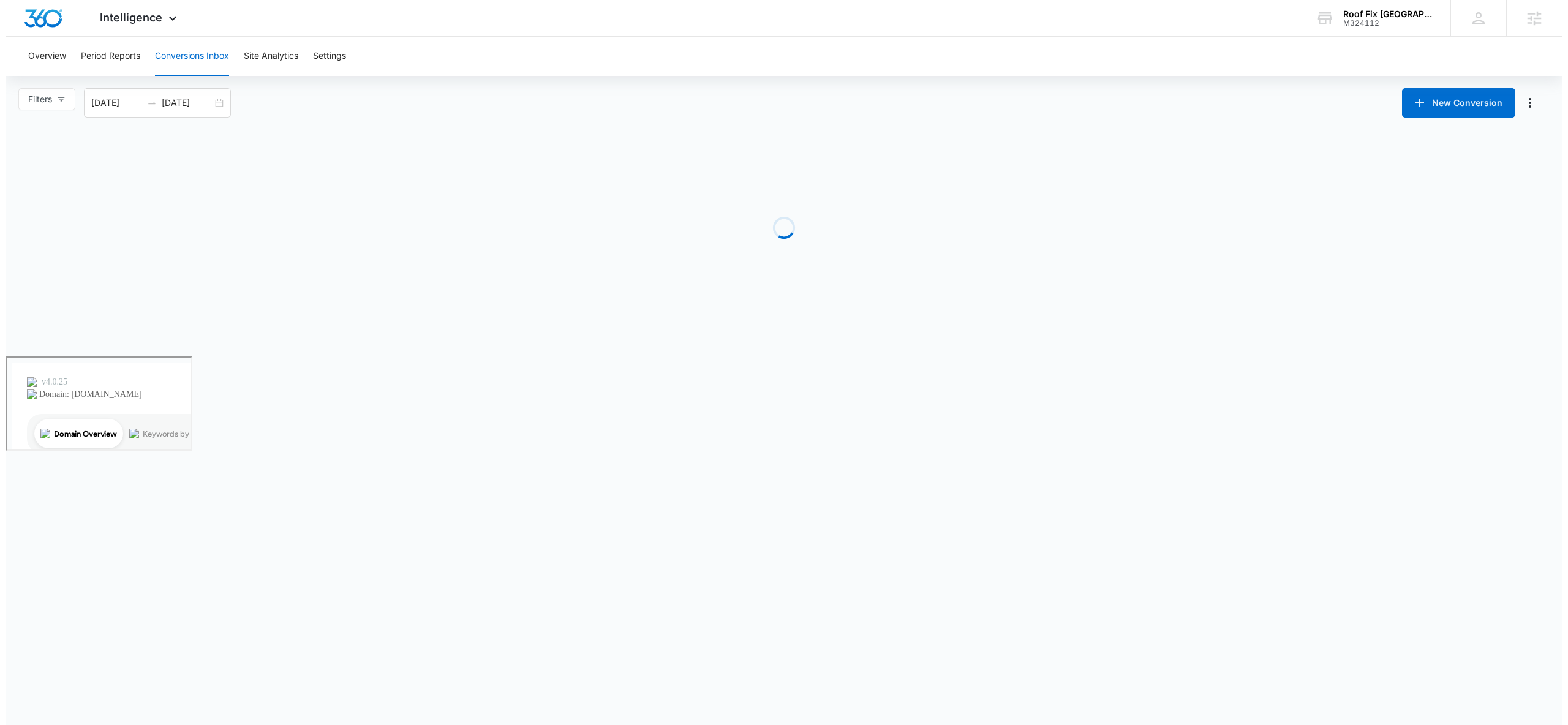
scroll to position [0, 0]
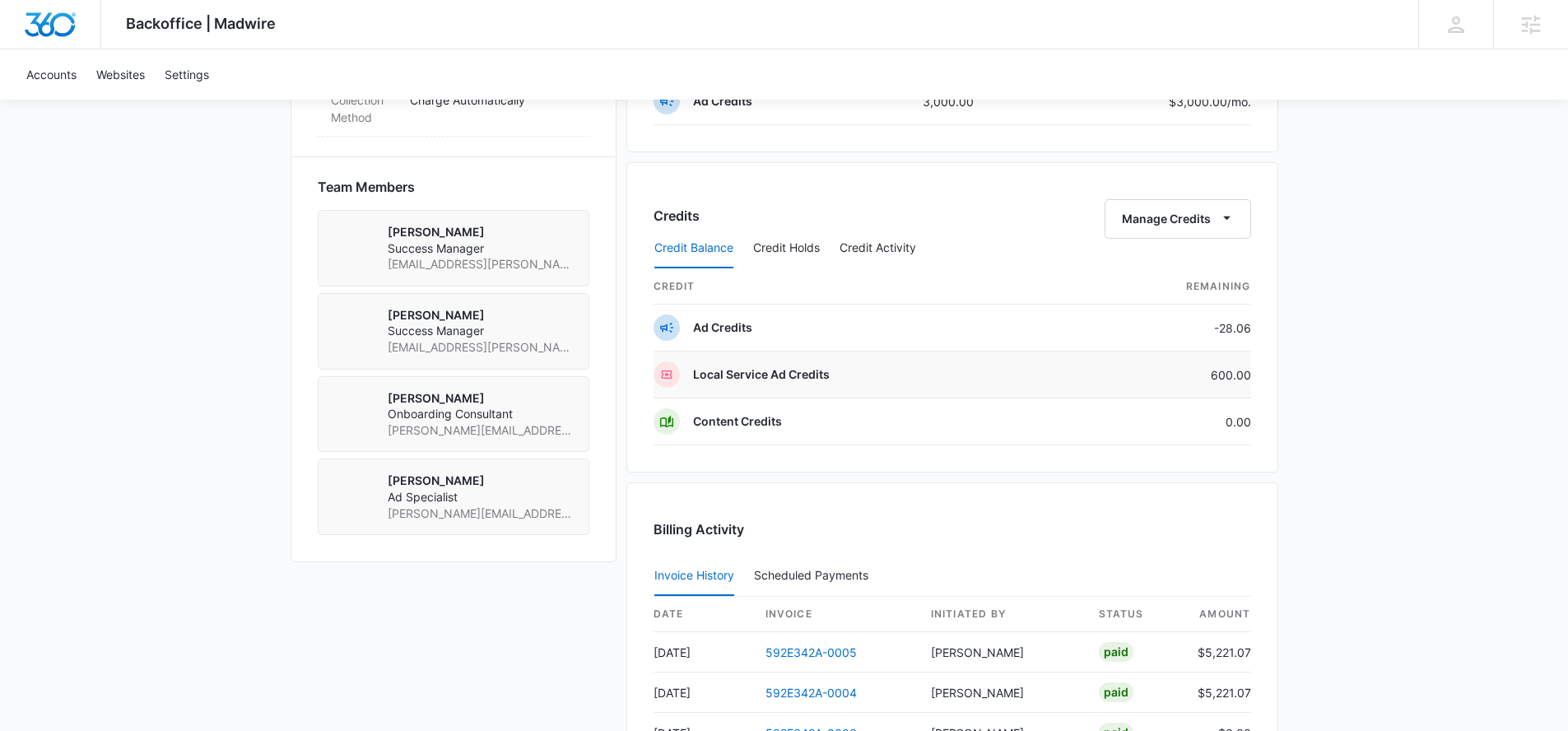
scroll to position [1227, 0]
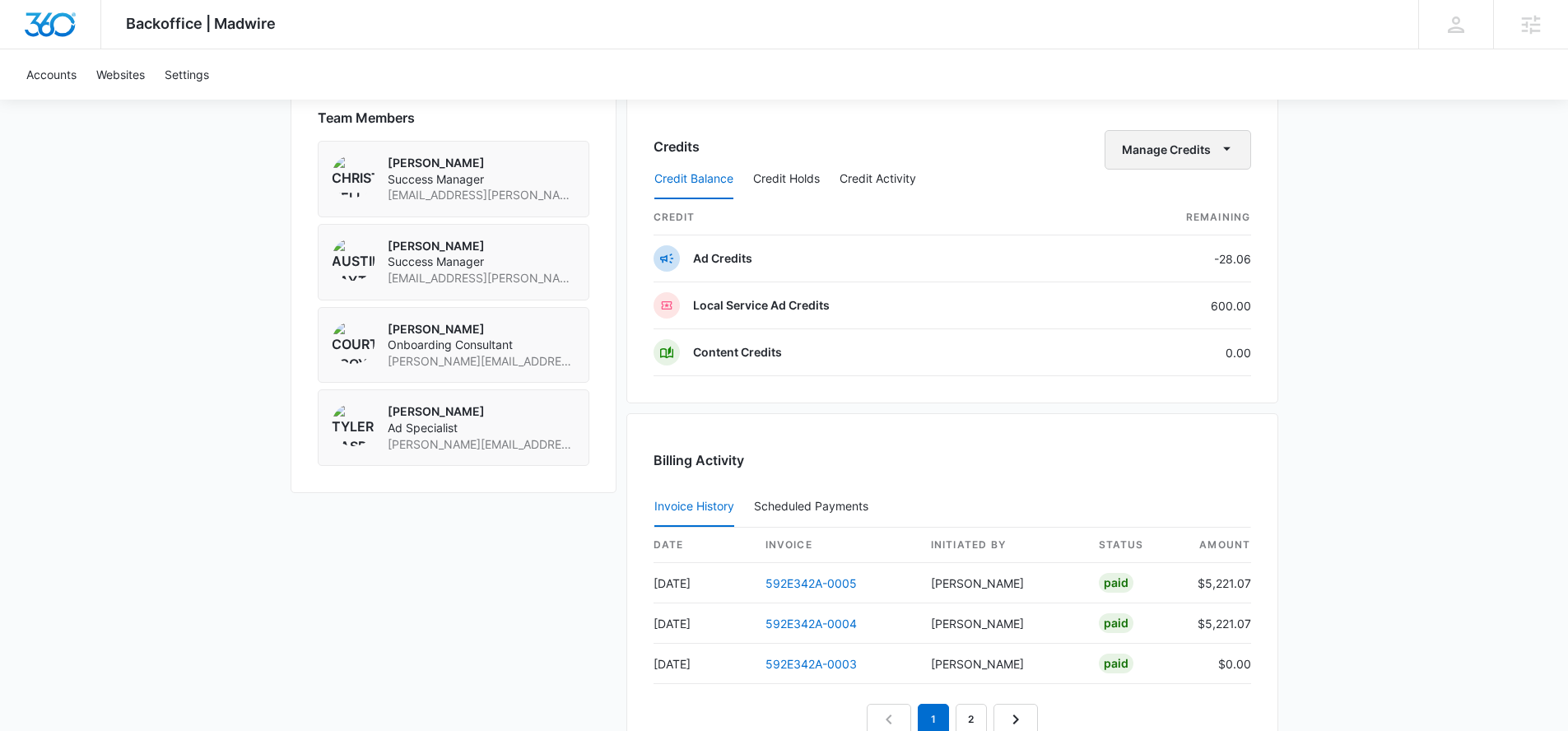
click at [1191, 146] on button "Manage Credits" at bounding box center [1177, 149] width 147 height 40
click at [1206, 199] on div "Transfer Credits" at bounding box center [1168, 202] width 86 height 11
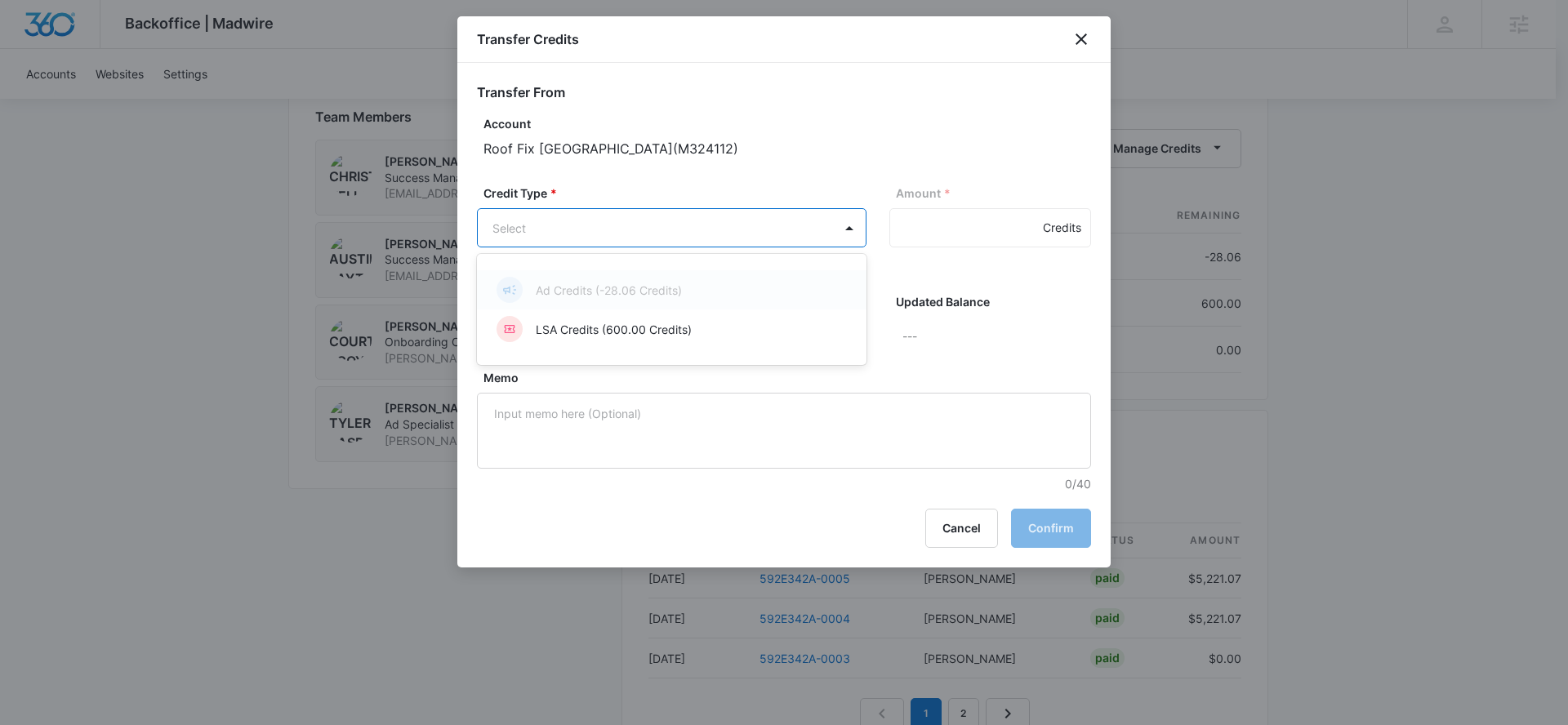
click at [622, 332] on p "LSA Credits (600.00 Credits)" at bounding box center [614, 329] width 156 height 17
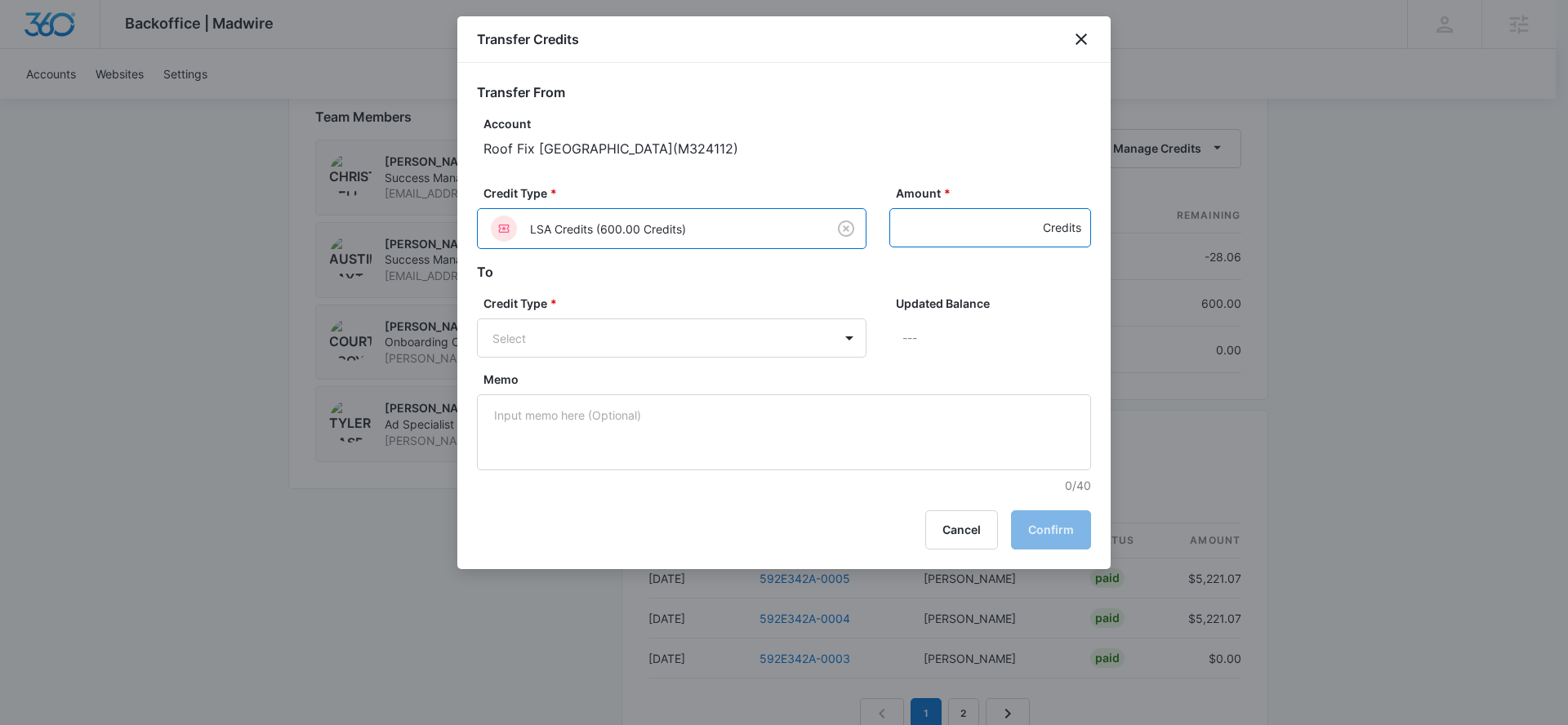
click at [946, 226] on input "Amount *" at bounding box center [989, 227] width 201 height 39
type input "600"
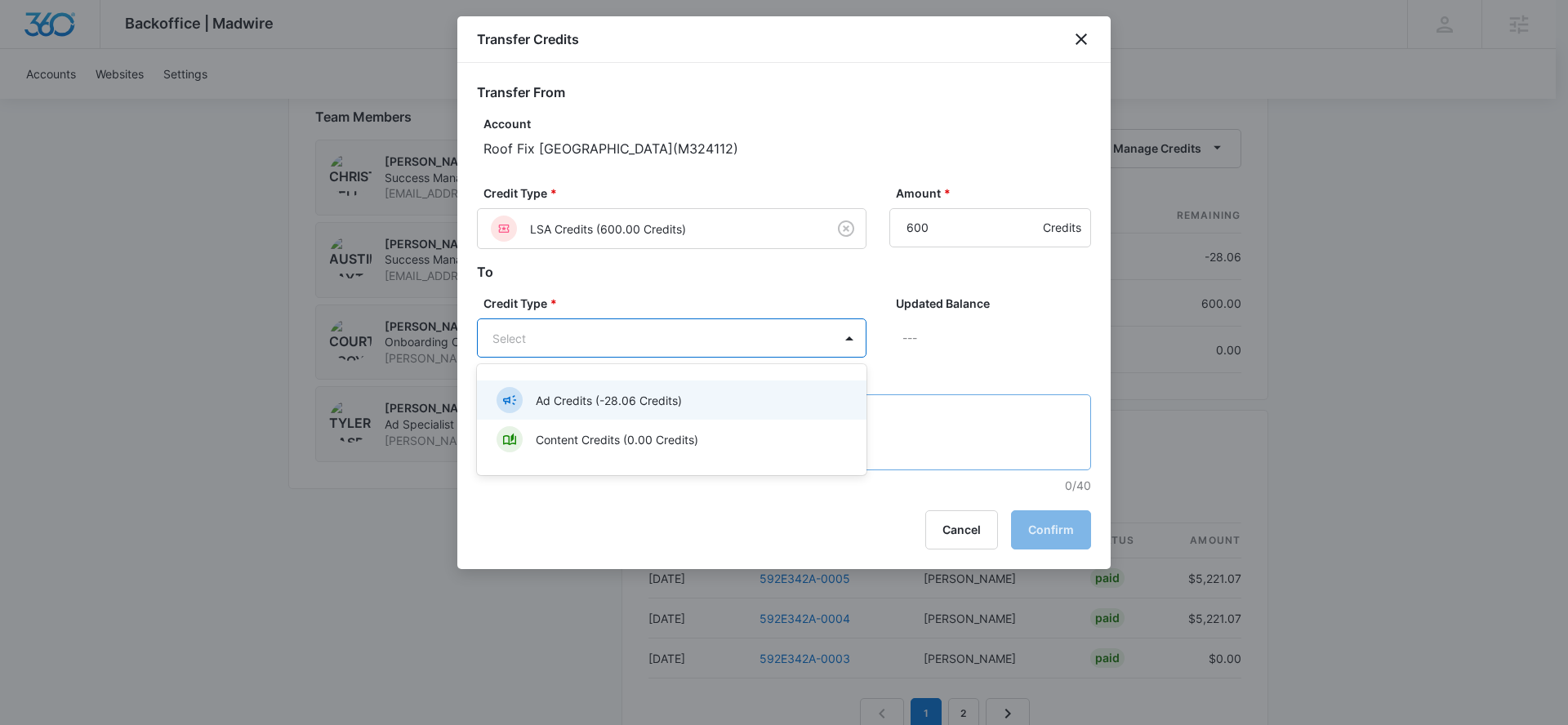
drag, startPoint x: 621, startPoint y: 396, endPoint x: 724, endPoint y: 433, distance: 109.4
click at [619, 402] on p "Ad Credits (-28.06 Credits)" at bounding box center [609, 401] width 146 height 17
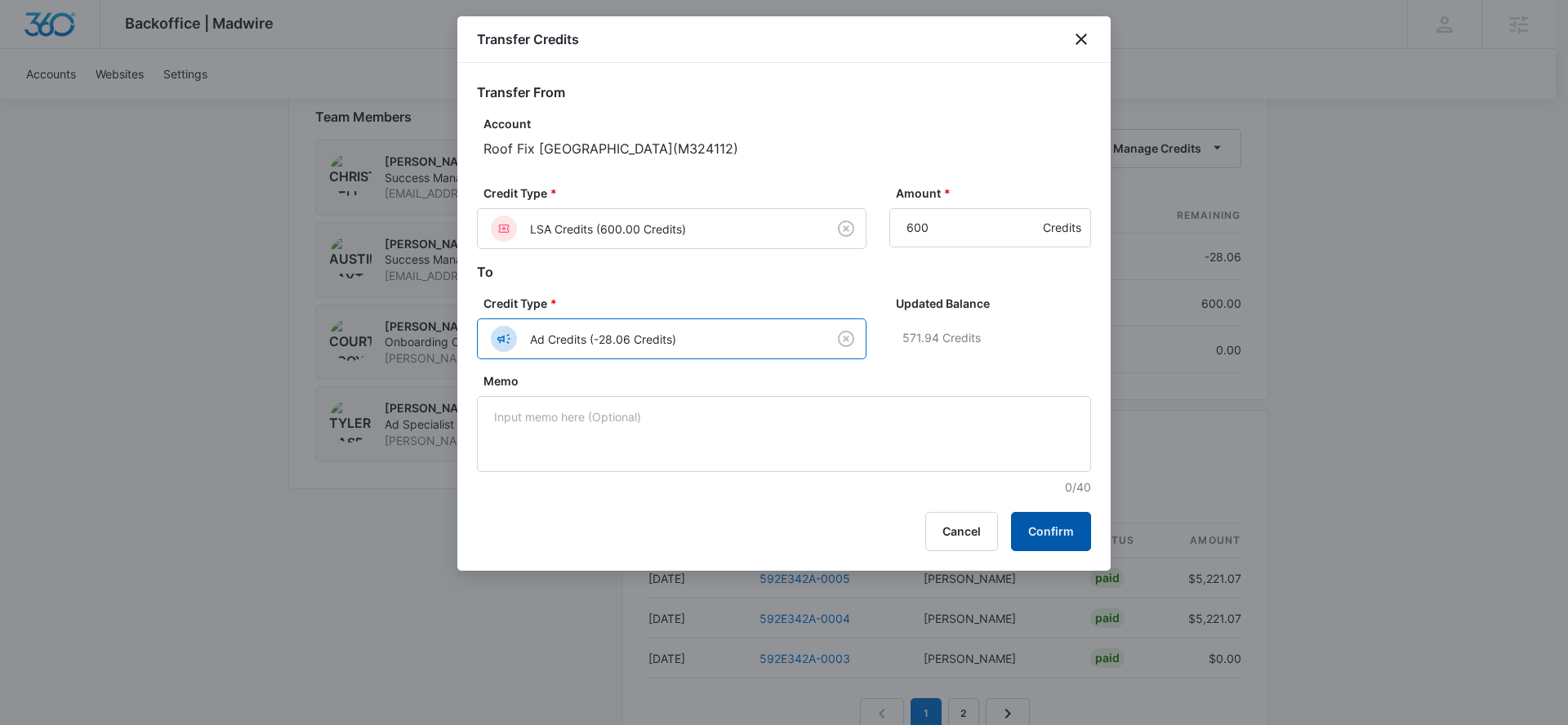
click at [1081, 530] on button "Confirm" at bounding box center [1051, 531] width 80 height 39
